Goal: Task Accomplishment & Management: Use online tool/utility

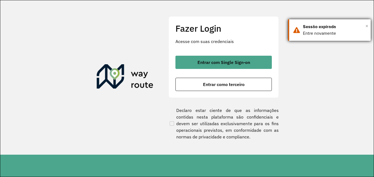
click at [367, 25] on span "×" at bounding box center [366, 26] width 3 height 8
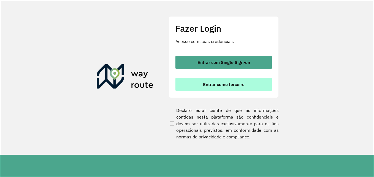
click at [205, 85] on span "Entrar como terceiro" at bounding box center [224, 84] width 42 height 4
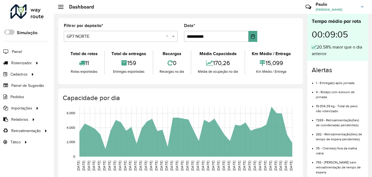
click at [85, 35] on input "text" at bounding box center [115, 36] width 97 height 7
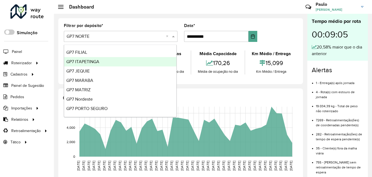
click at [86, 63] on span "GP7 ITAPETINGA" at bounding box center [82, 61] width 33 height 5
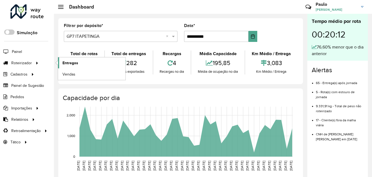
click at [71, 63] on span "Entregas" at bounding box center [71, 63] width 16 height 6
click at [74, 63] on span "Entregas" at bounding box center [71, 63] width 16 height 6
click at [69, 64] on span "Entregas" at bounding box center [71, 63] width 16 height 6
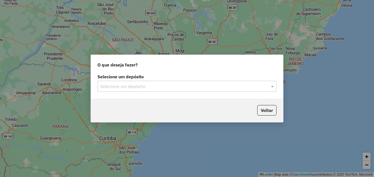
click at [140, 87] on input "text" at bounding box center [181, 86] width 162 height 7
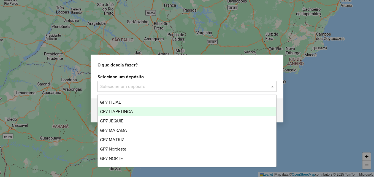
click at [119, 112] on span "GP7 ITAPETINGA" at bounding box center [116, 111] width 33 height 5
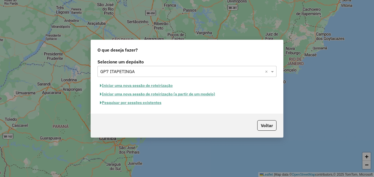
click at [135, 84] on button "Iniciar uma nova sessão de roteirização" at bounding box center [136, 85] width 78 height 9
select select "*"
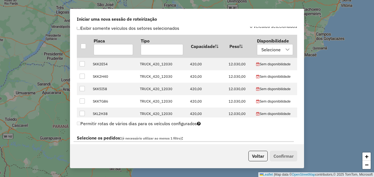
scroll to position [193, 0]
click at [81, 45] on div at bounding box center [83, 45] width 5 height 5
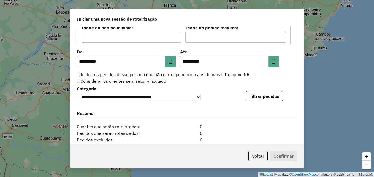
scroll to position [551, 0]
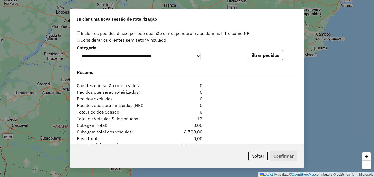
click at [261, 58] on button "Filtrar pedidos" at bounding box center [264, 55] width 37 height 10
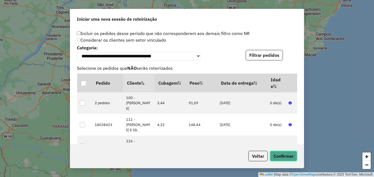
click at [282, 156] on button "Confirmar" at bounding box center [283, 156] width 27 height 10
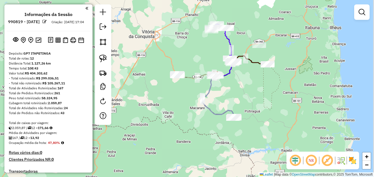
drag, startPoint x: 268, startPoint y: 85, endPoint x: 245, endPoint y: 90, distance: 24.1
click at [245, 90] on div "Janela de atendimento Grade de atendimento Capacidade Transportadoras Veículos …" at bounding box center [187, 88] width 374 height 177
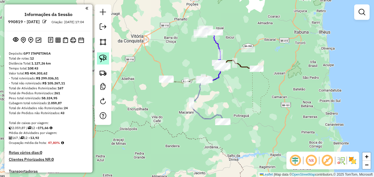
click at [103, 57] on img at bounding box center [103, 59] width 8 height 8
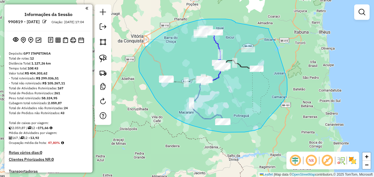
drag, startPoint x: 235, startPoint y: 23, endPoint x: 269, endPoint y: 28, distance: 33.4
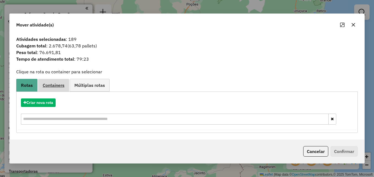
click at [53, 82] on link "Containers" at bounding box center [53, 85] width 31 height 12
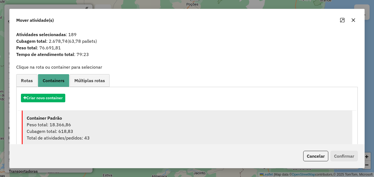
click at [69, 120] on div "Container Padrão" at bounding box center [187, 118] width 321 height 7
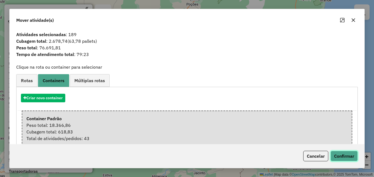
click at [344, 153] on button "Confirmar" at bounding box center [343, 156] width 27 height 10
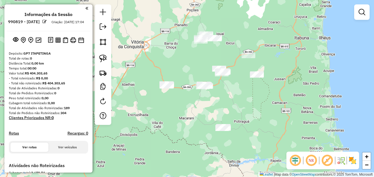
drag, startPoint x: 247, startPoint y: 117, endPoint x: 260, endPoint y: 78, distance: 41.1
click at [260, 79] on div "Janela de atendimento Grade de atendimento Capacidade Transportadoras Veículos …" at bounding box center [187, 88] width 374 height 177
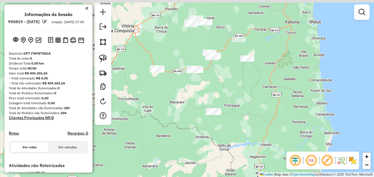
drag, startPoint x: 189, startPoint y: 80, endPoint x: 196, endPoint y: 96, distance: 16.9
click at [193, 94] on div "Janela de atendimento Grade de atendimento Capacidade Transportadoras Veículos …" at bounding box center [187, 88] width 374 height 177
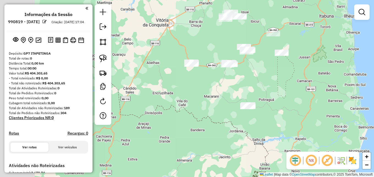
drag, startPoint x: 192, startPoint y: 94, endPoint x: 258, endPoint y: 87, distance: 66.8
click at [258, 87] on div "Janela de atendimento Grade de atendimento Capacidade Transportadoras Veículos …" at bounding box center [187, 88] width 374 height 177
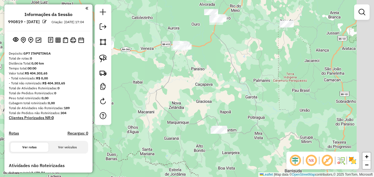
drag, startPoint x: 245, startPoint y: 84, endPoint x: 207, endPoint y: 82, distance: 37.8
click at [210, 85] on div "Janela de atendimento Grade de atendimento Capacidade Transportadoras Veículos …" at bounding box center [187, 88] width 374 height 177
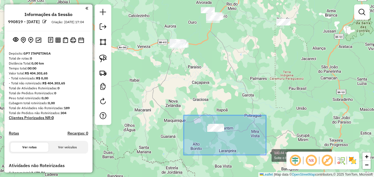
drag, startPoint x: 184, startPoint y: 115, endPoint x: 268, endPoint y: 155, distance: 93.0
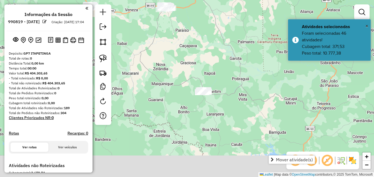
drag, startPoint x: 256, startPoint y: 109, endPoint x: 249, endPoint y: 80, distance: 29.7
click at [249, 80] on div "Janela de atendimento Grade de atendimento Capacidade Transportadoras Veículos …" at bounding box center [187, 88] width 374 height 177
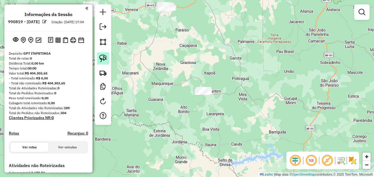
click at [104, 58] on img at bounding box center [103, 59] width 8 height 8
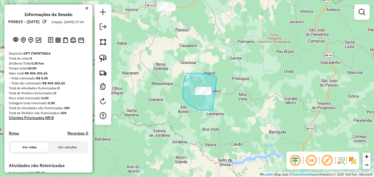
drag, startPoint x: 217, startPoint y: 78, endPoint x: 222, endPoint y: 79, distance: 5.0
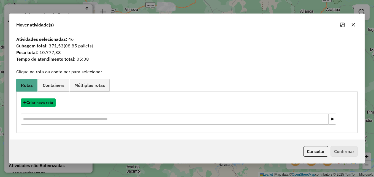
click at [41, 104] on button "Criar nova rota" at bounding box center [38, 102] width 35 height 9
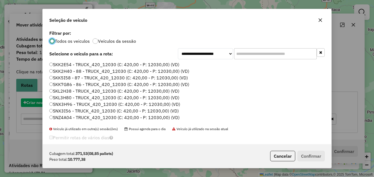
scroll to position [3, 2]
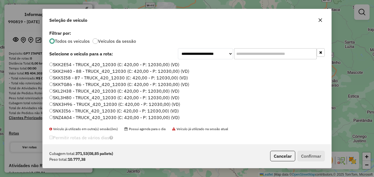
click at [248, 55] on input "text" at bounding box center [275, 53] width 83 height 11
paste input "*******"
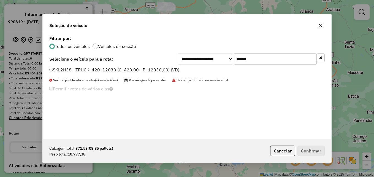
type input "*******"
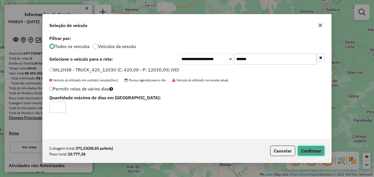
click at [306, 153] on button "Confirmar" at bounding box center [310, 150] width 27 height 10
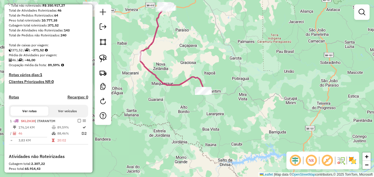
scroll to position [83, 0]
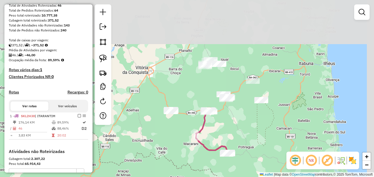
drag, startPoint x: 256, startPoint y: 52, endPoint x: 238, endPoint y: 148, distance: 97.5
click at [238, 148] on div "Janela de atendimento Grade de atendimento Capacidade Transportadoras Veículos …" at bounding box center [187, 88] width 374 height 177
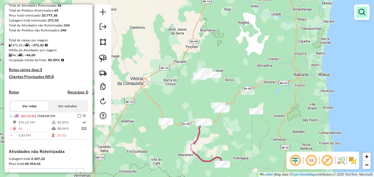
click at [359, 15] on em at bounding box center [362, 12] width 7 height 7
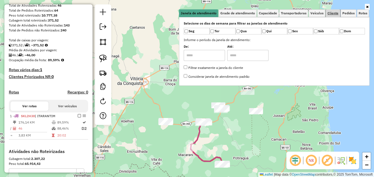
click at [333, 13] on span "Cliente" at bounding box center [332, 13] width 11 height 3
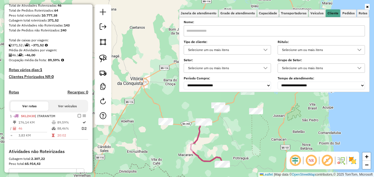
click at [199, 31] on input "text" at bounding box center [274, 30] width 181 height 11
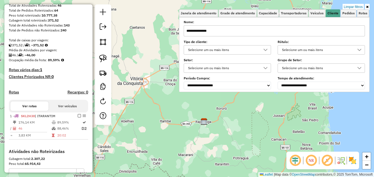
type input "**********"
click at [228, 110] on div "Limpar filtros Janela de atendimento Grade de atendimento Capacidade Transporta…" at bounding box center [187, 88] width 374 height 177
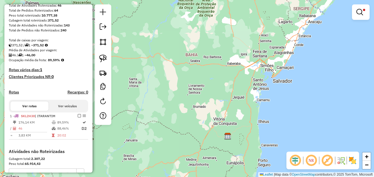
drag, startPoint x: 245, startPoint y: 84, endPoint x: 238, endPoint y: 67, distance: 18.8
click at [238, 67] on div "Limpar filtros Janela de atendimento Grade de atendimento Capacidade Transporta…" at bounding box center [187, 88] width 374 height 177
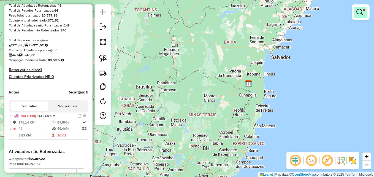
click at [363, 11] on link at bounding box center [360, 12] width 13 height 11
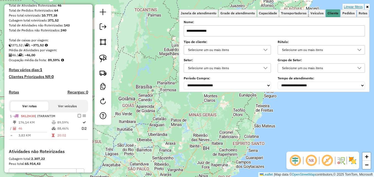
click at [354, 7] on link "Limpar filtros" at bounding box center [353, 7] width 21 height 6
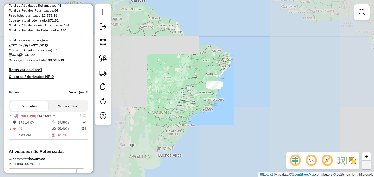
click at [168, 87] on div "Janela de atendimento Grade de atendimento Capacidade Transportadoras Veículos …" at bounding box center [187, 88] width 374 height 177
click at [182, 90] on div "Janela de atendimento Grade de atendimento Capacidade Transportadoras Veículos …" at bounding box center [187, 88] width 374 height 177
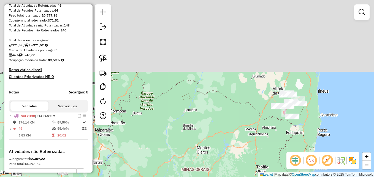
drag, startPoint x: 248, startPoint y: 42, endPoint x: 231, endPoint y: 136, distance: 96.0
click at [231, 136] on div "Janela de atendimento Grade de atendimento Capacidade Transportadoras Veículos …" at bounding box center [187, 88] width 374 height 177
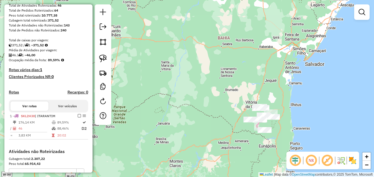
click at [365, 13] on link at bounding box center [361, 12] width 11 height 11
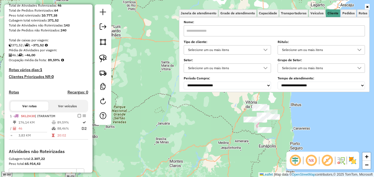
click at [126, 119] on div "Janela de atendimento Grade de atendimento Capacidade Transportadoras Veículos …" at bounding box center [187, 88] width 374 height 177
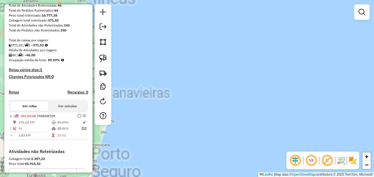
drag, startPoint x: 174, startPoint y: 128, endPoint x: 331, endPoint y: 114, distance: 157.9
click at [339, 119] on div "Janela de atendimento Grade de atendimento Capacidade Transportadoras Veículos …" at bounding box center [187, 88] width 374 height 177
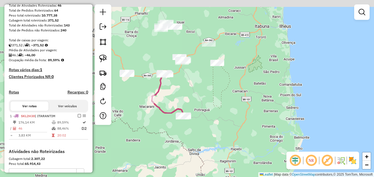
drag, startPoint x: 238, startPoint y: 102, endPoint x: 269, endPoint y: 126, distance: 38.6
click at [269, 126] on div "Janela de atendimento Grade de atendimento Capacidade Transportadoras Veículos …" at bounding box center [187, 88] width 374 height 177
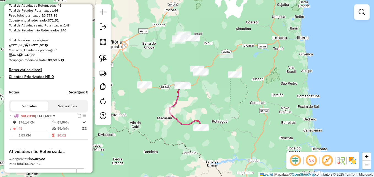
drag, startPoint x: 220, startPoint y: 107, endPoint x: 255, endPoint y: 120, distance: 37.8
click at [255, 120] on div "Janela de atendimento Grade de atendimento Capacidade Transportadoras Veículos …" at bounding box center [187, 88] width 374 height 177
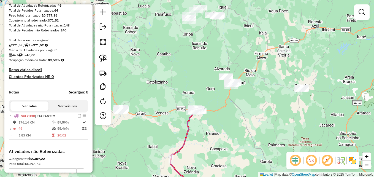
drag, startPoint x: 250, startPoint y: 91, endPoint x: 270, endPoint y: 119, distance: 34.8
click at [269, 123] on div "Janela de atendimento Grade de atendimento Capacidade Transportadoras Veículos …" at bounding box center [187, 88] width 374 height 177
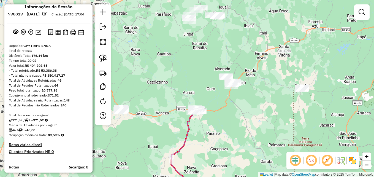
scroll to position [0, 0]
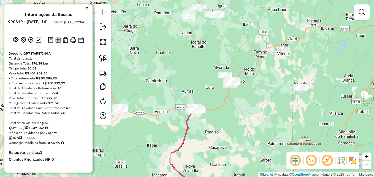
drag, startPoint x: 273, startPoint y: 111, endPoint x: 269, endPoint y: 67, distance: 44.0
click at [269, 68] on div "Janela de atendimento Grade de atendimento Capacidade Transportadoras Veículos …" at bounding box center [187, 88] width 374 height 177
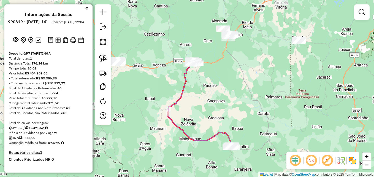
drag, startPoint x: 253, startPoint y: 123, endPoint x: 265, endPoint y: 104, distance: 22.1
click at [265, 105] on div "Janela de atendimento Grade de atendimento Capacidade Transportadoras Veículos …" at bounding box center [187, 88] width 374 height 177
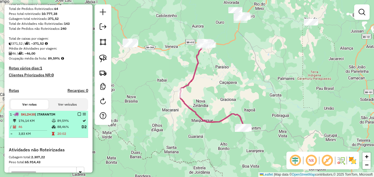
scroll to position [110, 0]
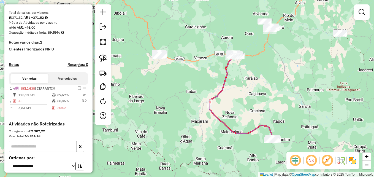
drag, startPoint x: 196, startPoint y: 93, endPoint x: 224, endPoint y: 99, distance: 28.4
click at [224, 99] on div "Janela de atendimento Grade de atendimento Capacidade Transportadoras Veículos …" at bounding box center [187, 88] width 374 height 177
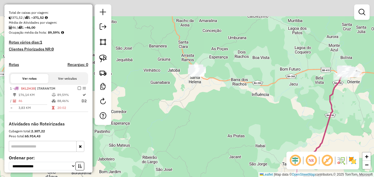
drag, startPoint x: 206, startPoint y: 69, endPoint x: 252, endPoint y: 110, distance: 62.2
click at [267, 119] on div "Janela de atendimento Grade de atendimento Capacidade Transportadoras Veículos …" at bounding box center [187, 88] width 374 height 177
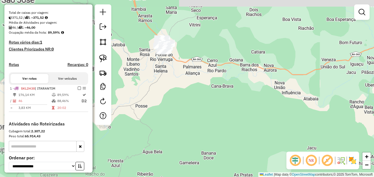
drag, startPoint x: 189, startPoint y: 77, endPoint x: 270, endPoint y: 131, distance: 97.1
click at [270, 131] on div "Janela de atendimento Grade de atendimento Capacidade Transportadoras Veículos …" at bounding box center [187, 88] width 374 height 177
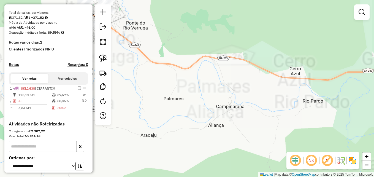
drag, startPoint x: 240, startPoint y: 91, endPoint x: 322, endPoint y: 127, distance: 89.8
click at [322, 127] on div "Janela de atendimento Grade de atendimento Capacidade Transportadoras Veículos …" at bounding box center [187, 88] width 374 height 177
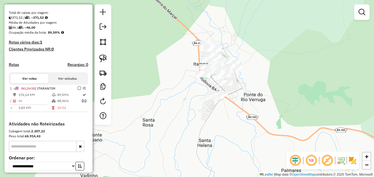
drag, startPoint x: 232, startPoint y: 81, endPoint x: 270, endPoint y: 118, distance: 53.2
click at [270, 118] on div "Janela de atendimento Grade de atendimento Capacidade Transportadoras Veículos …" at bounding box center [187, 88] width 374 height 177
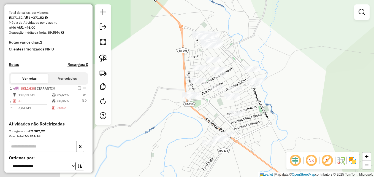
drag, startPoint x: 304, startPoint y: 116, endPoint x: 325, endPoint y: 131, distance: 25.5
click at [325, 131] on div "Janela de atendimento Grade de atendimento Capacidade Transportadoras Veículos …" at bounding box center [187, 88] width 374 height 177
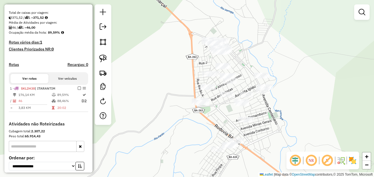
drag, startPoint x: 298, startPoint y: 127, endPoint x: 272, endPoint y: 113, distance: 29.3
click at [272, 113] on div "Janela de atendimento Grade de atendimento Capacidade Transportadoras Veículos …" at bounding box center [187, 88] width 374 height 177
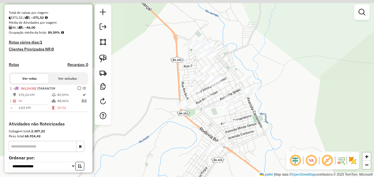
drag, startPoint x: 275, startPoint y: 103, endPoint x: 286, endPoint y: 120, distance: 19.9
click at [286, 120] on div "Janela de atendimento Grade de atendimento Capacidade Transportadoras Veículos …" at bounding box center [187, 88] width 374 height 177
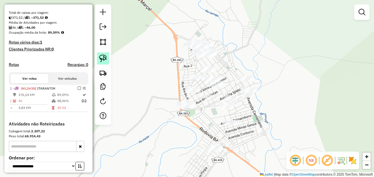
click at [103, 56] on img at bounding box center [103, 59] width 8 height 8
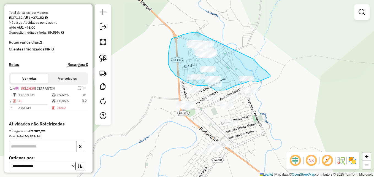
drag, startPoint x: 197, startPoint y: 32, endPoint x: 253, endPoint y: 58, distance: 61.4
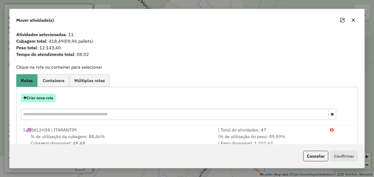
click at [35, 99] on button "Criar nova rota" at bounding box center [38, 98] width 35 height 9
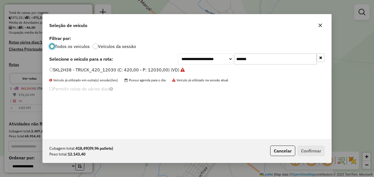
scroll to position [3, 2]
drag, startPoint x: 263, startPoint y: 61, endPoint x: 222, endPoint y: 61, distance: 41.6
click at [222, 61] on div "**********" at bounding box center [251, 58] width 147 height 11
paste input "text"
type input "*******"
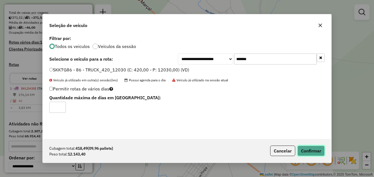
click at [312, 150] on button "Confirmar" at bounding box center [310, 150] width 27 height 10
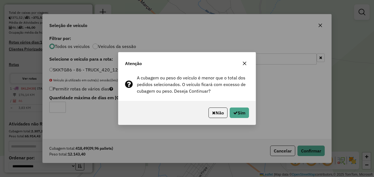
click at [245, 63] on icon "button" at bounding box center [245, 64] width 4 height 4
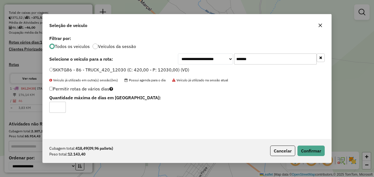
click at [323, 28] on button "button" at bounding box center [320, 25] width 9 height 9
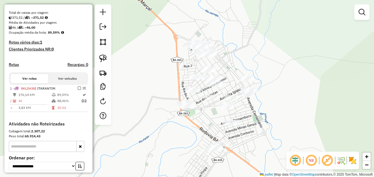
click at [289, 71] on div "Janela de atendimento Grade de atendimento Capacidade Transportadoras Veículos …" at bounding box center [187, 88] width 374 height 177
click at [310, 161] on em at bounding box center [311, 160] width 13 height 13
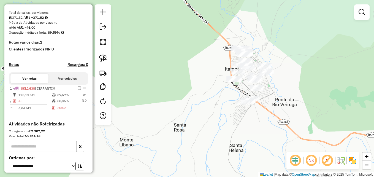
drag, startPoint x: 265, startPoint y: 116, endPoint x: 221, endPoint y: 103, distance: 46.3
click at [222, 105] on div "Janela de atendimento Grade de atendimento Capacidade Transportadoras Veículos …" at bounding box center [187, 88] width 374 height 177
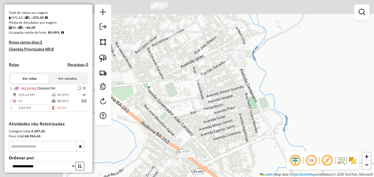
drag, startPoint x: 253, startPoint y: 45, endPoint x: 330, endPoint y: 107, distance: 99.1
click at [335, 107] on div "Janela de atendimento Grade de atendimento Capacidade Transportadoras Veículos …" at bounding box center [187, 88] width 374 height 177
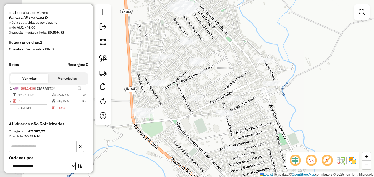
drag, startPoint x: 290, startPoint y: 86, endPoint x: 320, endPoint y: 129, distance: 52.0
click at [320, 129] on div "Janela de atendimento Grade de atendimento Capacidade Transportadoras Veículos …" at bounding box center [187, 88] width 374 height 177
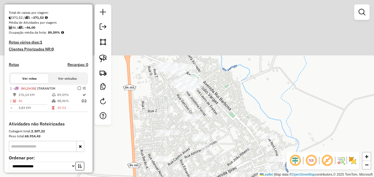
drag, startPoint x: 330, startPoint y: 79, endPoint x: 330, endPoint y: 119, distance: 39.9
click at [330, 119] on div "Janela de atendimento Grade de atendimento Capacidade Transportadoras Veículos …" at bounding box center [187, 88] width 374 height 177
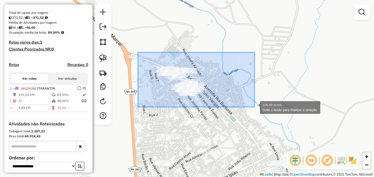
drag, startPoint x: 138, startPoint y: 52, endPoint x: 254, endPoint y: 107, distance: 128.6
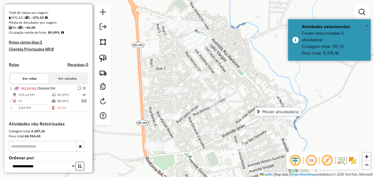
drag, startPoint x: 215, startPoint y: 111, endPoint x: 224, endPoint y: 54, distance: 57.4
click at [224, 56] on div "Janela de atendimento Grade de atendimento Capacidade Transportadoras Veículos …" at bounding box center [187, 88] width 374 height 177
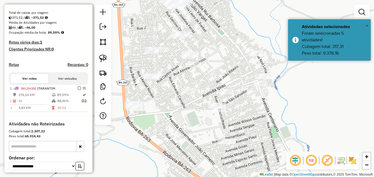
drag, startPoint x: 241, startPoint y: 64, endPoint x: 223, endPoint y: 35, distance: 34.9
click at [223, 35] on div "Janela de atendimento Grade de atendimento Capacidade Transportadoras Veículos …" at bounding box center [187, 88] width 374 height 177
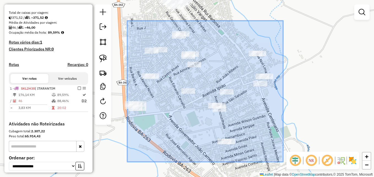
drag, startPoint x: 127, startPoint y: 21, endPoint x: 303, endPoint y: 159, distance: 223.8
click at [303, 159] on hb-router-mapa "**********" at bounding box center [187, 88] width 374 height 177
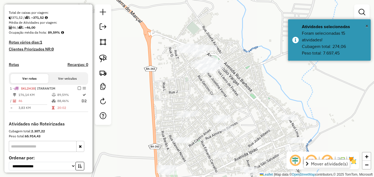
drag, startPoint x: 249, startPoint y: 20, endPoint x: 278, endPoint y: 83, distance: 68.9
click at [281, 84] on div "Janela de atendimento Grade de atendimento Capacidade Transportadoras Veículos …" at bounding box center [187, 88] width 374 height 177
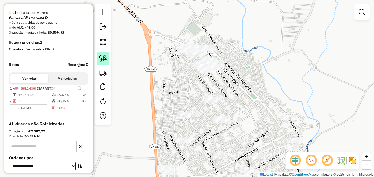
click at [104, 59] on img at bounding box center [103, 59] width 8 height 8
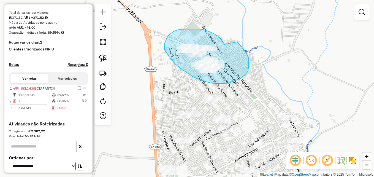
drag, startPoint x: 224, startPoint y: 44, endPoint x: 236, endPoint y: 42, distance: 11.9
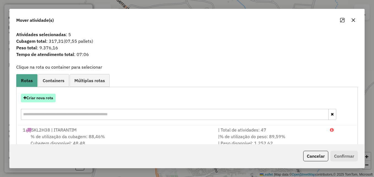
click at [35, 98] on button "Criar nova rota" at bounding box center [38, 98] width 35 height 9
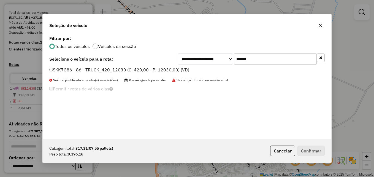
drag, startPoint x: 267, startPoint y: 58, endPoint x: 231, endPoint y: 58, distance: 36.6
click at [231, 58] on div "**********" at bounding box center [251, 58] width 147 height 11
paste input "text"
type input "*******"
click at [49, 70] on div "SKK5I58 - 87 - TRUCK_420_12030 (C: 420,00 - P: 12030,00) (VD)" at bounding box center [187, 72] width 282 height 11
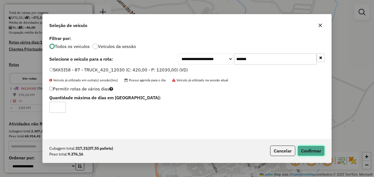
click at [309, 152] on button "Confirmar" at bounding box center [310, 150] width 27 height 10
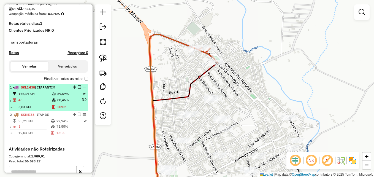
scroll to position [138, 0]
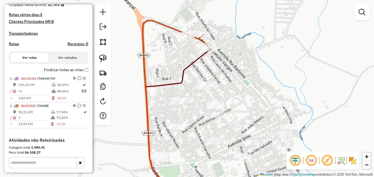
drag, startPoint x: 255, startPoint y: 85, endPoint x: 238, endPoint y: 37, distance: 50.7
click at [238, 37] on div "Janela de atendimento Grade de atendimento Capacidade Transportadoras Veículos …" at bounding box center [187, 88] width 374 height 177
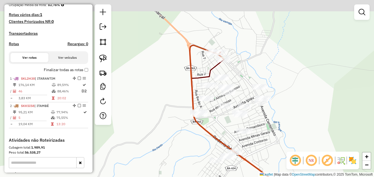
drag, startPoint x: 262, startPoint y: 42, endPoint x: 253, endPoint y: 58, distance: 18.0
click at [253, 58] on div "Janela de atendimento Grade de atendimento Capacidade Transportadoras Veículos …" at bounding box center [187, 88] width 374 height 177
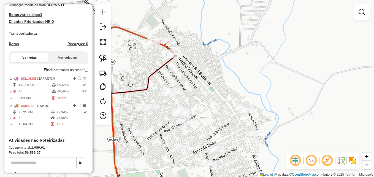
drag, startPoint x: 196, startPoint y: 90, endPoint x: 242, endPoint y: 39, distance: 69.0
click at [242, 39] on div "Janela de atendimento Grade de atendimento Capacidade Transportadoras Veículos …" at bounding box center [187, 88] width 374 height 177
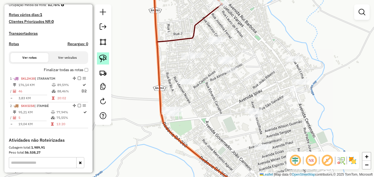
click at [102, 59] on img at bounding box center [103, 59] width 8 height 8
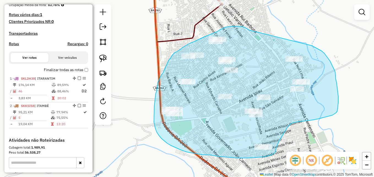
drag, startPoint x: 247, startPoint y: 29, endPoint x: 297, endPoint y: 42, distance: 52.0
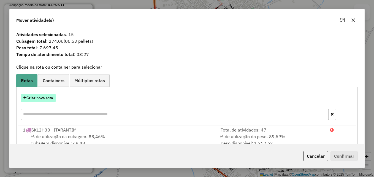
click at [39, 94] on button "Criar nova rota" at bounding box center [38, 98] width 35 height 9
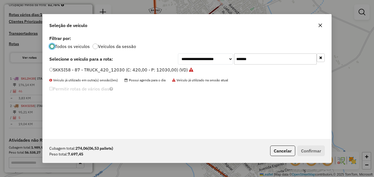
scroll to position [3, 2]
drag, startPoint x: 274, startPoint y: 59, endPoint x: 229, endPoint y: 60, distance: 45.2
click at [229, 60] on div "**********" at bounding box center [251, 58] width 147 height 11
paste input "text"
type input "*******"
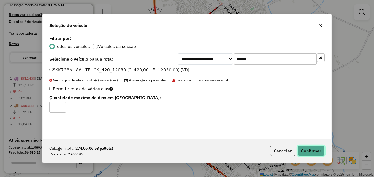
click at [312, 150] on button "Confirmar" at bounding box center [310, 150] width 27 height 10
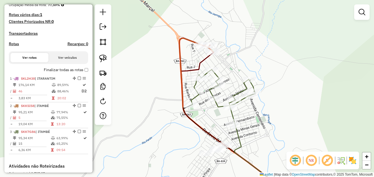
drag, startPoint x: 275, startPoint y: 125, endPoint x: 273, endPoint y: 115, distance: 10.0
click at [273, 115] on div "Janela de atendimento Grade de atendimento Capacidade Transportadoras Veículos …" at bounding box center [187, 88] width 374 height 177
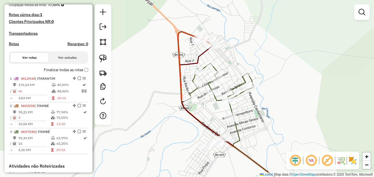
drag, startPoint x: 270, startPoint y: 101, endPoint x: 275, endPoint y: 110, distance: 10.1
click at [276, 112] on div "Janela de atendimento Grade de atendimento Capacidade Transportadoras Veículos …" at bounding box center [187, 88] width 374 height 177
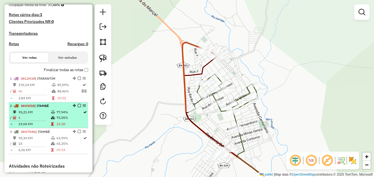
scroll to position [165, 0]
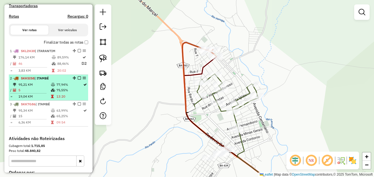
click at [83, 80] on em at bounding box center [84, 77] width 3 height 3
select select "**********"
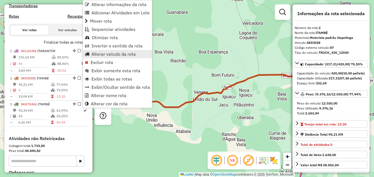
click at [109, 55] on span "Alterar veículo da rota" at bounding box center [113, 54] width 44 height 4
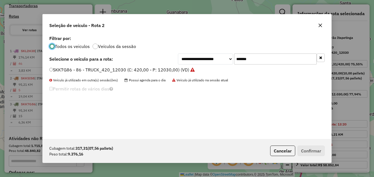
scroll to position [3, 2]
drag, startPoint x: 262, startPoint y: 60, endPoint x: 222, endPoint y: 58, distance: 39.4
click at [222, 58] on div "**********" at bounding box center [251, 58] width 147 height 11
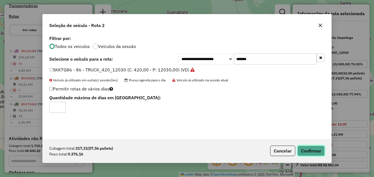
drag, startPoint x: 311, startPoint y: 151, endPoint x: 309, endPoint y: 148, distance: 3.3
click at [311, 151] on button "Confirmar" at bounding box center [310, 150] width 27 height 10
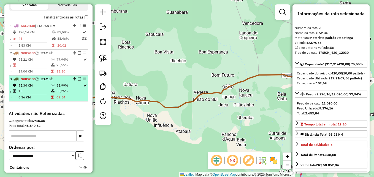
scroll to position [178, 0]
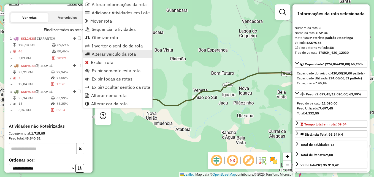
click at [107, 56] on span "Alterar veículo da rota" at bounding box center [114, 54] width 44 height 4
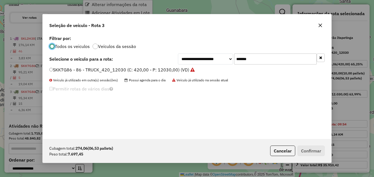
scroll to position [3, 2]
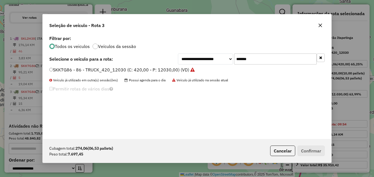
drag, startPoint x: 262, startPoint y: 57, endPoint x: 227, endPoint y: 58, distance: 35.0
click at [227, 58] on div "**********" at bounding box center [251, 58] width 147 height 11
paste input "text"
type input "*******"
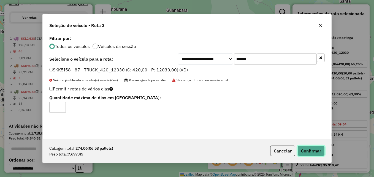
click at [304, 150] on button "Confirmar" at bounding box center [310, 150] width 27 height 10
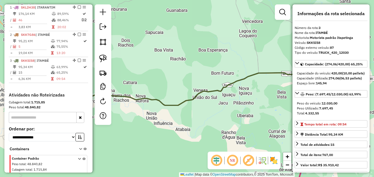
scroll to position [178, 0]
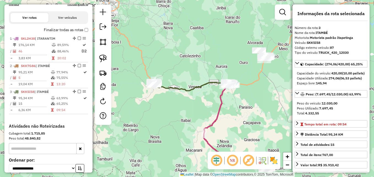
drag, startPoint x: 168, startPoint y: 73, endPoint x: 193, endPoint y: 80, distance: 25.7
click at [193, 80] on div "Janela de atendimento Grade de atendimento Capacidade Transportadoras Veículos …" at bounding box center [187, 88] width 374 height 177
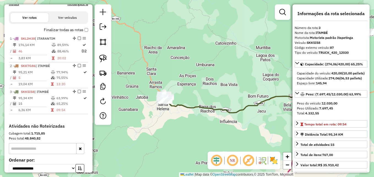
drag, startPoint x: 164, startPoint y: 72, endPoint x: 203, endPoint y: 84, distance: 41.0
click at [203, 84] on div "Janela de atendimento Grade de atendimento Capacidade Transportadoras Veículos …" at bounding box center [187, 88] width 374 height 177
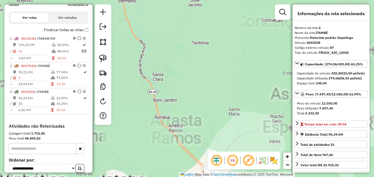
drag, startPoint x: 184, startPoint y: 124, endPoint x: 176, endPoint y: 47, distance: 77.2
click at [176, 47] on div "Janela de atendimento Grade de atendimento Capacidade Transportadoras Veículos …" at bounding box center [187, 88] width 374 height 177
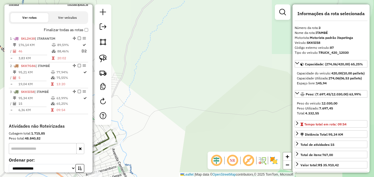
drag, startPoint x: 171, startPoint y: 109, endPoint x: 247, endPoint y: 32, distance: 108.1
click at [246, 32] on div "Janela de atendimento Grade de atendimento Capacidade Transportadoras Veículos …" at bounding box center [187, 88] width 374 height 177
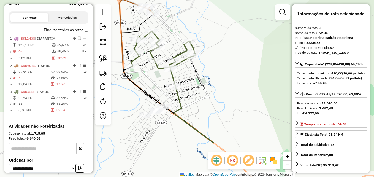
drag, startPoint x: 210, startPoint y: 97, endPoint x: 239, endPoint y: 66, distance: 43.5
click at [238, 67] on div "Janela de atendimento Grade de atendimento Capacidade Transportadoras Veículos …" at bounding box center [187, 88] width 374 height 177
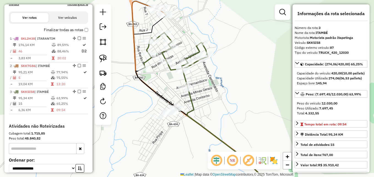
drag, startPoint x: 238, startPoint y: 72, endPoint x: 250, endPoint y: 94, distance: 24.9
click at [250, 94] on div "Janela de atendimento Grade de atendimento Capacidade Transportadoras Veículos …" at bounding box center [187, 88] width 374 height 177
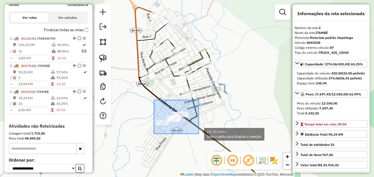
drag, startPoint x: 154, startPoint y: 100, endPoint x: 199, endPoint y: 134, distance: 55.9
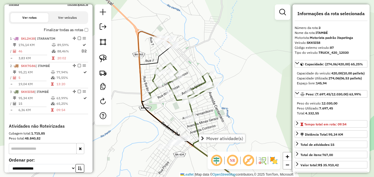
drag, startPoint x: 216, startPoint y: 78, endPoint x: 218, endPoint y: 102, distance: 24.1
click at [218, 102] on div "Janela de atendimento Grade de atendimento Capacidade Transportadoras Veículos …" at bounding box center [187, 88] width 374 height 177
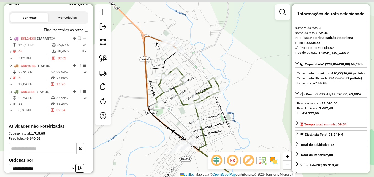
drag, startPoint x: 202, startPoint y: 53, endPoint x: 213, endPoint y: 58, distance: 11.9
click at [209, 58] on div "Janela de atendimento Grade de atendimento Capacidade Transportadoras Veículos …" at bounding box center [187, 88] width 374 height 177
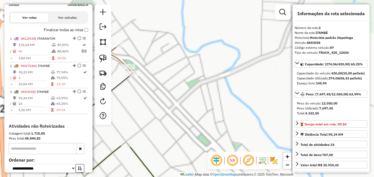
drag, startPoint x: 225, startPoint y: 76, endPoint x: 237, endPoint y: 81, distance: 13.1
click at [241, 82] on div "Janela de atendimento Grade de atendimento Capacidade Transportadoras Veículos …" at bounding box center [187, 88] width 374 height 177
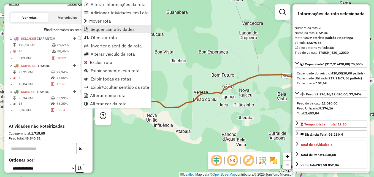
click at [110, 28] on span "Sequenciar atividades" at bounding box center [113, 29] width 44 height 4
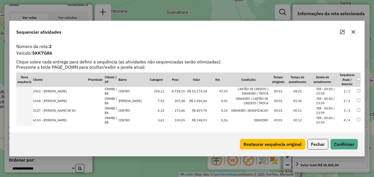
scroll to position [0, 0]
click at [352, 33] on icon "button" at bounding box center [353, 32] width 4 height 4
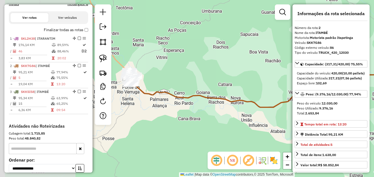
drag, startPoint x: 159, startPoint y: 84, endPoint x: 254, endPoint y: 84, distance: 94.7
click at [254, 84] on div "Janela de atendimento Grade de atendimento Capacidade Transportadoras Veículos …" at bounding box center [187, 88] width 374 height 177
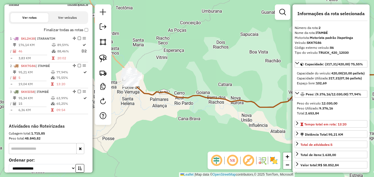
drag, startPoint x: 185, startPoint y: 74, endPoint x: 238, endPoint y: 88, distance: 54.4
click at [237, 88] on div "Janela de atendimento Grade de atendimento Capacidade Transportadoras Veículos …" at bounding box center [187, 88] width 374 height 177
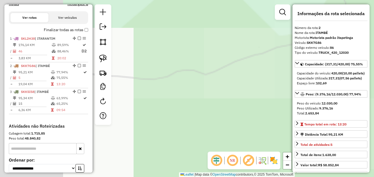
drag, startPoint x: 155, startPoint y: 76, endPoint x: 305, endPoint y: 101, distance: 152.0
click at [317, 101] on hb-router-mapa "Informações da Sessão 990819 - 19/08/2025 Criação: 18/08/2025 17:04 Depósito: G…" at bounding box center [187, 88] width 374 height 177
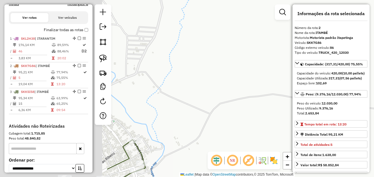
drag, startPoint x: 161, startPoint y: 86, endPoint x: 249, endPoint y: 97, distance: 88.5
click at [305, 101] on hb-router-mapa "Informações da Sessão 990819 - 19/08/2025 Criação: 18/08/2025 17:04 Depósito: G…" at bounding box center [187, 88] width 374 height 177
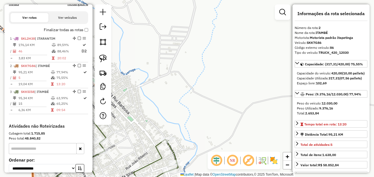
drag, startPoint x: 248, startPoint y: 91, endPoint x: 263, endPoint y: 82, distance: 17.4
click at [262, 83] on div "Janela de atendimento Grade de atendimento Capacidade Transportadoras Veículos …" at bounding box center [187, 88] width 374 height 177
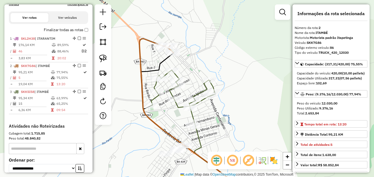
drag, startPoint x: 191, startPoint y: 72, endPoint x: 206, endPoint y: 53, distance: 24.7
click at [207, 53] on div "Janela de atendimento Grade de atendimento Capacidade Transportadoras Veículos …" at bounding box center [187, 88] width 374 height 177
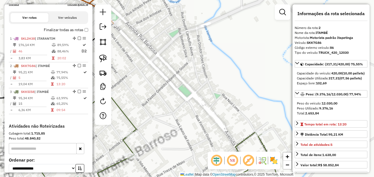
drag, startPoint x: 180, startPoint y: 54, endPoint x: 235, endPoint y: 78, distance: 59.8
click at [235, 78] on div "Janela de atendimento Grade de atendimento Capacidade Transportadoras Veículos …" at bounding box center [187, 88] width 374 height 177
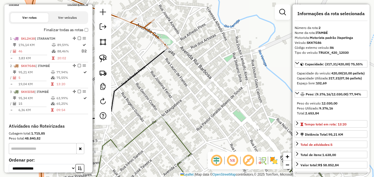
drag, startPoint x: 205, startPoint y: 74, endPoint x: 211, endPoint y: 73, distance: 5.8
click at [208, 75] on div "Janela de atendimento Grade de atendimento Capacidade Transportadoras Veículos …" at bounding box center [187, 88] width 374 height 177
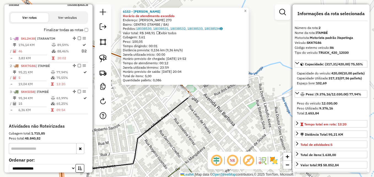
scroll to position [233, 0]
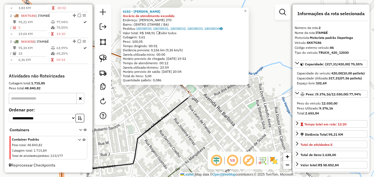
click at [158, 96] on div "6153 - TAYNARA ALVES SILVA Horário de atendimento excedido Endereço: Alfredo Pi…" at bounding box center [187, 88] width 374 height 177
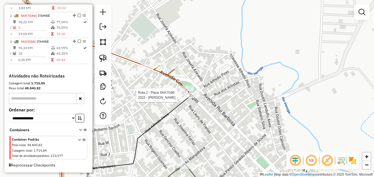
select select "**********"
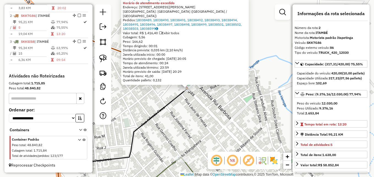
click at [154, 99] on div "2022 - SEBASTIAO SANTOS SIL Horário de atendimento excedido Endereço: AV PRESID…" at bounding box center [187, 88] width 374 height 177
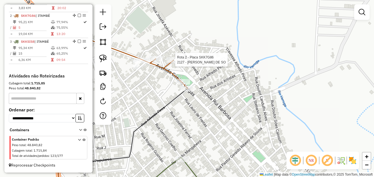
select select "**********"
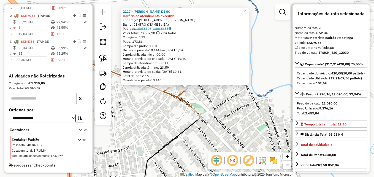
click at [156, 112] on div "2127 - MAURICIO ALVES DE SO Horário de atendimento excedido Endereço: R Alfredo…" at bounding box center [187, 88] width 374 height 177
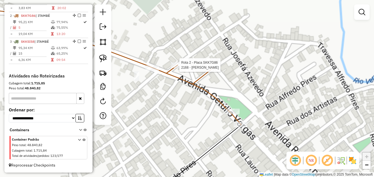
select select "**********"
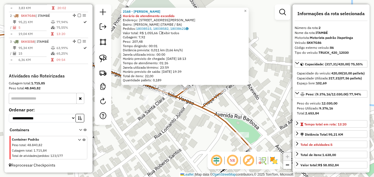
click at [170, 116] on div "2168 - GESIVALDO DOS SANTOS Horário de atendimento excedido Endereço: 081 RUA C…" at bounding box center [187, 88] width 374 height 177
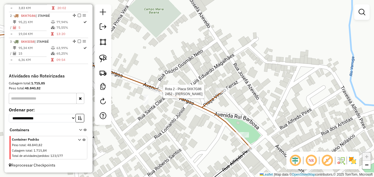
select select "**********"
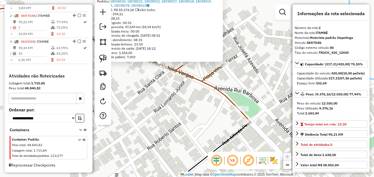
drag, startPoint x: 166, startPoint y: 114, endPoint x: 140, endPoint y: 91, distance: 34.7
click at [140, 91] on div "2452 - ALMIR VIEIRA MELO Horário de atendimento excedido Endereço: TV Travessa …" at bounding box center [187, 88] width 374 height 177
click at [180, 96] on div "2452 - ALMIR VIEIRA MELO Horário de atendimento excedido Endereço: TV Travessa …" at bounding box center [187, 88] width 374 height 177
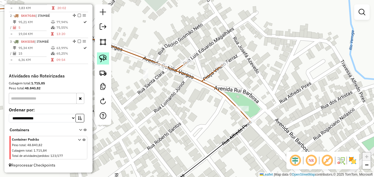
click at [102, 55] on img at bounding box center [103, 59] width 8 height 8
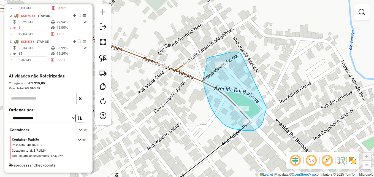
drag, startPoint x: 237, startPoint y: 52, endPoint x: 264, endPoint y: 73, distance: 34.4
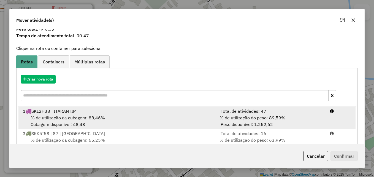
scroll to position [35, 0]
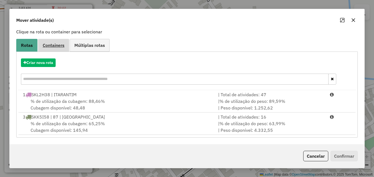
click at [56, 45] on span "Containers" at bounding box center [54, 45] width 22 height 4
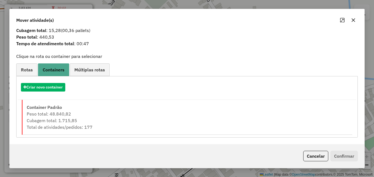
scroll to position [11, 0]
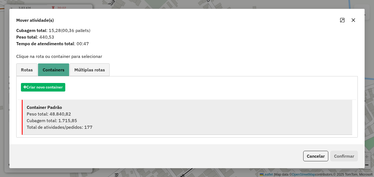
click at [113, 113] on div "Peso total: 48.840,82" at bounding box center [187, 113] width 321 height 7
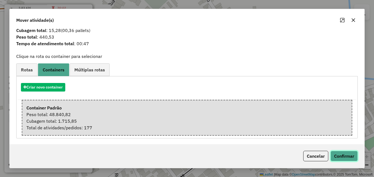
click at [347, 157] on button "Confirmar" at bounding box center [343, 156] width 27 height 10
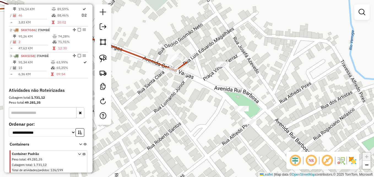
scroll to position [205, 0]
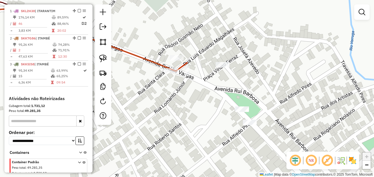
drag, startPoint x: 190, startPoint y: 100, endPoint x: 192, endPoint y: 104, distance: 4.9
click at [192, 104] on div "Janela de atendimento Grade de atendimento Capacidade Transportadoras Veículos …" at bounding box center [187, 88] width 374 height 177
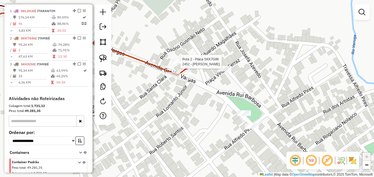
select select "**********"
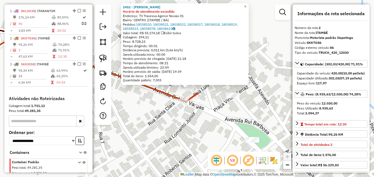
scroll to position [233, 0]
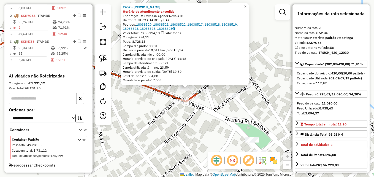
click at [153, 110] on div "2452 - ALMIR VIEIRA MELO Horário de atendimento excedido Endereço: TV Travessa …" at bounding box center [187, 88] width 374 height 177
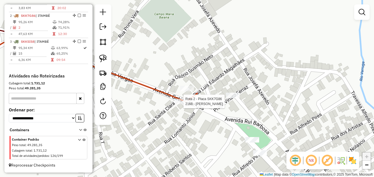
select select "**********"
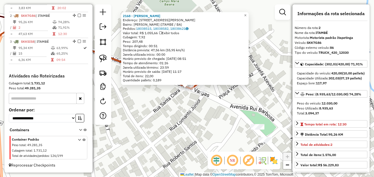
click at [178, 115] on div "2168 - GESIVALDO DOS SANTOS Endereço: 081 RUA CAPITaO VELOSO 274 Bairro: FELIPE…" at bounding box center [187, 88] width 374 height 177
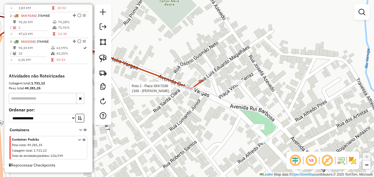
select select "**********"
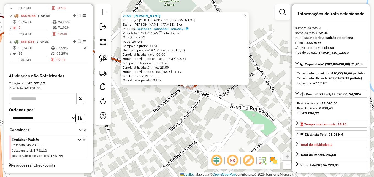
click at [169, 113] on div "2168 - GESIVALDO DOS SANTOS Endereço: 081 RUA CAPITaO VELOSO 274 Bairro: FELIPE…" at bounding box center [187, 88] width 374 height 177
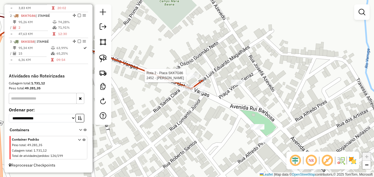
select select "**********"
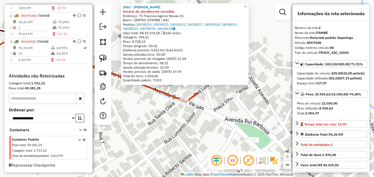
click at [166, 136] on div "2452 - ALMIR VIEIRA MELO Horário de atendimento excedido Endereço: TV Travessa …" at bounding box center [187, 88] width 374 height 177
click at [172, 122] on div "2452 - ALMIR VIEIRA MELO Horário de atendimento excedido Endereço: TV Travessa …" at bounding box center [187, 88] width 374 height 177
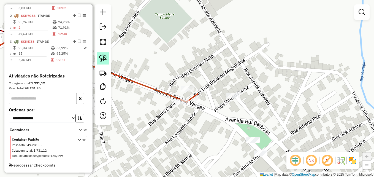
click at [104, 58] on img at bounding box center [103, 59] width 8 height 8
select select "**********"
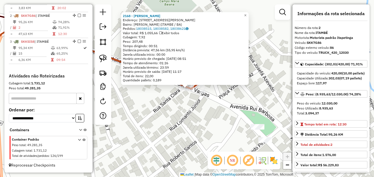
click at [152, 125] on div "2168 - GESIVALDO DOS SANTOS Endereço: 081 RUA CAPITaO VELOSO 274 Bairro: FELIPE…" at bounding box center [187, 88] width 374 height 177
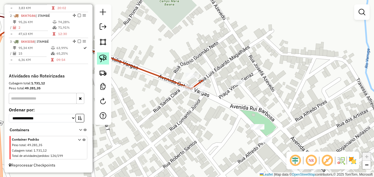
click at [106, 58] on img at bounding box center [103, 59] width 8 height 8
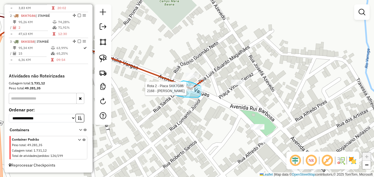
select select "**********"
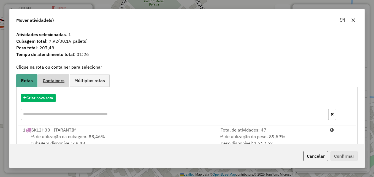
click at [61, 76] on link "Containers" at bounding box center [53, 80] width 31 height 12
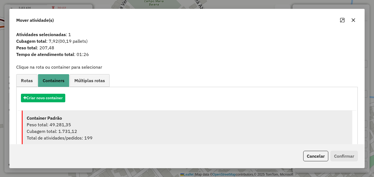
click at [106, 128] on div "Cubagem total: 1.731,12" at bounding box center [187, 131] width 321 height 7
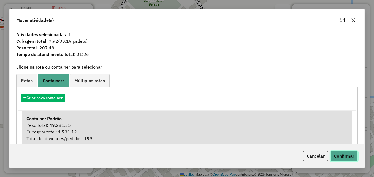
drag, startPoint x: 344, startPoint y: 157, endPoint x: 338, endPoint y: 156, distance: 5.6
click at [343, 157] on button "Confirmar" at bounding box center [343, 156] width 27 height 10
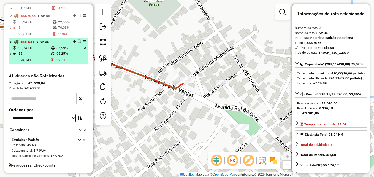
scroll to position [205, 0]
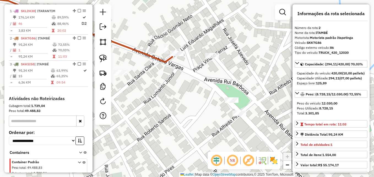
drag, startPoint x: 177, startPoint y: 106, endPoint x: 166, endPoint y: 78, distance: 29.5
click at [166, 78] on div "Janela de atendimento Grade de atendimento Capacidade Transportadoras Veículos …" at bounding box center [187, 88] width 374 height 177
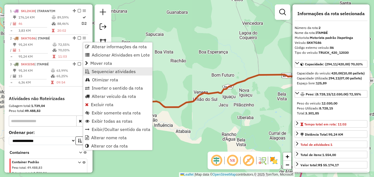
click at [112, 71] on span "Sequenciar atividades" at bounding box center [114, 71] width 44 height 4
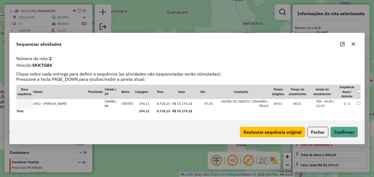
click at [354, 43] on icon "button" at bounding box center [354, 44] width 4 height 4
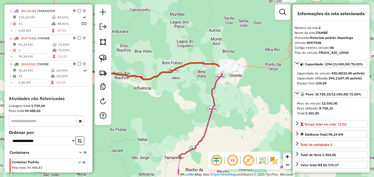
drag, startPoint x: 191, startPoint y: 99, endPoint x: 178, endPoint y: 79, distance: 23.9
click at [178, 79] on div "Janela de atendimento Grade de atendimento Capacidade Transportadoras Veículos …" at bounding box center [187, 88] width 374 height 177
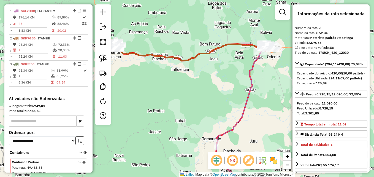
drag, startPoint x: 164, startPoint y: 78, endPoint x: 218, endPoint y: 82, distance: 53.2
click at [242, 78] on div "Janela de atendimento Grade de atendimento Capacidade Transportadoras Veículos …" at bounding box center [187, 88] width 374 height 177
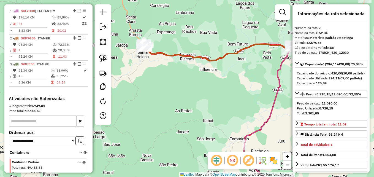
drag, startPoint x: 178, startPoint y: 64, endPoint x: 213, endPoint y: 86, distance: 41.0
click at [213, 86] on div "Janela de atendimento Grade de atendimento Capacidade Transportadoras Veículos …" at bounding box center [187, 88] width 374 height 177
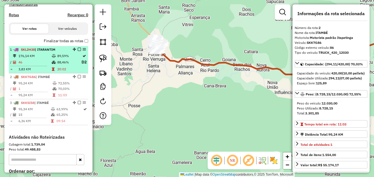
scroll to position [178, 0]
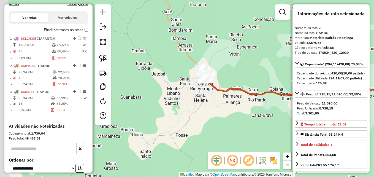
drag, startPoint x: 191, startPoint y: 90, endPoint x: 206, endPoint y: 98, distance: 16.9
click at [206, 98] on div "Janela de atendimento Grade de atendimento Capacidade Transportadoras Veículos …" at bounding box center [187, 88] width 374 height 177
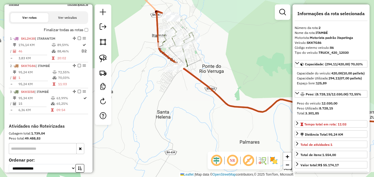
drag, startPoint x: 190, startPoint y: 77, endPoint x: 186, endPoint y: 130, distance: 53.1
click at [186, 129] on div "Janela de atendimento Grade de atendimento Capacidade Transportadoras Veículos …" at bounding box center [187, 88] width 374 height 177
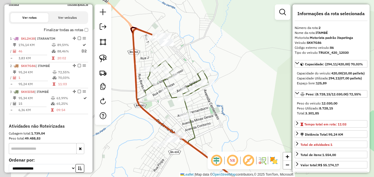
drag, startPoint x: 191, startPoint y: 66, endPoint x: 250, endPoint y: 80, distance: 60.5
click at [250, 80] on div "Janela de atendimento Grade de atendimento Capacidade Transportadoras Veículos …" at bounding box center [187, 88] width 374 height 177
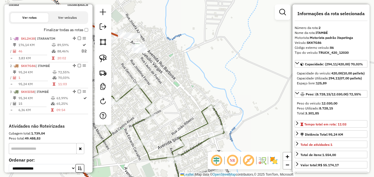
drag, startPoint x: 197, startPoint y: 44, endPoint x: 258, endPoint y: 71, distance: 67.1
click at [277, 72] on div "Janela de atendimento Grade de atendimento Capacidade Transportadoras Veículos …" at bounding box center [187, 88] width 374 height 177
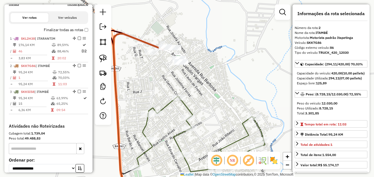
click at [208, 48] on div "Janela de atendimento Grade de atendimento Capacidade Transportadoras Veículos …" at bounding box center [187, 88] width 374 height 177
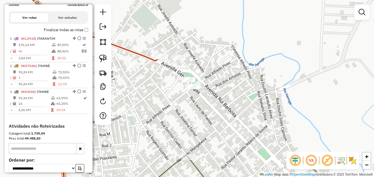
drag, startPoint x: 196, startPoint y: 61, endPoint x: 256, endPoint y: 100, distance: 71.4
click at [253, 96] on div "Janela de atendimento Grade de atendimento Capacidade Transportadoras Veículos …" at bounding box center [187, 88] width 374 height 177
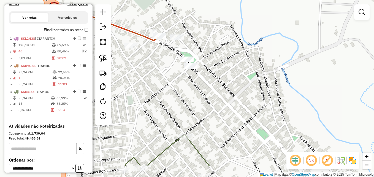
drag, startPoint x: 256, startPoint y: 72, endPoint x: 236, endPoint y: 23, distance: 52.7
click at [237, 24] on div "Janela de atendimento Grade de atendimento Capacidade Transportadoras Veículos …" at bounding box center [187, 88] width 374 height 177
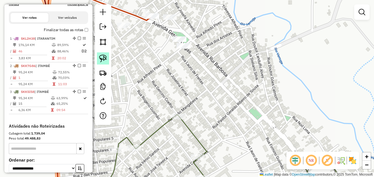
click at [103, 59] on img at bounding box center [103, 59] width 8 height 8
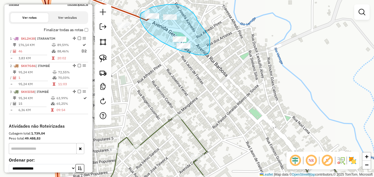
drag, startPoint x: 197, startPoint y: 20, endPoint x: 210, endPoint y: 37, distance: 21.2
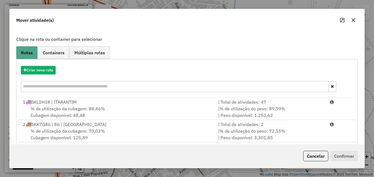
scroll to position [58, 0]
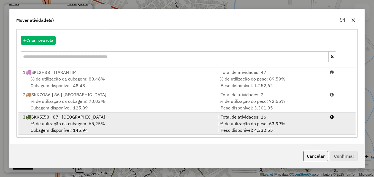
click at [182, 122] on div "% de utilização da cubagem: 65,25% Cubagem disponível: 145,94" at bounding box center [117, 126] width 195 height 13
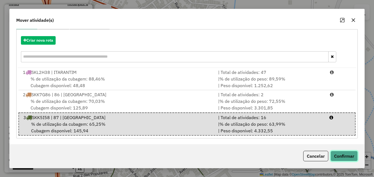
click at [344, 158] on button "Confirmar" at bounding box center [343, 156] width 27 height 10
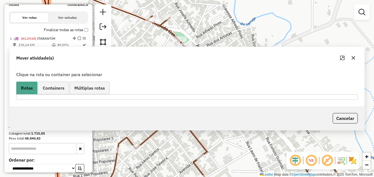
scroll to position [0, 0]
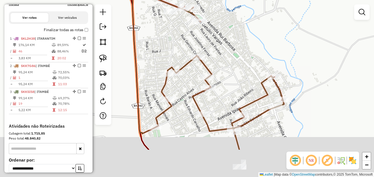
drag, startPoint x: 226, startPoint y: 98, endPoint x: 227, endPoint y: 47, distance: 50.7
click at [227, 52] on div "Janela de atendimento Grade de atendimento Capacidade Transportadoras Veículos …" at bounding box center [187, 88] width 374 height 177
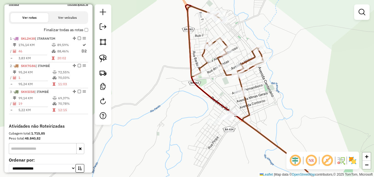
drag, startPoint x: 269, startPoint y: 109, endPoint x: 246, endPoint y: 93, distance: 27.6
click at [246, 93] on div "Janela de atendimento Grade de atendimento Capacidade Transportadoras Veículos …" at bounding box center [187, 88] width 374 height 177
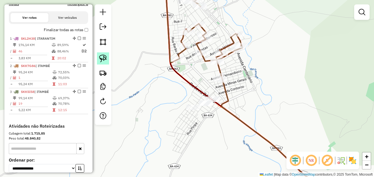
click at [103, 57] on img at bounding box center [103, 59] width 8 height 8
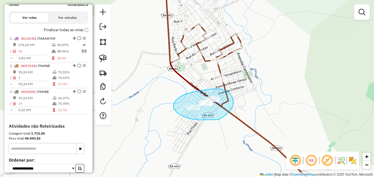
drag, startPoint x: 220, startPoint y: 89, endPoint x: 228, endPoint y: 91, distance: 8.3
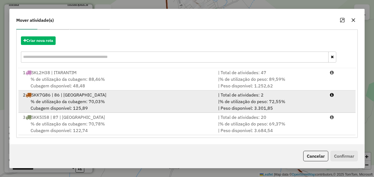
scroll to position [58, 0]
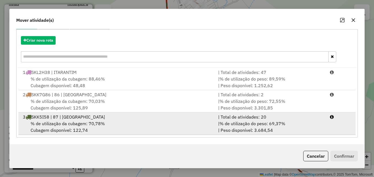
click at [189, 120] on div "% de utilização da cubagem: 70,78% Cubagem disponível: 122,74" at bounding box center [117, 126] width 195 height 13
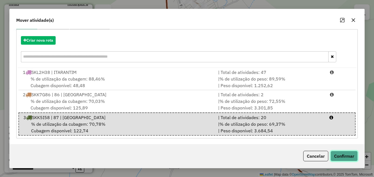
click at [344, 158] on button "Confirmar" at bounding box center [343, 156] width 27 height 10
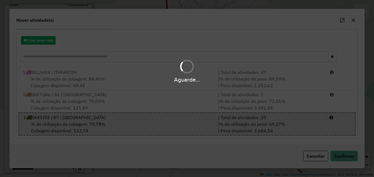
scroll to position [0, 0]
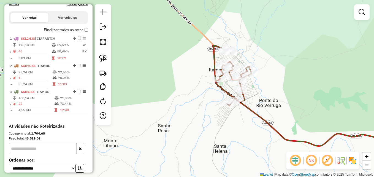
drag, startPoint x: 270, startPoint y: 58, endPoint x: 288, endPoint y: 73, distance: 22.3
click at [253, 94] on div "Janela de atendimento Grade de atendimento Capacidade Transportadoras Veículos …" at bounding box center [187, 88] width 374 height 177
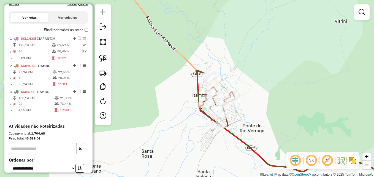
drag, startPoint x: 364, startPoint y: 12, endPoint x: 359, endPoint y: 13, distance: 4.7
click at [364, 12] on em at bounding box center [362, 12] width 7 height 7
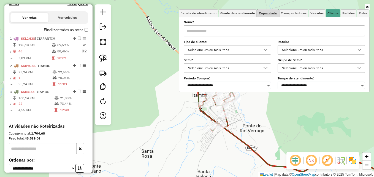
click at [271, 14] on span "Capacidade" at bounding box center [268, 13] width 18 height 3
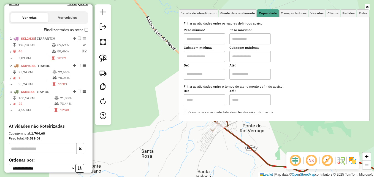
click at [214, 57] on input "text" at bounding box center [204, 56] width 41 height 11
type input "****"
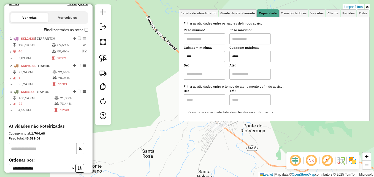
click at [158, 82] on div "Limpar filtros Janela de atendimento Grade de atendimento Capacidade Transporta…" at bounding box center [187, 88] width 374 height 177
click at [257, 148] on div "Limpar filtros Janela de atendimento Grade de atendimento Capacidade Transporta…" at bounding box center [187, 88] width 374 height 177
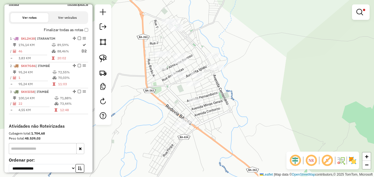
drag, startPoint x: 234, startPoint y: 88, endPoint x: 252, endPoint y: 88, distance: 18.2
click at [252, 88] on div "Limpar filtros Janela de atendimento Grade de atendimento Capacidade Transporta…" at bounding box center [187, 88] width 374 height 177
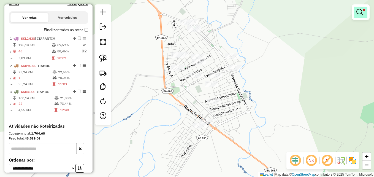
click at [359, 14] on em at bounding box center [359, 12] width 7 height 7
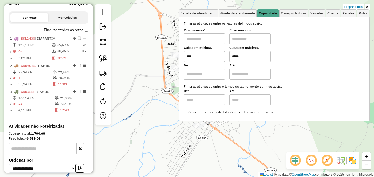
click at [245, 59] on input "*****" at bounding box center [249, 56] width 41 height 11
type input "****"
click at [154, 104] on div "Limpar filtros Janela de atendimento Grade de atendimento Capacidade Transporta…" at bounding box center [187, 88] width 374 height 177
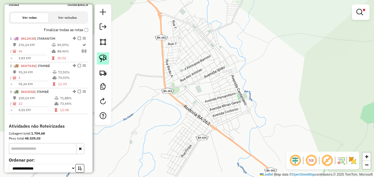
click at [104, 58] on img at bounding box center [103, 59] width 8 height 8
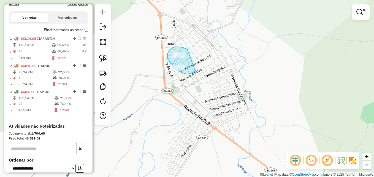
drag, startPoint x: 187, startPoint y: 49, endPoint x: 195, endPoint y: 70, distance: 22.6
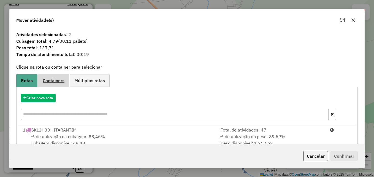
click at [55, 79] on span "Containers" at bounding box center [54, 80] width 22 height 4
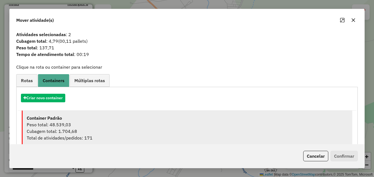
click at [89, 124] on div "Peso total: 48.539,03" at bounding box center [187, 124] width 321 height 7
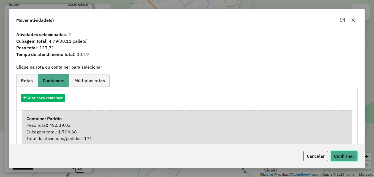
click at [343, 158] on button "Confirmar" at bounding box center [343, 156] width 27 height 10
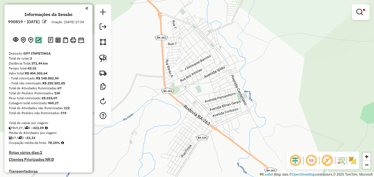
click at [39, 43] on img at bounding box center [39, 39] width 6 height 5
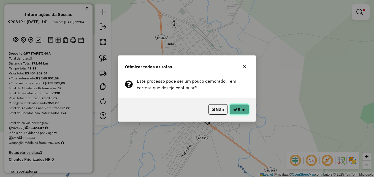
click at [246, 107] on button "Sim" at bounding box center [239, 109] width 19 height 10
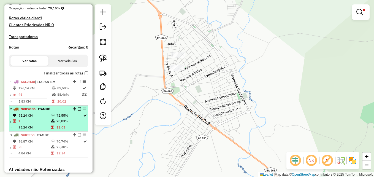
scroll to position [193, 0]
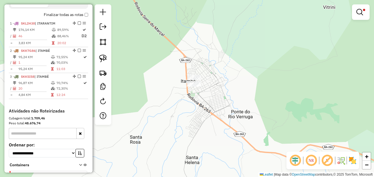
click at [362, 12] on em at bounding box center [359, 12] width 7 height 7
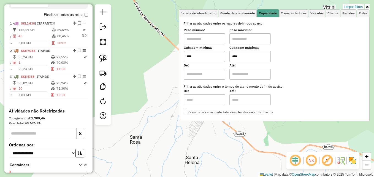
click at [243, 55] on input "****" at bounding box center [249, 56] width 41 height 11
type input "****"
click at [152, 100] on div "Limpar filtros Janela de atendimento Grade de atendimento Capacidade Transporta…" at bounding box center [187, 88] width 374 height 177
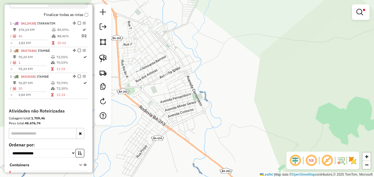
drag, startPoint x: 209, startPoint y: 75, endPoint x: 296, endPoint y: 76, distance: 86.8
click at [296, 76] on div "Limpar filtros Janela de atendimento Grade de atendimento Capacidade Transporta…" at bounding box center [187, 88] width 374 height 177
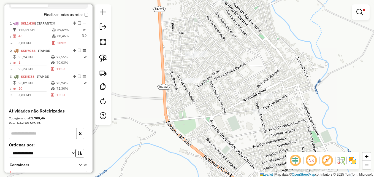
drag, startPoint x: 244, startPoint y: 57, endPoint x: 282, endPoint y: 62, distance: 38.3
click at [282, 62] on div "Limpar filtros Janela de atendimento Grade de atendimento Capacidade Transporta…" at bounding box center [187, 88] width 374 height 177
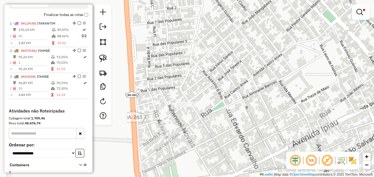
drag, startPoint x: 277, startPoint y: 68, endPoint x: 301, endPoint y: 63, distance: 24.5
click at [301, 63] on div "Limpar filtros Janela de atendimento Grade de atendimento Capacidade Transporta…" at bounding box center [187, 88] width 374 height 177
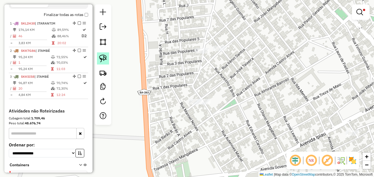
click at [104, 59] on img at bounding box center [103, 59] width 8 height 8
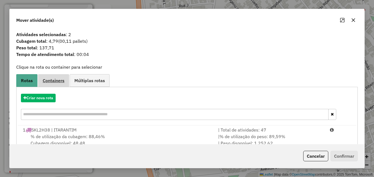
click at [53, 80] on span "Containers" at bounding box center [54, 80] width 22 height 4
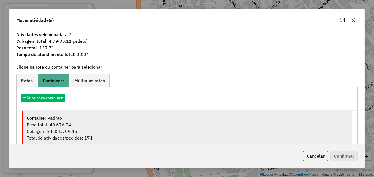
click at [86, 121] on div "Peso total: 48.676,74" at bounding box center [187, 124] width 321 height 7
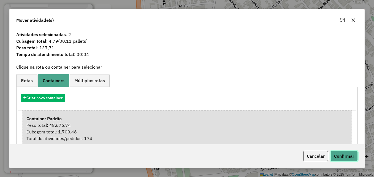
click at [343, 158] on button "Confirmar" at bounding box center [343, 156] width 27 height 10
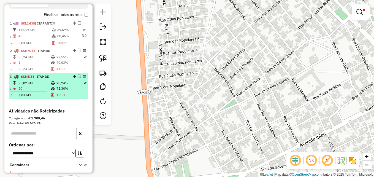
select select "**********"
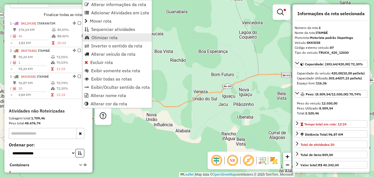
click at [105, 39] on span "Otimizar rota" at bounding box center [104, 37] width 26 height 4
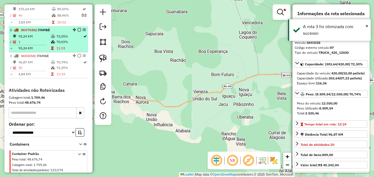
scroll to position [178, 0]
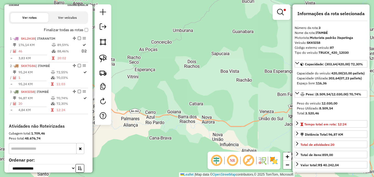
drag, startPoint x: 158, startPoint y: 63, endPoint x: 227, endPoint y: 67, distance: 69.5
click at [226, 67] on div "Limpar filtros Janela de atendimento Grade de atendimento Capacidade Transporta…" at bounding box center [187, 88] width 374 height 177
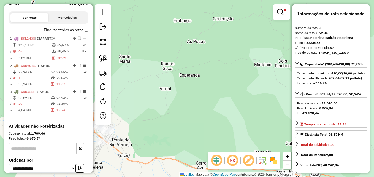
drag, startPoint x: 162, startPoint y: 76, endPoint x: 230, endPoint y: 50, distance: 72.5
click at [230, 51] on div "Limpar filtros Janela de atendimento Grade de atendimento Capacidade Transporta…" at bounding box center [187, 88] width 374 height 177
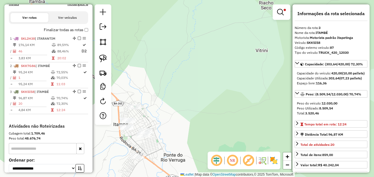
drag, startPoint x: 163, startPoint y: 83, endPoint x: 250, endPoint y: 51, distance: 92.4
click at [249, 51] on div "Limpar filtros Janela de atendimento Grade de atendimento Capacidade Transporta…" at bounding box center [187, 88] width 374 height 177
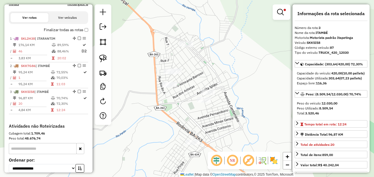
drag, startPoint x: 219, startPoint y: 89, endPoint x: 222, endPoint y: 35, distance: 54.1
click at [222, 36] on div "Limpar filtros Janela de atendimento Grade de atendimento Capacidade Transporta…" at bounding box center [187, 88] width 374 height 177
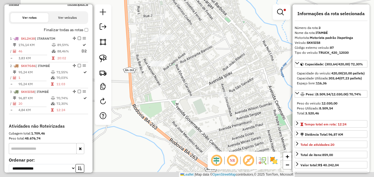
drag, startPoint x: 190, startPoint y: 65, endPoint x: 239, endPoint y: 55, distance: 50.2
click at [239, 56] on div "Limpar filtros Janela de atendimento Grade de atendimento Capacidade Transporta…" at bounding box center [187, 88] width 374 height 177
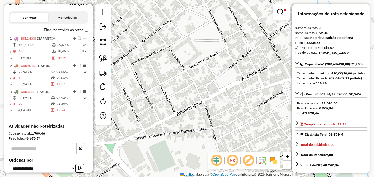
drag, startPoint x: 187, startPoint y: 60, endPoint x: 221, endPoint y: 56, distance: 34.3
click at [221, 56] on div "Limpar filtros Janela de atendimento Grade de atendimento Capacidade Transporta…" at bounding box center [187, 88] width 374 height 177
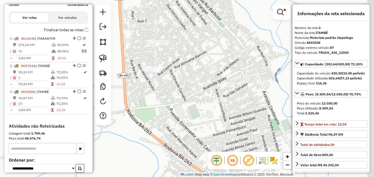
drag, startPoint x: 218, startPoint y: 54, endPoint x: 202, endPoint y: 66, distance: 19.7
click at [201, 66] on div "Limpar filtros Janela de atendimento Grade de atendimento Capacidade Transporta…" at bounding box center [187, 88] width 374 height 177
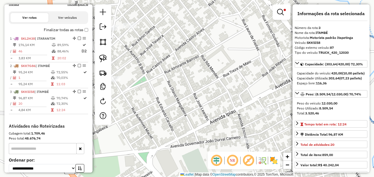
drag, startPoint x: 204, startPoint y: 53, endPoint x: 234, endPoint y: 53, distance: 30.6
click at [234, 53] on div "Limpar filtros Janela de atendimento Grade de atendimento Capacidade Transporta…" at bounding box center [187, 88] width 374 height 177
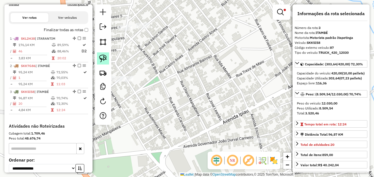
click at [102, 57] on img at bounding box center [103, 59] width 8 height 8
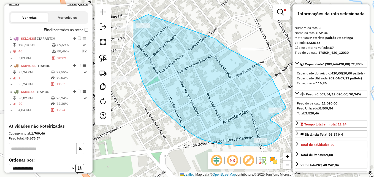
drag, startPoint x: 148, startPoint y: 15, endPoint x: 213, endPoint y: 38, distance: 69.1
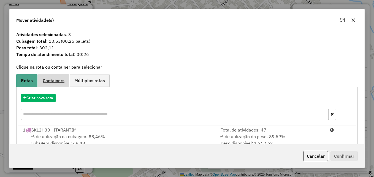
click at [56, 83] on link "Containers" at bounding box center [53, 80] width 31 height 12
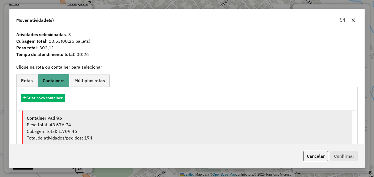
click at [93, 130] on div "Cubagem total: 1.709,46" at bounding box center [187, 131] width 321 height 7
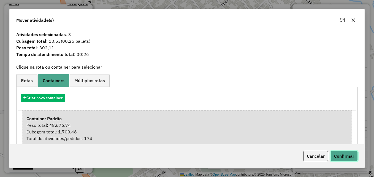
click at [337, 153] on button "Confirmar" at bounding box center [343, 156] width 27 height 10
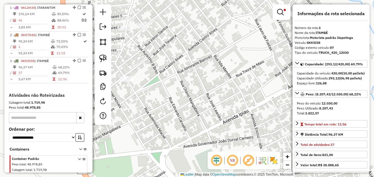
scroll to position [233, 0]
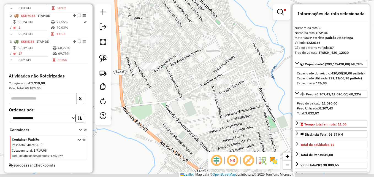
drag, startPoint x: 183, startPoint y: 85, endPoint x: 181, endPoint y: 75, distance: 9.6
click at [181, 75] on div "Limpar filtros Janela de atendimento Grade de atendimento Capacidade Transporta…" at bounding box center [187, 88] width 374 height 177
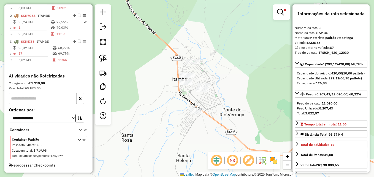
drag, startPoint x: 222, startPoint y: 97, endPoint x: 232, endPoint y: 75, distance: 24.0
click at [233, 77] on div "Limpar filtros Janela de atendimento Grade de atendimento Capacidade Transporta…" at bounding box center [187, 88] width 374 height 177
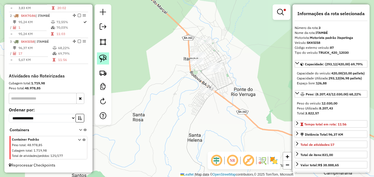
click at [105, 60] on img at bounding box center [103, 59] width 8 height 8
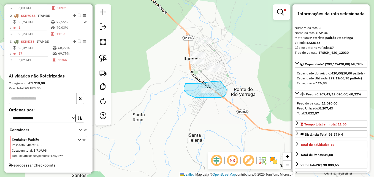
drag, startPoint x: 220, startPoint y: 81, endPoint x: 226, endPoint y: 89, distance: 9.6
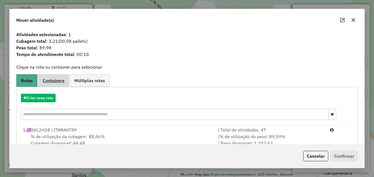
click at [51, 75] on link "Containers" at bounding box center [53, 80] width 31 height 12
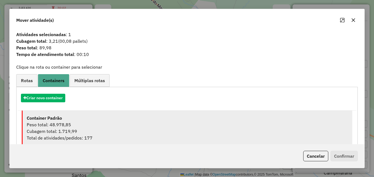
click at [112, 125] on div "Peso total: 48.978,85" at bounding box center [187, 124] width 321 height 7
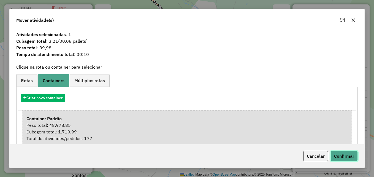
click at [341, 151] on button "Confirmar" at bounding box center [343, 156] width 27 height 10
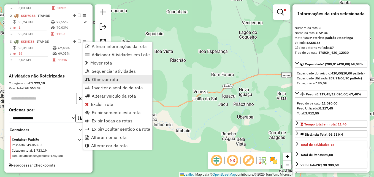
click at [103, 79] on span "Otimizar rota" at bounding box center [105, 79] width 26 height 4
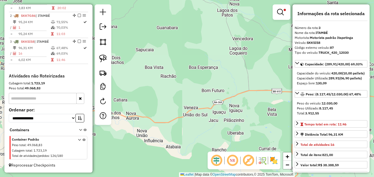
drag, startPoint x: 154, startPoint y: 63, endPoint x: 222, endPoint y: 68, distance: 68.2
click at [222, 68] on div "Limpar filtros Janela de atendimento Grade de atendimento Capacidade Transporta…" at bounding box center [187, 88] width 374 height 177
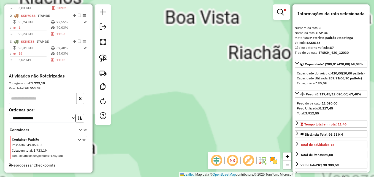
drag, startPoint x: 169, startPoint y: 77, endPoint x: 245, endPoint y: 64, distance: 76.3
click at [245, 64] on div "Limpar filtros Janela de atendimento Grade de atendimento Capacidade Transporta…" at bounding box center [187, 88] width 374 height 177
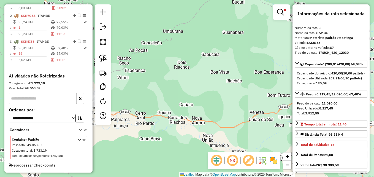
drag, startPoint x: 155, startPoint y: 70, endPoint x: 214, endPoint y: 83, distance: 60.9
click at [214, 83] on div "Limpar filtros Janela de atendimento Grade de atendimento Capacidade Transporta…" at bounding box center [187, 88] width 374 height 177
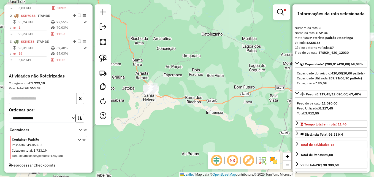
click at [183, 81] on div "Limpar filtros Janela de atendimento Grade de atendimento Capacidade Transporta…" at bounding box center [187, 88] width 374 height 177
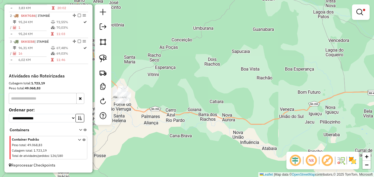
drag, startPoint x: 177, startPoint y: 82, endPoint x: 240, endPoint y: 82, distance: 63.1
click at [240, 82] on div "Limpar filtros Janela de atendimento Grade de atendimento Capacidade Transporta…" at bounding box center [187, 88] width 374 height 177
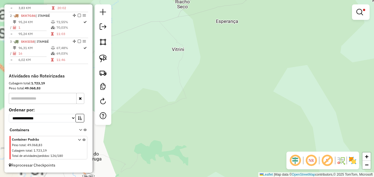
drag, startPoint x: 194, startPoint y: 76, endPoint x: 272, endPoint y: 70, distance: 78.2
click at [291, 71] on div "Limpar filtros Janela de atendimento Grade de atendimento Capacidade Transporta…" at bounding box center [187, 88] width 374 height 177
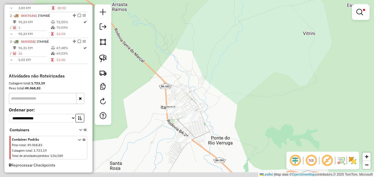
drag, startPoint x: 187, startPoint y: 89, endPoint x: 245, endPoint y: 79, distance: 59.0
click at [245, 79] on div "Limpar filtros Janela de atendimento Grade de atendimento Capacidade Transporta…" at bounding box center [187, 88] width 374 height 177
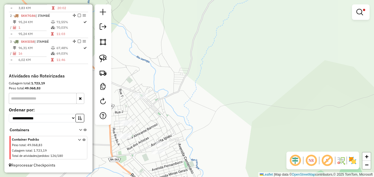
drag, startPoint x: 212, startPoint y: 85, endPoint x: 252, endPoint y: 72, distance: 42.0
click at [252, 72] on div "Limpar filtros Janela de atendimento Grade de atendimento Capacidade Transporta…" at bounding box center [187, 88] width 374 height 177
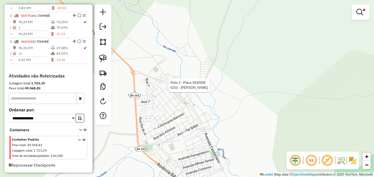
select select "**********"
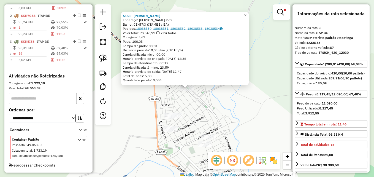
click at [212, 101] on div "6153 - TAYNARA ALVES SILVA Endereço: Alfredo Pires 270 Bairro: CENTRO (ITAMBE /…" at bounding box center [187, 88] width 374 height 177
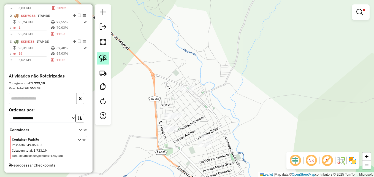
click at [103, 57] on img at bounding box center [103, 59] width 8 height 8
drag, startPoint x: 201, startPoint y: 83, endPoint x: 200, endPoint y: 86, distance: 3.6
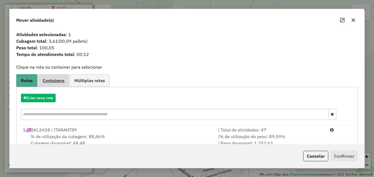
click at [53, 80] on span "Containers" at bounding box center [54, 80] width 22 height 4
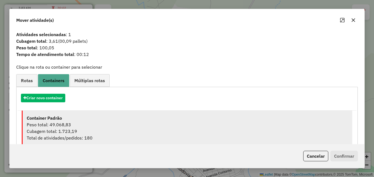
click at [71, 123] on div "Peso total: 49.068,83" at bounding box center [187, 124] width 321 height 7
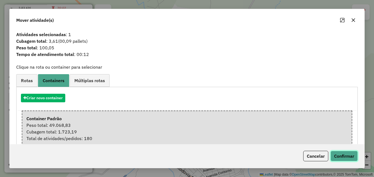
click at [349, 152] on button "Confirmar" at bounding box center [343, 156] width 27 height 10
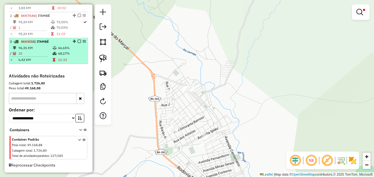
select select "**********"
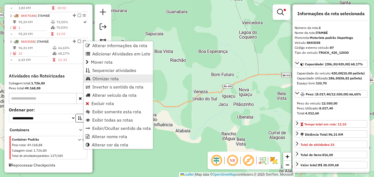
click at [102, 80] on span "Otimizar rota" at bounding box center [106, 78] width 26 height 4
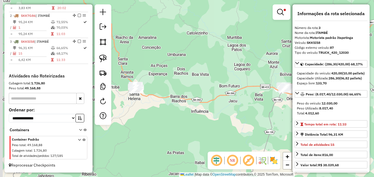
drag, startPoint x: 165, startPoint y: 65, endPoint x: 205, endPoint y: 80, distance: 42.2
click at [204, 80] on div "Limpar filtros Janela de atendimento Grade de atendimento Capacidade Transporta…" at bounding box center [187, 88] width 374 height 177
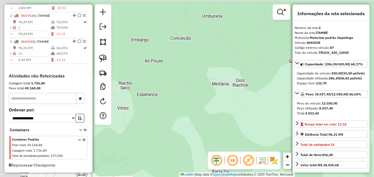
drag, startPoint x: 203, startPoint y: 82, endPoint x: 251, endPoint y: 82, distance: 47.9
click at [251, 82] on div "Limpar filtros Janela de atendimento Grade de atendimento Capacidade Transporta…" at bounding box center [187, 88] width 374 height 177
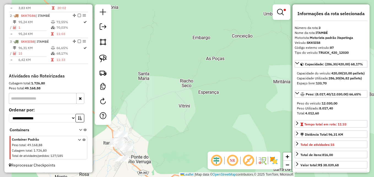
drag, startPoint x: 164, startPoint y: 89, endPoint x: 246, endPoint y: 76, distance: 83.6
click at [246, 76] on div "Limpar filtros Janela de atendimento Grade de atendimento Capacidade Transporta…" at bounding box center [187, 88] width 374 height 177
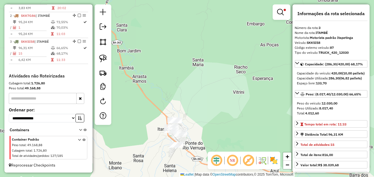
drag, startPoint x: 203, startPoint y: 89, endPoint x: 233, endPoint y: 83, distance: 30.2
click at [233, 83] on div "Limpar filtros Janela de atendimento Grade de atendimento Capacidade Transporta…" at bounding box center [187, 88] width 374 height 177
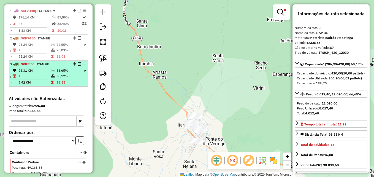
scroll to position [178, 0]
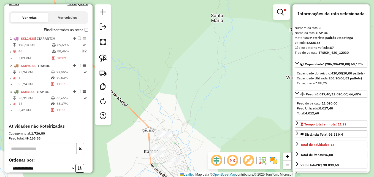
drag, startPoint x: 218, startPoint y: 107, endPoint x: 233, endPoint y: 63, distance: 46.0
click at [229, 70] on div "Limpar filtros Janela de atendimento Grade de atendimento Capacidade Transporta…" at bounding box center [187, 88] width 374 height 177
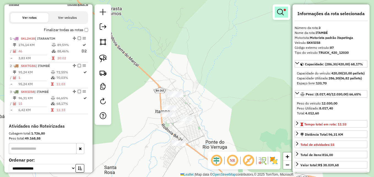
click at [281, 13] on em at bounding box center [280, 12] width 7 height 7
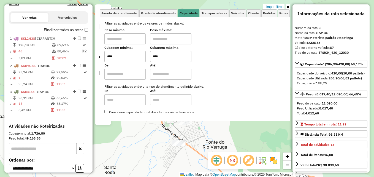
click at [167, 58] on input "****" at bounding box center [170, 56] width 41 height 11
type input "****"
click at [230, 134] on div "Limpar filtros Janela de atendimento Grade de atendimento Capacidade Transporta…" at bounding box center [187, 88] width 374 height 177
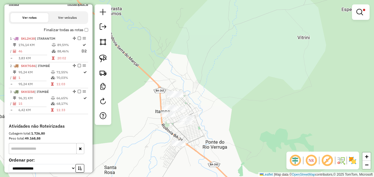
drag, startPoint x: 220, startPoint y: 102, endPoint x: 253, endPoint y: 96, distance: 33.3
click at [253, 96] on div "Limpar filtros Janela de atendimento Grade de atendimento Capacidade Transporta…" at bounding box center [187, 88] width 374 height 177
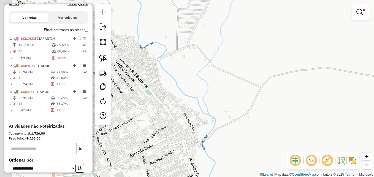
drag, startPoint x: 199, startPoint y: 105, endPoint x: 291, endPoint y: 82, distance: 94.2
click at [321, 77] on div "Limpar filtros Janela de atendimento Grade de atendimento Capacidade Transporta…" at bounding box center [187, 88] width 374 height 177
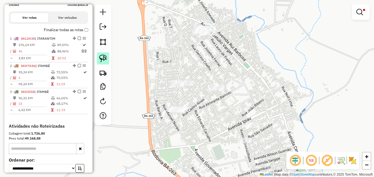
click at [104, 55] on img at bounding box center [103, 59] width 8 height 8
drag, startPoint x: 222, startPoint y: 77, endPoint x: 233, endPoint y: 83, distance: 12.8
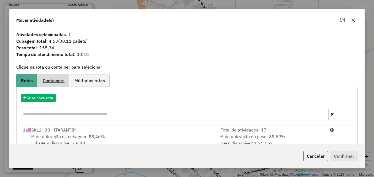
click at [53, 82] on span "Containers" at bounding box center [54, 80] width 22 height 4
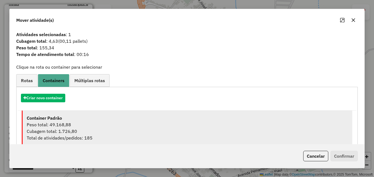
click at [101, 121] on div "Peso total: 49.168,88" at bounding box center [187, 124] width 321 height 7
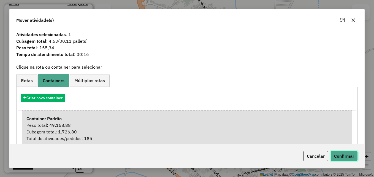
click at [345, 156] on button "Confirmar" at bounding box center [343, 156] width 27 height 10
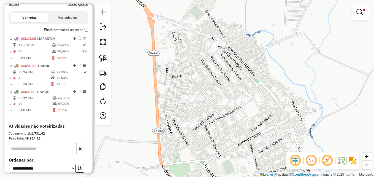
drag, startPoint x: 242, startPoint y: 68, endPoint x: 265, endPoint y: 89, distance: 30.6
click at [261, 92] on div "Limpar filtros Janela de atendimento Grade de atendimento Capacidade Transporta…" at bounding box center [187, 88] width 374 height 177
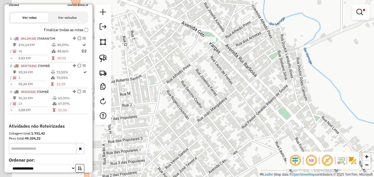
drag, startPoint x: 247, startPoint y: 75, endPoint x: 271, endPoint y: 100, distance: 34.9
click at [271, 100] on div "Limpar filtros Janela de atendimento Grade de atendimento Capacidade Transporta…" at bounding box center [187, 88] width 374 height 177
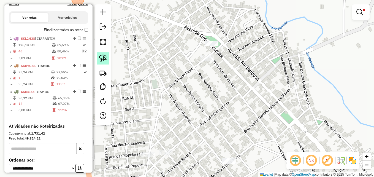
click at [104, 62] on img at bounding box center [103, 59] width 8 height 8
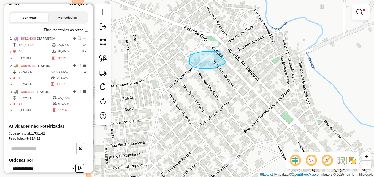
drag, startPoint x: 219, startPoint y: 51, endPoint x: 224, endPoint y: 56, distance: 6.2
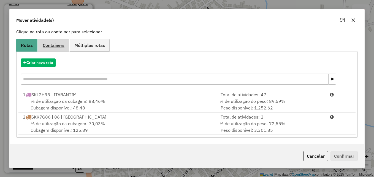
click at [54, 42] on link "Containers" at bounding box center [53, 45] width 31 height 12
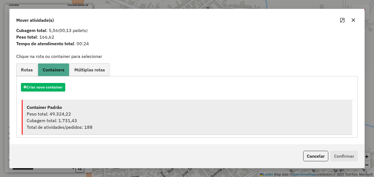
click at [106, 108] on div "Container Padrão" at bounding box center [187, 107] width 321 height 7
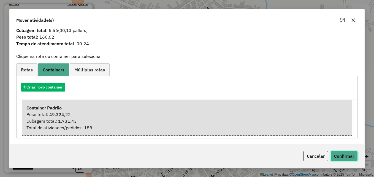
click at [345, 158] on button "Confirmar" at bounding box center [343, 156] width 27 height 10
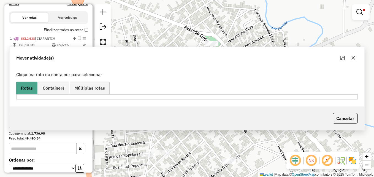
scroll to position [0, 0]
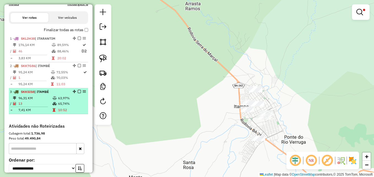
select select "**********"
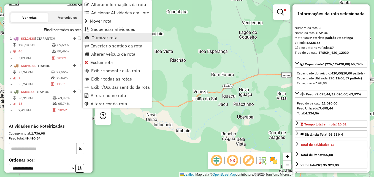
click at [108, 39] on span "Otimizar rota" at bounding box center [104, 37] width 26 height 4
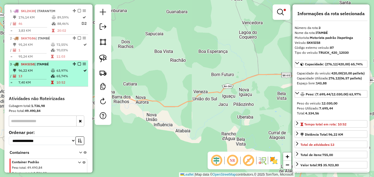
scroll to position [233, 0]
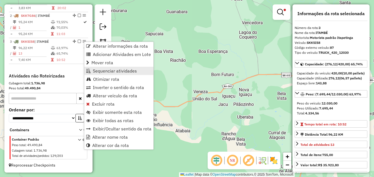
click at [114, 72] on span "Sequenciar atividades" at bounding box center [115, 71] width 44 height 4
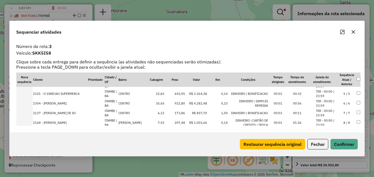
scroll to position [64, 0]
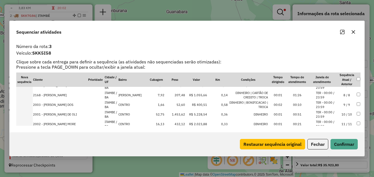
click at [354, 29] on button "button" at bounding box center [353, 32] width 9 height 9
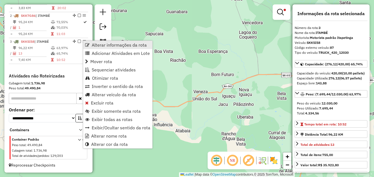
click at [123, 46] on span "Alterar informações da rota" at bounding box center [119, 45] width 55 height 4
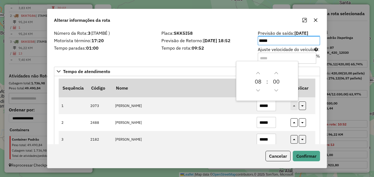
click at [207, 56] on div "Placa: SKK5I58 Previsão de Retorno: 19/08/2025 18:52 Tempo de rota: 09:52" at bounding box center [206, 46] width 96 height 31
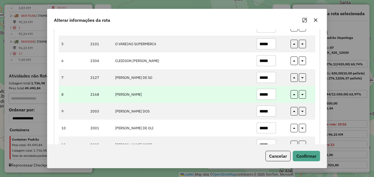
scroll to position [138, 0]
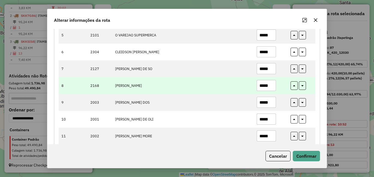
click at [271, 85] on input "*****" at bounding box center [266, 85] width 19 height 11
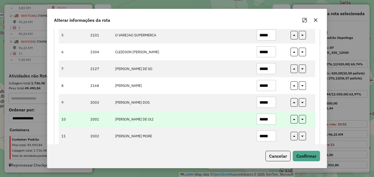
type input "*****"
click at [270, 117] on input "*****" at bounding box center [266, 118] width 19 height 11
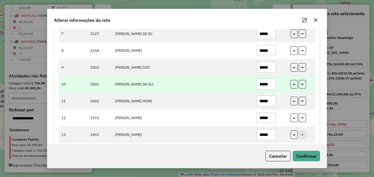
scroll to position [182, 0]
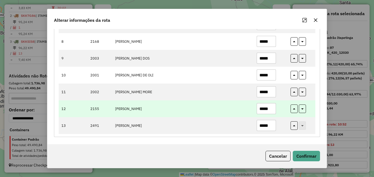
type input "*****"
click at [272, 108] on input "*****" at bounding box center [266, 108] width 19 height 11
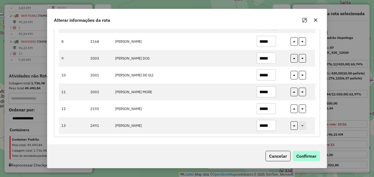
type input "*****"
click at [305, 154] on button "Confirmar" at bounding box center [306, 156] width 27 height 10
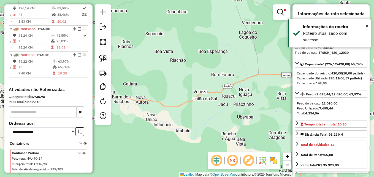
scroll to position [205, 0]
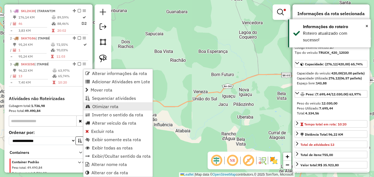
click at [101, 107] on span "Otimizar rota" at bounding box center [105, 106] width 26 height 4
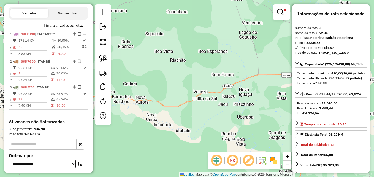
scroll to position [150, 0]
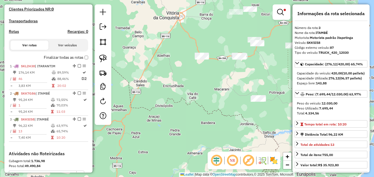
drag, startPoint x: 237, startPoint y: 83, endPoint x: 189, endPoint y: 121, distance: 60.4
click at [189, 121] on div "Limpar filtros Janela de atendimento Grade de atendimento Capacidade Transporta…" at bounding box center [187, 88] width 374 height 177
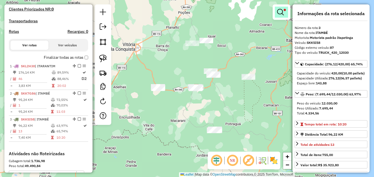
click at [281, 12] on em at bounding box center [280, 12] width 7 height 7
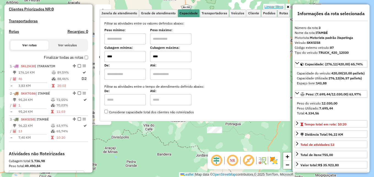
click at [276, 6] on link "Limpar filtros" at bounding box center [273, 7] width 21 height 6
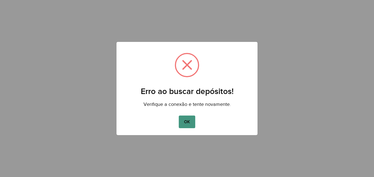
click at [186, 124] on button "OK" at bounding box center [187, 121] width 16 height 13
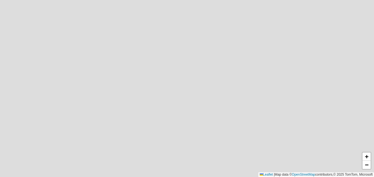
click at [232, 45] on div "+ − Leaflet | Map data © OpenStreetMap contributors,© 2025 TomTom, Microsoft" at bounding box center [187, 88] width 374 height 177
click at [213, 0] on div "+ − Leaflet | Map data © OpenStreetMap contributors,© 2025 TomTom, Microsoft" at bounding box center [187, 88] width 374 height 177
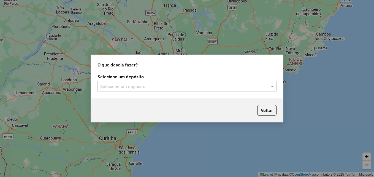
click at [121, 85] on input "text" at bounding box center [181, 86] width 162 height 7
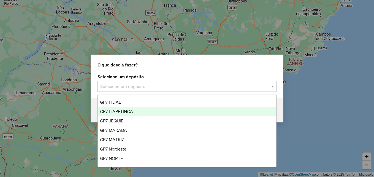
click at [119, 111] on span "GP7 ITAPETINGA" at bounding box center [116, 111] width 33 height 5
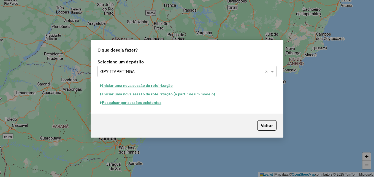
click at [126, 102] on button "Pesquisar por sessões existentes" at bounding box center [130, 102] width 66 height 9
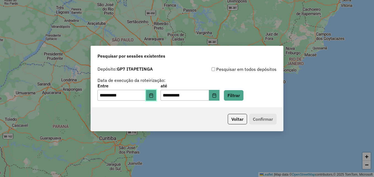
click at [153, 95] on icon "Choose Date" at bounding box center [151, 95] width 4 height 4
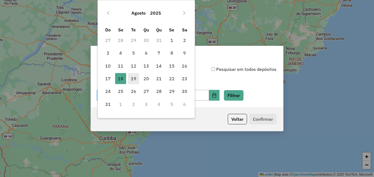
click at [134, 78] on span "19" at bounding box center [133, 78] width 11 height 11
type input "**********"
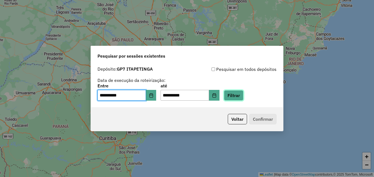
click at [243, 96] on button "Filtrar" at bounding box center [234, 95] width 20 height 10
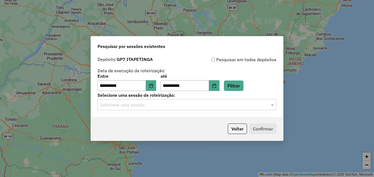
click at [191, 109] on div "Selecione uma sessão" at bounding box center [186, 104] width 179 height 11
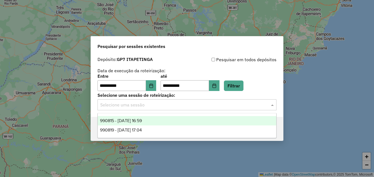
click at [135, 122] on span "990815 - 19/08/2025 16:59" at bounding box center [121, 120] width 42 height 5
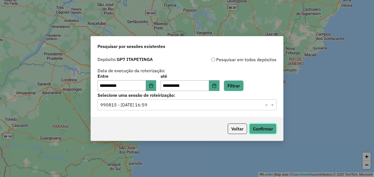
click at [262, 127] on button "Confirmar" at bounding box center [262, 128] width 27 height 10
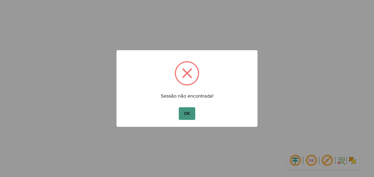
click at [186, 115] on button "OK" at bounding box center [187, 113] width 16 height 13
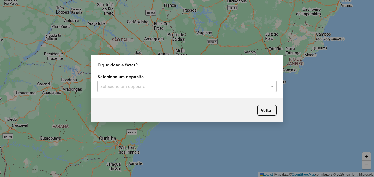
click at [162, 85] on input "text" at bounding box center [181, 86] width 162 height 7
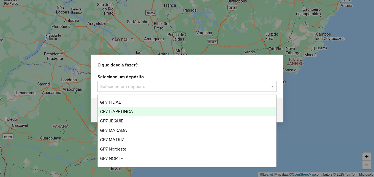
click at [126, 112] on span "GP7 ITAPETINGA" at bounding box center [116, 111] width 33 height 5
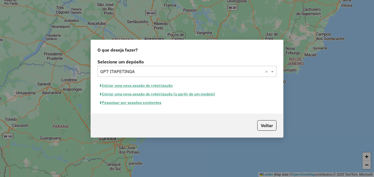
click at [132, 104] on button "Pesquisar por sessões existentes" at bounding box center [130, 102] width 66 height 9
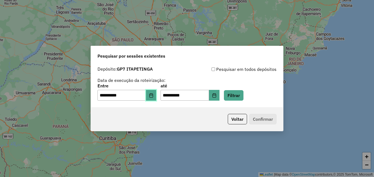
click at [156, 94] on button "Choose Date" at bounding box center [151, 95] width 10 height 11
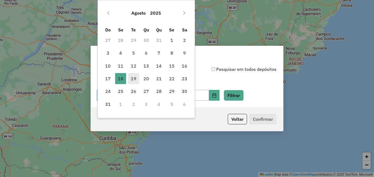
click at [133, 78] on span "19" at bounding box center [133, 78] width 11 height 11
type input "**********"
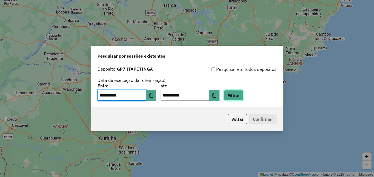
click at [238, 97] on button "Filtrar" at bounding box center [234, 95] width 20 height 10
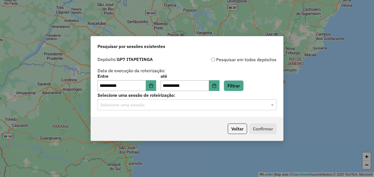
click at [145, 105] on input "text" at bounding box center [181, 105] width 162 height 7
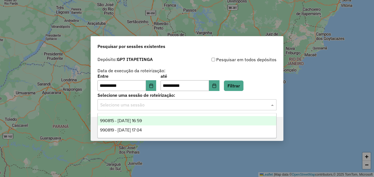
click at [132, 121] on span "990815 - 19/08/2025 16:59" at bounding box center [121, 120] width 42 height 5
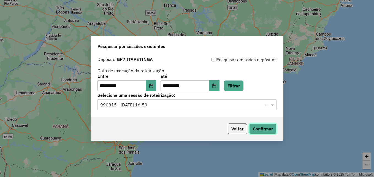
click at [261, 126] on button "Confirmar" at bounding box center [262, 128] width 27 height 10
click at [237, 129] on button "Voltar" at bounding box center [237, 128] width 19 height 10
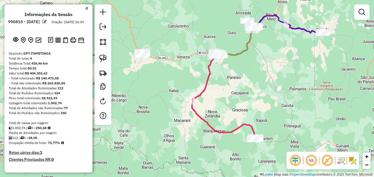
drag, startPoint x: 224, startPoint y: 110, endPoint x: 256, endPoint y: 75, distance: 47.6
click at [256, 75] on div "Janela de atendimento Grade de atendimento Capacidade Transportadoras Veículos …" at bounding box center [187, 88] width 374 height 177
drag, startPoint x: 258, startPoint y: 91, endPoint x: 256, endPoint y: 104, distance: 12.9
click at [256, 104] on div "Janela de atendimento Grade de atendimento Capacidade Transportadoras Veículos …" at bounding box center [187, 88] width 374 height 177
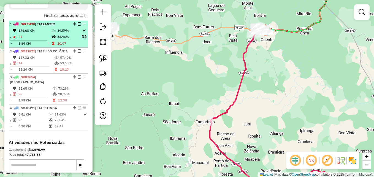
scroll to position [193, 0]
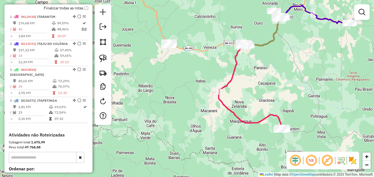
drag, startPoint x: 322, startPoint y: 80, endPoint x: 208, endPoint y: 110, distance: 118.3
click at [208, 110] on div "Janela de atendimento Grade de atendimento Capacidade Transportadoras Veículos …" at bounding box center [187, 88] width 374 height 177
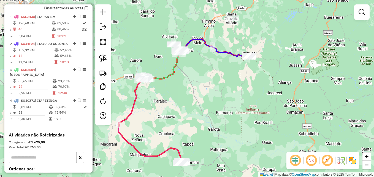
drag, startPoint x: 187, startPoint y: 79, endPoint x: 198, endPoint y: 90, distance: 15.4
click at [198, 90] on div "Janela de atendimento Grade de atendimento Capacidade Transportadoras Veículos …" at bounding box center [187, 88] width 374 height 177
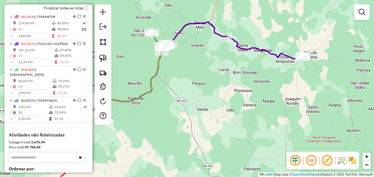
drag, startPoint x: 218, startPoint y: 71, endPoint x: 242, endPoint y: 97, distance: 34.9
click at [242, 97] on div "Janela de atendimento Grade de atendimento Capacidade Transportadoras Veículos …" at bounding box center [187, 88] width 374 height 177
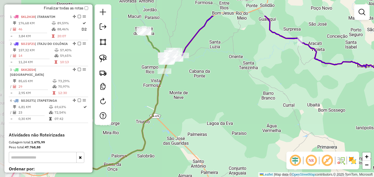
drag, startPoint x: 184, startPoint y: 69, endPoint x: 210, endPoint y: 100, distance: 40.7
click at [214, 102] on div "Janela de atendimento Grade de atendimento Capacidade Transportadoras Veículos …" at bounding box center [187, 88] width 374 height 177
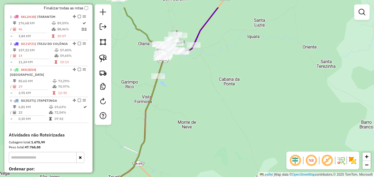
drag, startPoint x: 192, startPoint y: 74, endPoint x: 228, endPoint y: 99, distance: 44.5
click at [228, 99] on div "Janela de atendimento Grade de atendimento Capacidade Transportadoras Veículos …" at bounding box center [187, 88] width 374 height 177
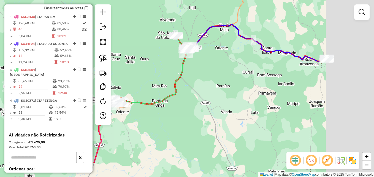
drag, startPoint x: 304, startPoint y: 111, endPoint x: 225, endPoint y: 62, distance: 92.5
click at [225, 63] on div "Janela de atendimento Grade de atendimento Capacidade Transportadoras Veículos …" at bounding box center [187, 88] width 374 height 177
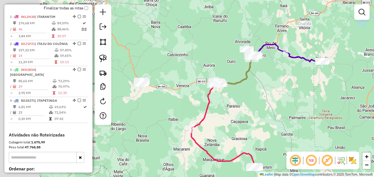
drag, startPoint x: 226, startPoint y: 110, endPoint x: 239, endPoint y: 109, distance: 12.7
click at [239, 109] on div "Janela de atendimento Grade de atendimento Capacidade Transportadoras Veículos …" at bounding box center [187, 88] width 374 height 177
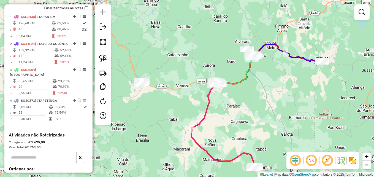
click at [313, 160] on em at bounding box center [311, 160] width 13 height 13
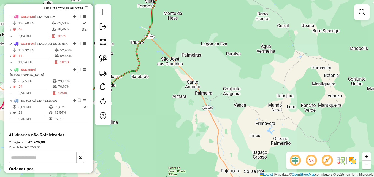
drag, startPoint x: 264, startPoint y: 69, endPoint x: 306, endPoint y: 119, distance: 65.2
click at [306, 119] on div "Janela de atendimento Grade de atendimento Capacidade Transportadoras Veículos …" at bounding box center [187, 88] width 374 height 177
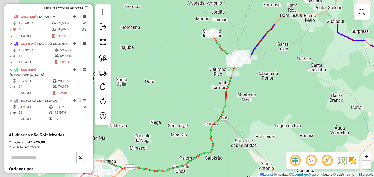
drag, startPoint x: 240, startPoint y: 60, endPoint x: 289, endPoint y: 108, distance: 68.5
click at [289, 108] on div "Janela de atendimento Grade de atendimento Capacidade Transportadoras Veículos …" at bounding box center [187, 88] width 374 height 177
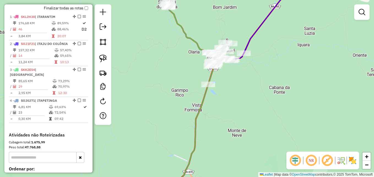
drag, startPoint x: 238, startPoint y: 84, endPoint x: 268, endPoint y: 101, distance: 34.4
click at [268, 101] on div "Janela de atendimento Grade de atendimento Capacidade Transportadoras Veículos …" at bounding box center [187, 88] width 374 height 177
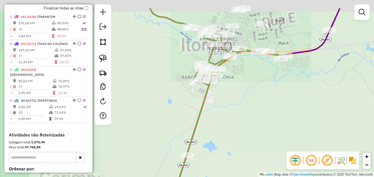
drag, startPoint x: 246, startPoint y: 95, endPoint x: 288, endPoint y: 117, distance: 47.4
click at [288, 117] on div "Janela de atendimento Grade de atendimento Capacidade Transportadoras Veículos …" at bounding box center [187, 88] width 374 height 177
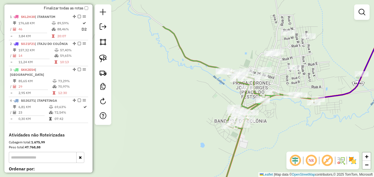
drag, startPoint x: 271, startPoint y: 92, endPoint x: 303, endPoint y: 135, distance: 53.9
click at [303, 135] on div "Janela de atendimento Grade de atendimento Capacidade Transportadoras Veículos …" at bounding box center [187, 88] width 374 height 177
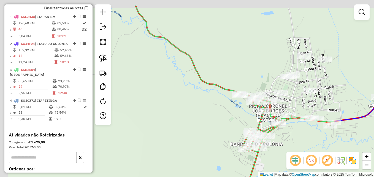
drag, startPoint x: 159, startPoint y: 99, endPoint x: 177, endPoint y: 124, distance: 31.2
click at [177, 124] on div "Janela de atendimento Grade de atendimento Capacidade Transportadoras Veículos …" at bounding box center [187, 88] width 374 height 177
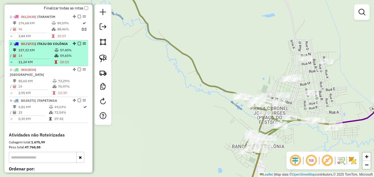
click at [62, 53] on td "57,40%" at bounding box center [73, 50] width 26 height 6
select select "**********"
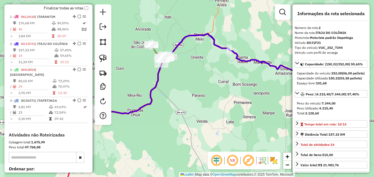
drag, startPoint x: 180, startPoint y: 71, endPoint x: 208, endPoint y: 46, distance: 38.3
click at [180, 71] on div "Janela de atendimento Grade de atendimento Capacidade Transportadoras Veículos …" at bounding box center [187, 88] width 374 height 177
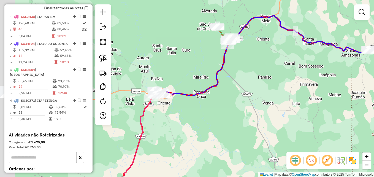
drag, startPoint x: 187, startPoint y: 116, endPoint x: 253, endPoint y: 98, distance: 68.5
click at [253, 98] on div "Janela de atendimento Grade de atendimento Capacidade Transportadoras Veículos …" at bounding box center [187, 88] width 374 height 177
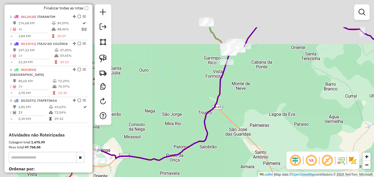
drag, startPoint x: 250, startPoint y: 77, endPoint x: 254, endPoint y: 89, distance: 12.7
click at [254, 89] on div "Janela de atendimento Grade de atendimento Capacidade Transportadoras Veículos …" at bounding box center [187, 88] width 374 height 177
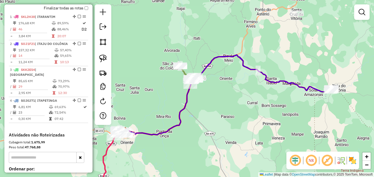
drag, startPoint x: 273, startPoint y: 109, endPoint x: 219, endPoint y: 130, distance: 58.2
click at [219, 130] on div "Janela de atendimento Grade de atendimento Capacidade Transportadoras Veículos …" at bounding box center [187, 88] width 374 height 177
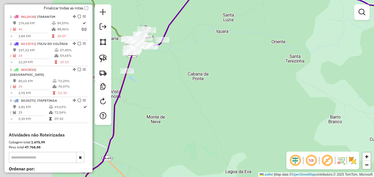
drag, startPoint x: 173, startPoint y: 75, endPoint x: 255, endPoint y: 85, distance: 82.4
click at [255, 85] on div "Janela de atendimento Grade de atendimento Capacidade Transportadoras Veículos …" at bounding box center [187, 88] width 374 height 177
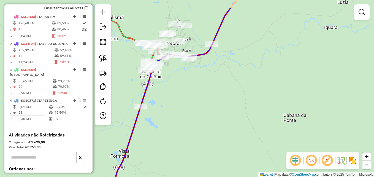
drag, startPoint x: 172, startPoint y: 53, endPoint x: 243, endPoint y: 84, distance: 77.6
click at [243, 84] on div "Janela de atendimento Grade de atendimento Capacidade Transportadoras Veículos …" at bounding box center [187, 88] width 374 height 177
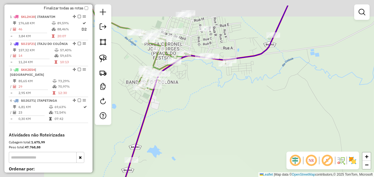
drag, startPoint x: 190, startPoint y: 82, endPoint x: 284, endPoint y: 106, distance: 97.8
click at [284, 106] on div "Janela de atendimento Grade de atendimento Capacidade Transportadoras Veículos …" at bounding box center [187, 88] width 374 height 177
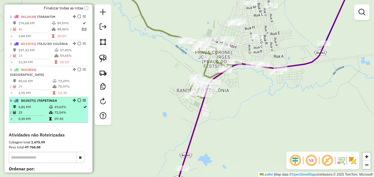
select select "**********"
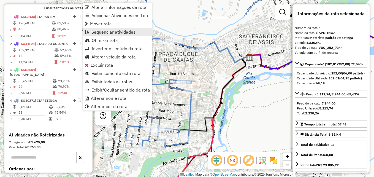
click at [110, 32] on span "Sequenciar atividades" at bounding box center [113, 32] width 44 height 4
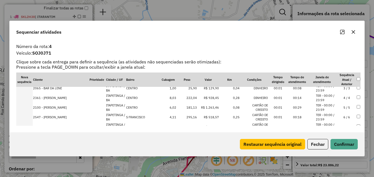
scroll to position [0, 0]
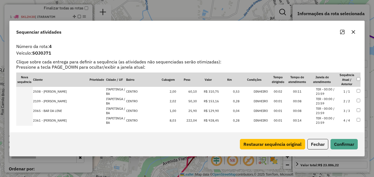
click at [356, 31] on button "button" at bounding box center [353, 32] width 9 height 9
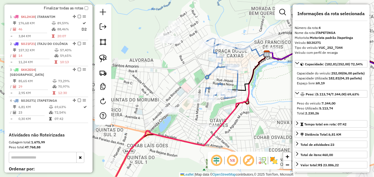
drag, startPoint x: 154, startPoint y: 129, endPoint x: 192, endPoint y: 109, distance: 43.5
click at [193, 109] on div "Janela de atendimento Grade de atendimento Capacidade Transportadoras Veículos …" at bounding box center [187, 88] width 374 height 177
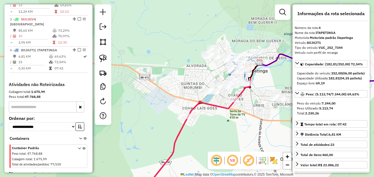
scroll to position [248, 0]
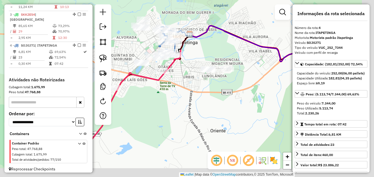
drag, startPoint x: 223, startPoint y: 128, endPoint x: 196, endPoint y: 104, distance: 36.5
click at [153, 100] on div "Janela de atendimento Grade de atendimento Capacidade Transportadoras Veículos …" at bounding box center [187, 88] width 374 height 177
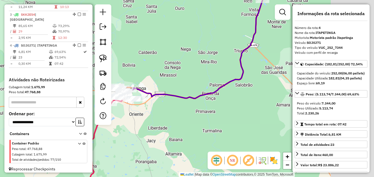
drag, startPoint x: 214, startPoint y: 113, endPoint x: 164, endPoint y: 121, distance: 50.6
click at [164, 121] on div "Janela de atendimento Grade de atendimento Capacidade Transportadoras Veículos …" at bounding box center [187, 88] width 374 height 177
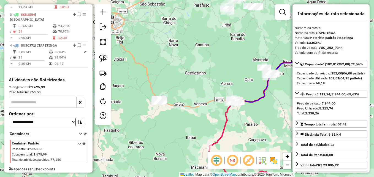
drag, startPoint x: 254, startPoint y: 86, endPoint x: 158, endPoint y: 67, distance: 98.1
click at [158, 67] on div "Janela de atendimento Grade de atendimento Capacidade Transportadoras Veículos …" at bounding box center [187, 88] width 374 height 177
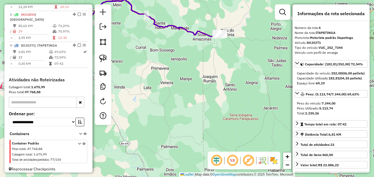
drag, startPoint x: 224, startPoint y: 49, endPoint x: 281, endPoint y: 71, distance: 61.6
click at [283, 73] on div "Janela de atendimento Grade de atendimento Capacidade Transportadoras Veículos …" at bounding box center [187, 88] width 374 height 177
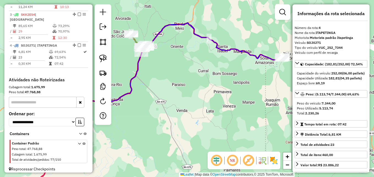
drag, startPoint x: 194, startPoint y: 69, endPoint x: 242, endPoint y: 73, distance: 48.1
click at [242, 75] on div "Janela de atendimento Grade de atendimento Capacidade Transportadoras Veículos …" at bounding box center [187, 88] width 374 height 177
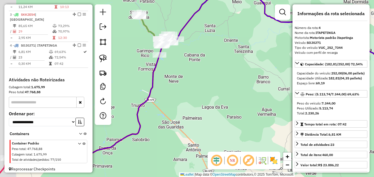
drag, startPoint x: 170, startPoint y: 68, endPoint x: 216, endPoint y: 82, distance: 47.6
click at [216, 82] on div "Janela de atendimento Grade de atendimento Capacidade Transportadoras Veículos …" at bounding box center [187, 88] width 374 height 177
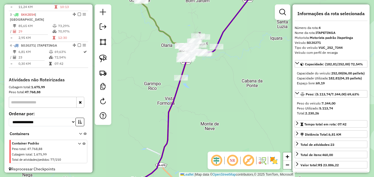
drag, startPoint x: 231, startPoint y: 68, endPoint x: 248, endPoint y: 58, distance: 19.6
click at [250, 61] on div "Janela de atendimento Grade de atendimento Capacidade Transportadoras Veículos …" at bounding box center [187, 88] width 374 height 177
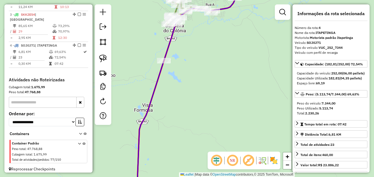
drag, startPoint x: 215, startPoint y: 62, endPoint x: 247, endPoint y: 119, distance: 65.9
click at [247, 119] on div "Janela de atendimento Grade de atendimento Capacidade Transportadoras Veículos …" at bounding box center [187, 88] width 374 height 177
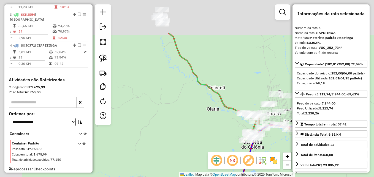
drag, startPoint x: 195, startPoint y: 24, endPoint x: 185, endPoint y: 76, distance: 53.2
click at [225, 77] on div "Janela de atendimento Grade de atendimento Capacidade Transportadoras Veículos …" at bounding box center [187, 88] width 374 height 177
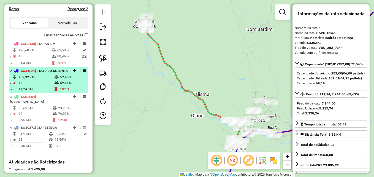
scroll to position [165, 0]
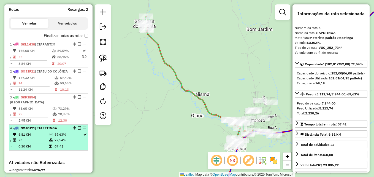
click at [52, 142] on icon at bounding box center [51, 139] width 4 height 3
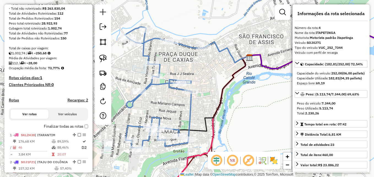
scroll to position [55, 0]
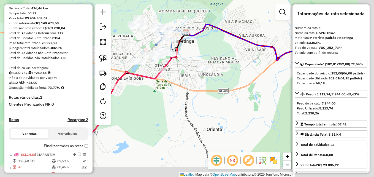
drag, startPoint x: 237, startPoint y: 119, endPoint x: 171, endPoint y: 74, distance: 79.6
click at [171, 74] on div "Janela de atendimento Grade de atendimento Capacidade Transportadoras Veículos …" at bounding box center [187, 88] width 374 height 177
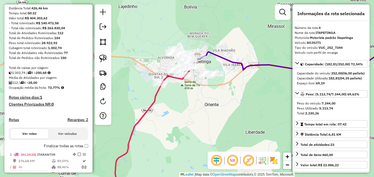
drag, startPoint x: 231, startPoint y: 115, endPoint x: 174, endPoint y: 81, distance: 66.5
click at [175, 82] on div "Janela de atendimento Grade de atendimento Capacidade Transportadoras Veículos …" at bounding box center [187, 88] width 374 height 177
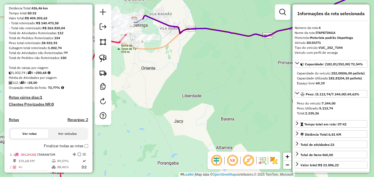
click at [284, 13] on em at bounding box center [282, 12] width 7 height 7
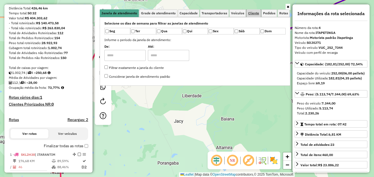
click at [254, 15] on span "Cliente" at bounding box center [253, 13] width 11 height 3
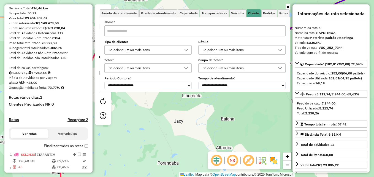
click at [143, 28] on input "text" at bounding box center [194, 30] width 181 height 11
type input "*********"
click at [180, 117] on div "Limpar filtros Janela de atendimento Grade de atendimento Capacidade Transporta…" at bounding box center [187, 88] width 374 height 177
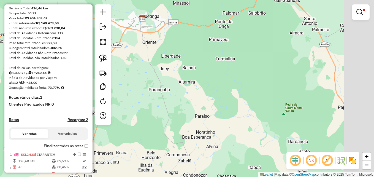
drag, startPoint x: 249, startPoint y: 119, endPoint x: 190, endPoint y: 71, distance: 75.9
click at [190, 71] on div "Limpar filtros Janela de atendimento Grade de atendimento Capacidade Transporta…" at bounding box center [187, 88] width 374 height 177
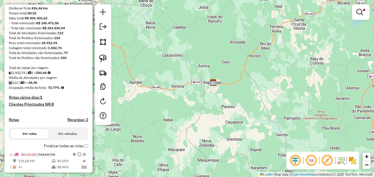
drag, startPoint x: 278, startPoint y: 96, endPoint x: 277, endPoint y: 124, distance: 27.5
click at [277, 124] on div "Limpar filtros Janela de atendimento Grade de atendimento Capacidade Transporta…" at bounding box center [187, 88] width 374 height 177
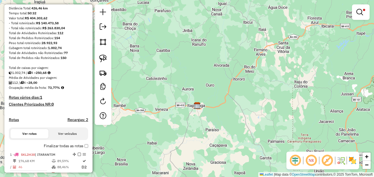
drag, startPoint x: 294, startPoint y: 103, endPoint x: 299, endPoint y: 80, distance: 23.9
click at [299, 80] on div "Limpar filtros Janela de atendimento Grade de atendimento Capacidade Transporta…" at bounding box center [187, 88] width 374 height 177
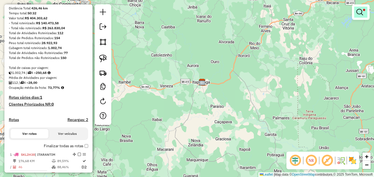
click at [364, 12] on link at bounding box center [360, 12] width 13 height 11
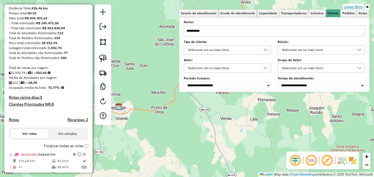
click at [358, 6] on link "Limpar filtros" at bounding box center [353, 7] width 21 height 6
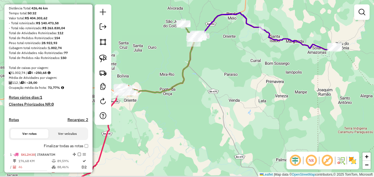
drag, startPoint x: 269, startPoint y: 115, endPoint x: 286, endPoint y: 73, distance: 46.1
click at [285, 77] on div "Janela de atendimento Grade de atendimento Capacidade Transportadoras Veículos …" at bounding box center [187, 88] width 374 height 177
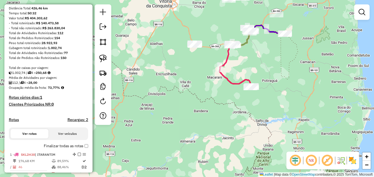
drag, startPoint x: 269, startPoint y: 110, endPoint x: 262, endPoint y: 76, distance: 34.2
click at [252, 71] on div "Janela de atendimento Grade de atendimento Capacidade Transportadoras Veículos …" at bounding box center [187, 88] width 374 height 177
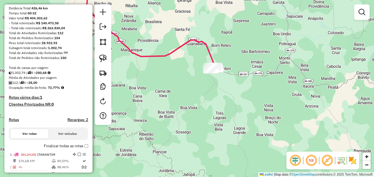
drag, startPoint x: 226, startPoint y: 94, endPoint x: 313, endPoint y: 110, distance: 88.8
click at [313, 110] on div "Janela de atendimento Grade de atendimento Capacidade Transportadoras Veículos …" at bounding box center [187, 88] width 374 height 177
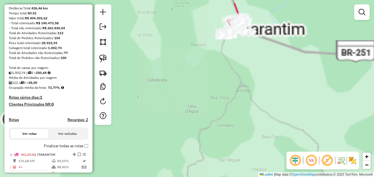
drag, startPoint x: 213, startPoint y: 63, endPoint x: 264, endPoint y: 110, distance: 69.4
click at [260, 107] on div "Janela de atendimento Grade de atendimento Capacidade Transportadoras Veículos …" at bounding box center [187, 88] width 374 height 177
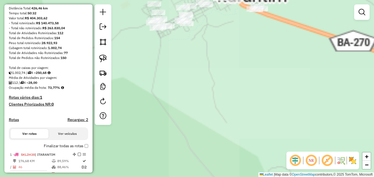
drag, startPoint x: 272, startPoint y: 72, endPoint x: 303, endPoint y: 160, distance: 93.1
click at [304, 160] on hb-router-mapa "Informações da Sessão 990815 - 19/08/2025 Criação: 18/08/2025 16:59 Depósito: G…" at bounding box center [187, 88] width 374 height 177
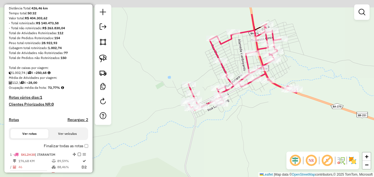
drag, startPoint x: 244, startPoint y: 104, endPoint x: 264, endPoint y: 130, distance: 33.1
click at [264, 133] on div "Janela de atendimento Grade de atendimento Capacidade Transportadoras Veículos …" at bounding box center [187, 88] width 374 height 177
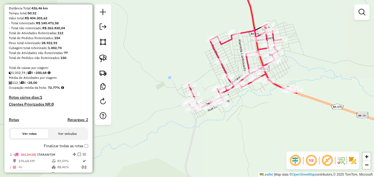
click at [362, 12] on em at bounding box center [362, 12] width 7 height 7
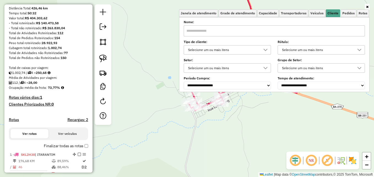
click at [247, 33] on input "text" at bounding box center [274, 30] width 181 height 11
click at [262, 12] on span "Capacidade" at bounding box center [268, 13] width 18 height 3
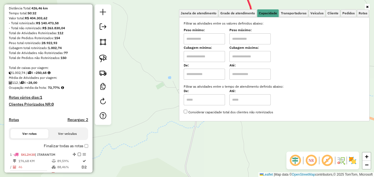
click at [369, 6] on link at bounding box center [367, 7] width 5 height 6
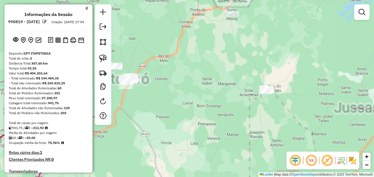
scroll to position [150, 0]
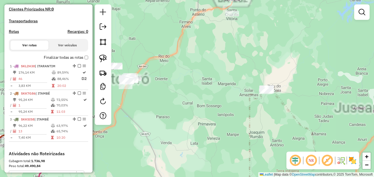
click at [232, 90] on div "Janela de atendimento Grade de atendimento Capacidade Transportadoras Veículos …" at bounding box center [187, 88] width 374 height 177
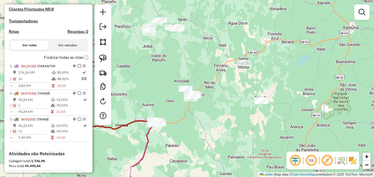
drag, startPoint x: 231, startPoint y: 106, endPoint x: 228, endPoint y: 74, distance: 32.6
click at [227, 74] on div "Janela de atendimento Grade de atendimento Capacidade Transportadoras Veículos …" at bounding box center [187, 88] width 374 height 177
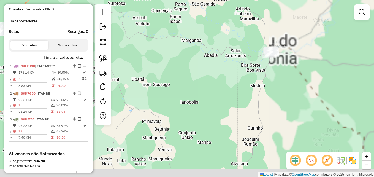
drag, startPoint x: 213, startPoint y: 77, endPoint x: 187, endPoint y: 63, distance: 29.6
click at [187, 63] on div "Janela de atendimento Grade de atendimento Capacidade Transportadoras Veículos …" at bounding box center [187, 88] width 374 height 177
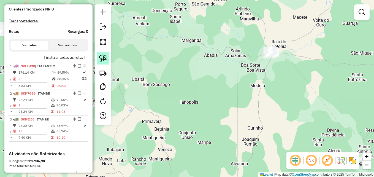
click at [104, 57] on img at bounding box center [103, 59] width 8 height 8
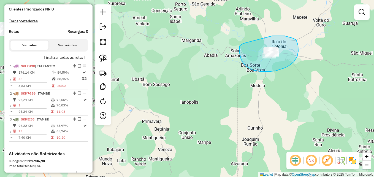
drag, startPoint x: 275, startPoint y: 36, endPoint x: 286, endPoint y: 32, distance: 11.8
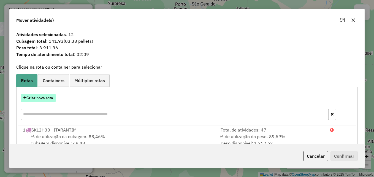
click at [48, 96] on button "Criar nova rota" at bounding box center [38, 98] width 35 height 9
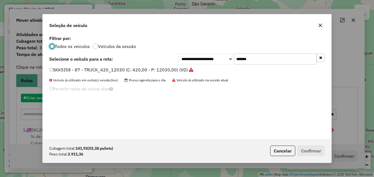
scroll to position [3, 2]
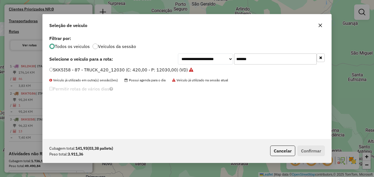
drag, startPoint x: 285, startPoint y: 60, endPoint x: 237, endPoint y: 59, distance: 47.7
click at [237, 59] on input "*******" at bounding box center [275, 58] width 83 height 11
paste input "text"
type input "*******"
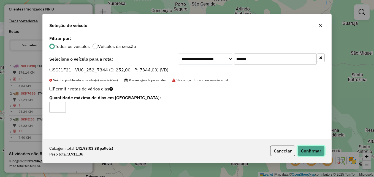
click at [315, 150] on button "Confirmar" at bounding box center [310, 150] width 27 height 10
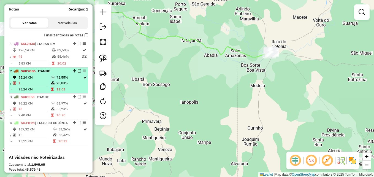
scroll to position [205, 0]
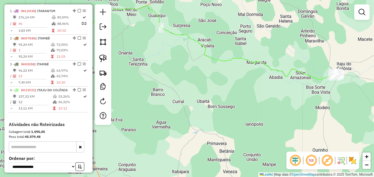
drag, startPoint x: 173, startPoint y: 77, endPoint x: 237, endPoint y: 99, distance: 67.6
click at [238, 99] on div "Janela de atendimento Grade de atendimento Capacidade Transportadoras Veículos …" at bounding box center [187, 88] width 374 height 177
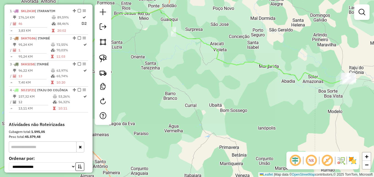
drag, startPoint x: 189, startPoint y: 67, endPoint x: 266, endPoint y: 76, distance: 76.9
click at [286, 85] on div "Janela de atendimento Grade de atendimento Capacidade Transportadoras Veículos …" at bounding box center [187, 88] width 374 height 177
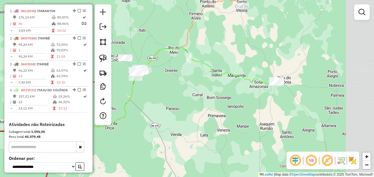
drag, startPoint x: 261, startPoint y: 97, endPoint x: 204, endPoint y: 82, distance: 58.4
click at [205, 83] on div "Janela de atendimento Grade de atendimento Capacidade Transportadoras Veículos …" at bounding box center [187, 88] width 374 height 177
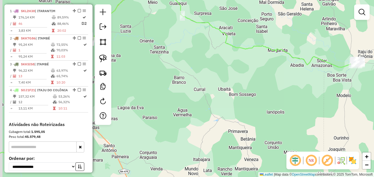
drag, startPoint x: 214, startPoint y: 95, endPoint x: 310, endPoint y: 102, distance: 96.4
click at [320, 102] on div "Janela de atendimento Grade de atendimento Capacidade Transportadoras Veículos …" at bounding box center [187, 88] width 374 height 177
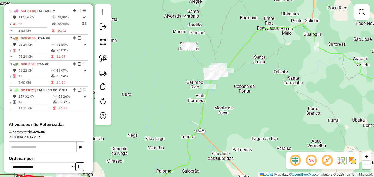
click at [258, 95] on div "Janela de atendimento Grade de atendimento Capacidade Transportadoras Veículos …" at bounding box center [187, 88] width 374 height 177
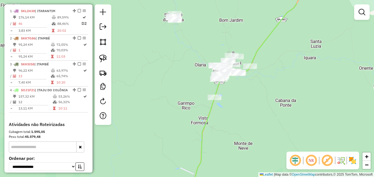
drag, startPoint x: 211, startPoint y: 67, endPoint x: 265, endPoint y: 88, distance: 57.5
click at [265, 88] on div "Janela de atendimento Grade de atendimento Capacidade Transportadoras Veículos …" at bounding box center [187, 88] width 374 height 177
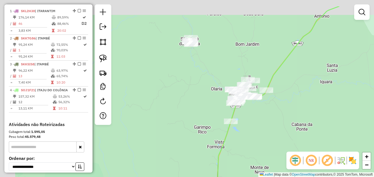
drag, startPoint x: 143, startPoint y: 46, endPoint x: 164, endPoint y: 76, distance: 36.4
click at [164, 76] on div "Janela de atendimento Grade de atendimento Capacidade Transportadoras Veículos …" at bounding box center [187, 88] width 374 height 177
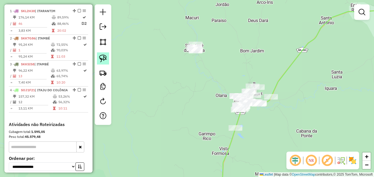
click at [102, 55] on img at bounding box center [103, 59] width 8 height 8
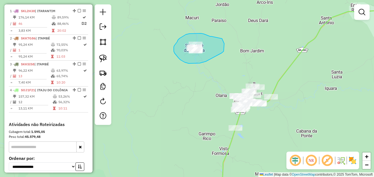
drag, startPoint x: 209, startPoint y: 36, endPoint x: 217, endPoint y: 33, distance: 8.3
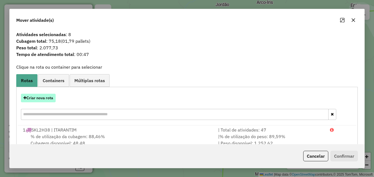
click at [41, 98] on button "Criar nova rota" at bounding box center [38, 98] width 35 height 9
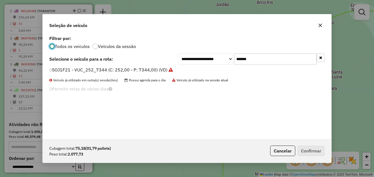
scroll to position [3, 2]
drag, startPoint x: 263, startPoint y: 56, endPoint x: 223, endPoint y: 61, distance: 40.2
click at [223, 61] on div "**********" at bounding box center [251, 58] width 147 height 11
paste input "text"
type input "*******"
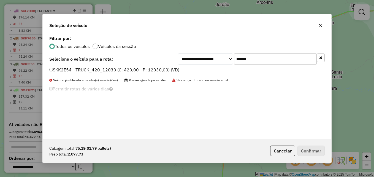
click at [50, 67] on label "SKK2E54 - TRUCK_420_12030 (C: 420,00 - P: 12030,00) (VD)" at bounding box center [114, 69] width 130 height 7
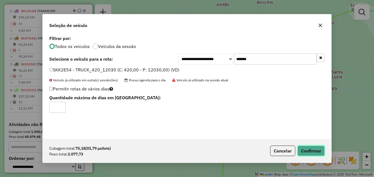
click at [310, 149] on button "Confirmar" at bounding box center [310, 150] width 27 height 10
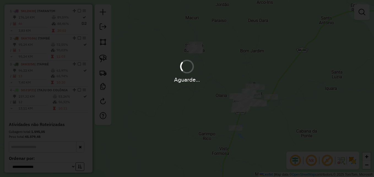
scroll to position [212, 0]
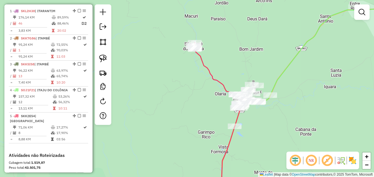
drag, startPoint x: 276, startPoint y: 119, endPoint x: 267, endPoint y: 100, distance: 21.3
click at [265, 102] on div "Janela de atendimento Grade de atendimento Capacidade Transportadoras Veículos …" at bounding box center [187, 88] width 374 height 177
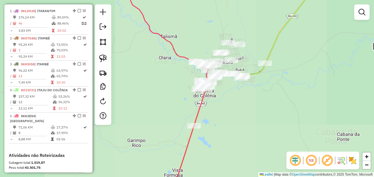
drag, startPoint x: 251, startPoint y: 96, endPoint x: 314, endPoint y: 104, distance: 63.6
click at [314, 104] on div "Janela de atendimento Grade de atendimento Capacidade Transportadoras Veículos …" at bounding box center [187, 88] width 374 height 177
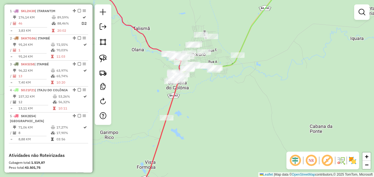
drag, startPoint x: 341, startPoint y: 89, endPoint x: 281, endPoint y: 77, distance: 61.7
click at [281, 78] on div "Janela de atendimento Grade de atendimento Capacidade Transportadoras Veículos …" at bounding box center [187, 88] width 374 height 177
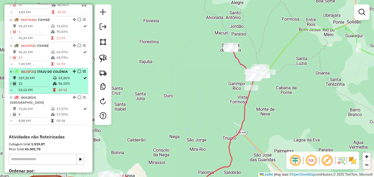
scroll to position [240, 0]
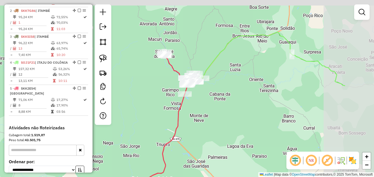
drag, startPoint x: 338, startPoint y: 94, endPoint x: 271, endPoint y: 101, distance: 66.7
click at [271, 101] on div "Janela de atendimento Grade de atendimento Capacidade Transportadoras Veículos …" at bounding box center [187, 88] width 374 height 177
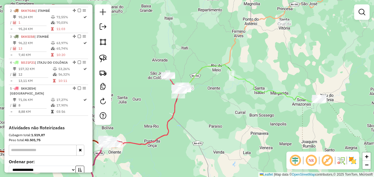
drag, startPoint x: 316, startPoint y: 88, endPoint x: 259, endPoint y: 88, distance: 56.5
click at [259, 88] on icon at bounding box center [216, 104] width 208 height 80
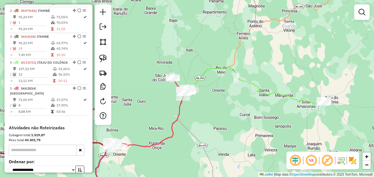
drag, startPoint x: 267, startPoint y: 99, endPoint x: 275, endPoint y: 105, distance: 10.2
click at [275, 105] on div "Janela de atendimento Grade de atendimento Capacidade Transportadoras Veículos …" at bounding box center [187, 88] width 374 height 177
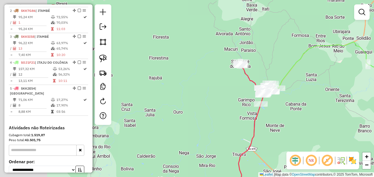
drag, startPoint x: 207, startPoint y: 110, endPoint x: 320, endPoint y: 96, distance: 114.6
click at [322, 97] on div "Janela de atendimento Grade de atendimento Capacidade Transportadoras Veículos …" at bounding box center [187, 88] width 374 height 177
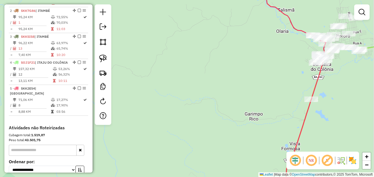
drag, startPoint x: 293, startPoint y: 91, endPoint x: 193, endPoint y: 96, distance: 99.8
click at [194, 95] on div "Janela de atendimento Grade de atendimento Capacidade Transportadoras Veículos …" at bounding box center [187, 88] width 374 height 177
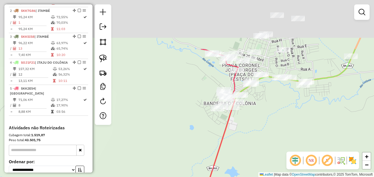
drag, startPoint x: 248, startPoint y: 86, endPoint x: 275, endPoint y: 131, distance: 52.4
click at [276, 132] on div "Janela de atendimento Grade de atendimento Capacidade Transportadoras Veículos …" at bounding box center [187, 88] width 374 height 177
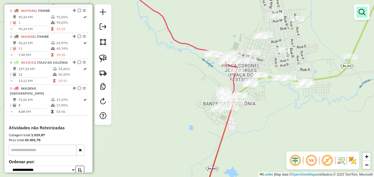
click at [361, 12] on em at bounding box center [362, 12] width 7 height 7
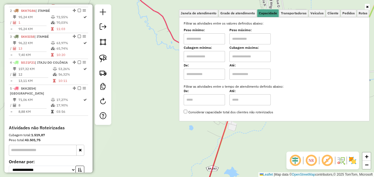
click at [202, 57] on input "text" at bounding box center [204, 56] width 41 height 11
type input "****"
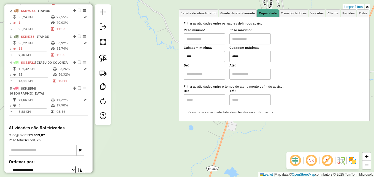
type input "*****"
click at [169, 77] on div "Limpar filtros Janela de atendimento Grade de atendimento Capacidade Transporta…" at bounding box center [187, 88] width 374 height 177
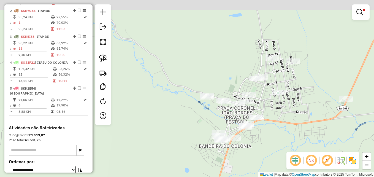
drag, startPoint x: 302, startPoint y: 70, endPoint x: 298, endPoint y: 112, distance: 42.6
click at [298, 112] on div "Limpar filtros Janela de atendimento Grade de atendimento Capacidade Transporta…" at bounding box center [187, 88] width 374 height 177
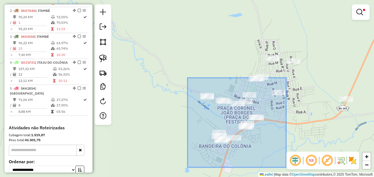
drag, startPoint x: 188, startPoint y: 78, endPoint x: 294, endPoint y: 158, distance: 133.5
click at [294, 158] on hb-router-mapa "Informações da Sessão 990819 - [DATE] Criação: [DATE] 17:04 Depósito: GP7 ITAPE…" at bounding box center [187, 88] width 374 height 177
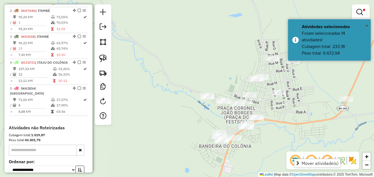
click at [295, 111] on div "Limpar filtros Janela de atendimento Grade de atendimento Capacidade Transporta…" at bounding box center [187, 88] width 374 height 177
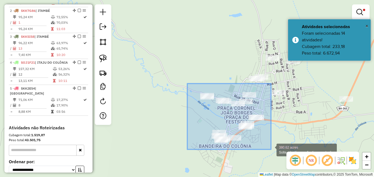
drag, startPoint x: 188, startPoint y: 84, endPoint x: 271, endPoint y: 149, distance: 106.1
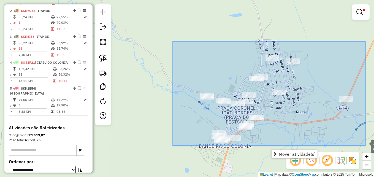
drag, startPoint x: 173, startPoint y: 42, endPoint x: 365, endPoint y: 146, distance: 217.7
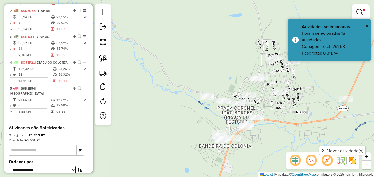
click at [189, 59] on div "Limpar filtros Janela de atendimento Grade de atendimento Capacidade Transporta…" at bounding box center [187, 88] width 374 height 177
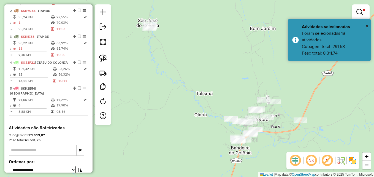
drag, startPoint x: 217, startPoint y: 39, endPoint x: 226, endPoint y: 84, distance: 45.4
click at [226, 84] on div "Limpar filtros Janela de atendimento Grade de atendimento Capacidade Transporta…" at bounding box center [187, 88] width 374 height 177
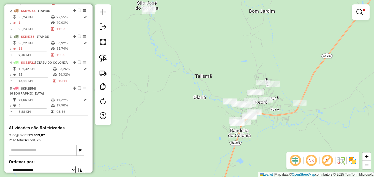
drag, startPoint x: 227, startPoint y: 80, endPoint x: 226, endPoint y: 59, distance: 20.9
click at [226, 59] on div "Limpar filtros Janela de atendimento Grade de atendimento Capacidade Transporta…" at bounding box center [187, 88] width 374 height 177
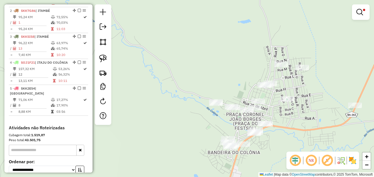
drag, startPoint x: 221, startPoint y: 87, endPoint x: 197, endPoint y: 53, distance: 41.7
click at [198, 53] on div "Limpar filtros Janela de atendimento Grade de atendimento Capacidade Transporta…" at bounding box center [187, 88] width 374 height 177
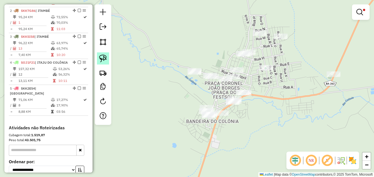
click at [102, 55] on img at bounding box center [103, 59] width 8 height 8
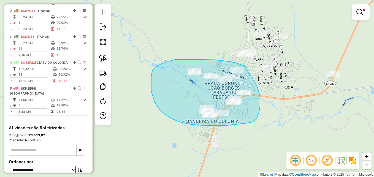
drag, startPoint x: 245, startPoint y: 65, endPoint x: 257, endPoint y: 85, distance: 23.4
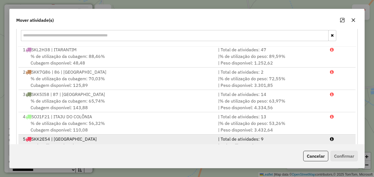
scroll to position [101, 0]
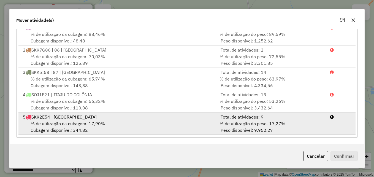
click at [114, 123] on div "% de utilização da cubagem: 17,90% Cubagem disponível: 344,82" at bounding box center [117, 126] width 195 height 13
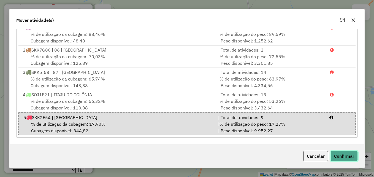
click at [346, 156] on button "Confirmar" at bounding box center [343, 156] width 27 height 10
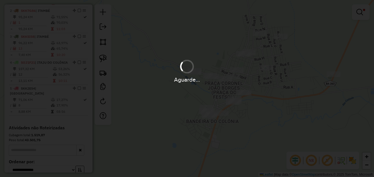
scroll to position [233, 0]
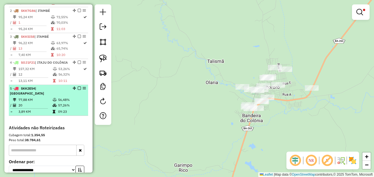
select select "**********"
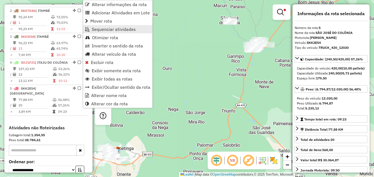
click at [113, 29] on span "Sequenciar atividades" at bounding box center [114, 29] width 44 height 4
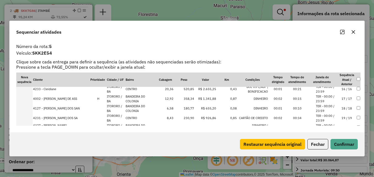
scroll to position [159, 0]
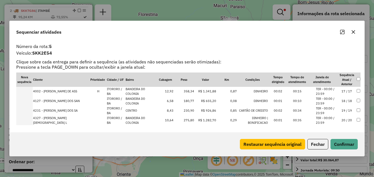
click at [354, 29] on button "button" at bounding box center [353, 32] width 9 height 9
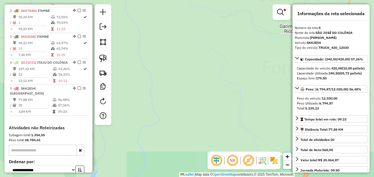
drag, startPoint x: 213, startPoint y: 63, endPoint x: 159, endPoint y: 124, distance: 80.6
click at [159, 125] on div "Limpar filtros Janela de atendimento Grade de atendimento Capacidade Transporta…" at bounding box center [187, 88] width 374 height 177
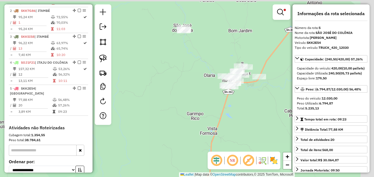
drag, startPoint x: 201, startPoint y: 78, endPoint x: 193, endPoint y: 98, distance: 22.0
click at [128, 110] on div "Limpar filtros Janela de atendimento Grade de atendimento Capacidade Transporta…" at bounding box center [187, 88] width 374 height 177
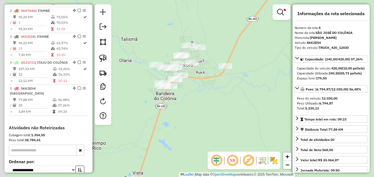
drag, startPoint x: 207, startPoint y: 112, endPoint x: 262, endPoint y: 98, distance: 57.2
click at [262, 98] on div "Limpar filtros Janela de atendimento Grade de atendimento Capacidade Transporta…" at bounding box center [187, 88] width 374 height 177
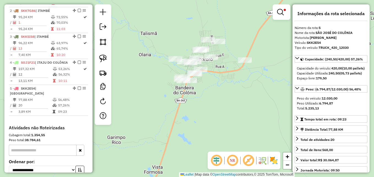
drag, startPoint x: 242, startPoint y: 88, endPoint x: 245, endPoint y: 93, distance: 5.8
click at [245, 93] on div "Limpar filtros Janela de atendimento Grade de atendimento Capacidade Transporta…" at bounding box center [187, 88] width 374 height 177
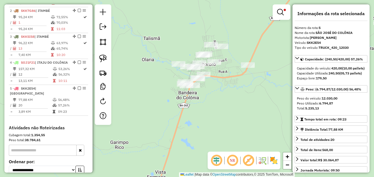
click at [281, 12] on em at bounding box center [280, 12] width 7 height 7
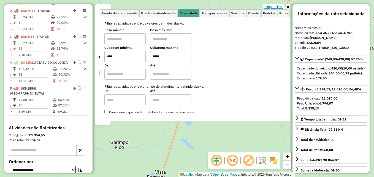
click at [275, 7] on link "Limpar filtros" at bounding box center [273, 7] width 21 height 6
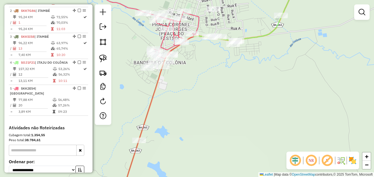
drag, startPoint x: 219, startPoint y: 107, endPoint x: 259, endPoint y: 107, distance: 40.2
click at [259, 109] on div "Janela de atendimento Grade de atendimento Capacidade Transportadoras Veículos …" at bounding box center [187, 88] width 374 height 177
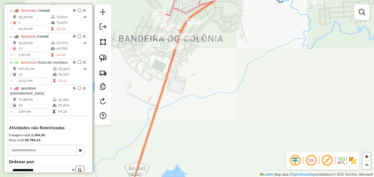
drag, startPoint x: 267, startPoint y: 88, endPoint x: 298, endPoint y: 102, distance: 33.5
click at [298, 102] on div "Janela de atendimento Grade de atendimento Capacidade Transportadoras Veículos …" at bounding box center [187, 88] width 374 height 177
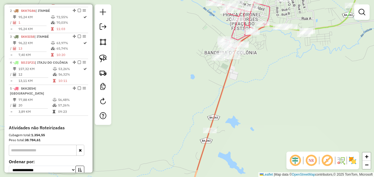
drag, startPoint x: 281, startPoint y: 115, endPoint x: 267, endPoint y: 87, distance: 31.8
click at [267, 88] on div "Janela de atendimento Grade de atendimento Capacidade Transportadoras Veículos …" at bounding box center [187, 88] width 374 height 177
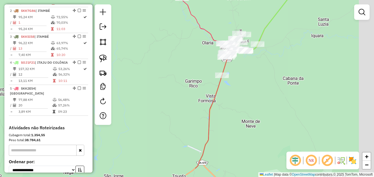
drag, startPoint x: 201, startPoint y: 140, endPoint x: 166, endPoint y: 112, distance: 44.7
click at [166, 112] on div "Janela de atendimento Grade de atendimento Capacidade Transportadoras Veículos …" at bounding box center [187, 88] width 374 height 177
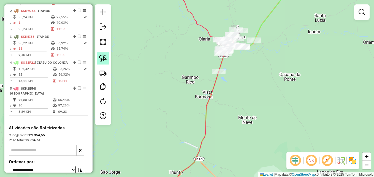
click at [103, 58] on img at bounding box center [103, 59] width 8 height 8
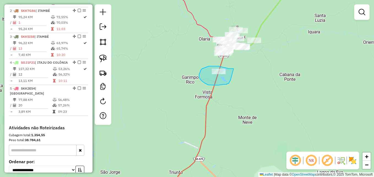
drag, startPoint x: 234, startPoint y: 69, endPoint x: 231, endPoint y: 75, distance: 6.9
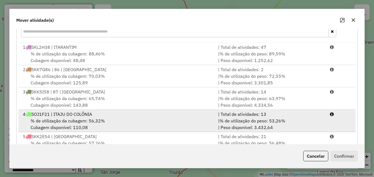
scroll to position [101, 0]
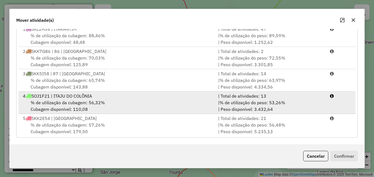
click at [177, 103] on div "% de utilização da cubagem: 56,32% Cubagem disponível: 110,08" at bounding box center [117, 105] width 195 height 13
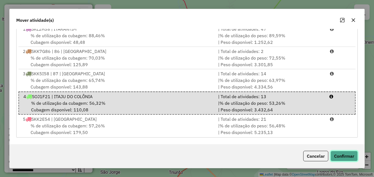
click at [344, 158] on button "Confirmar" at bounding box center [343, 156] width 27 height 10
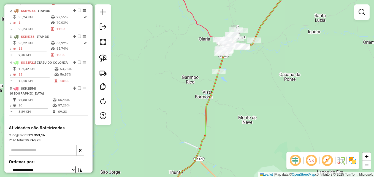
scroll to position [0, 0]
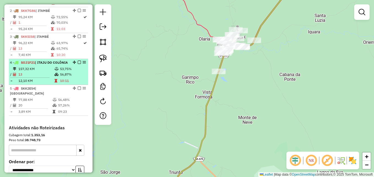
select select "**********"
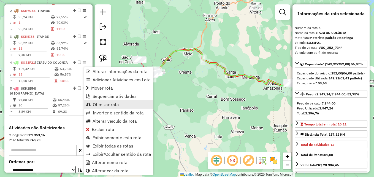
click at [107, 106] on span "Otimizar rota" at bounding box center [106, 104] width 26 height 4
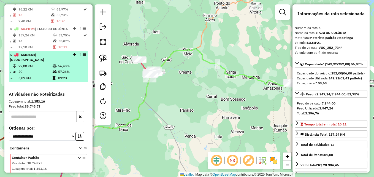
scroll to position [210, 0]
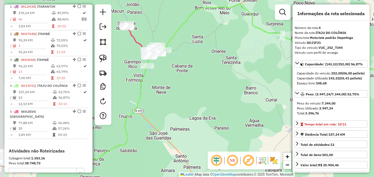
drag, startPoint x: 190, startPoint y: 90, endPoint x: 210, endPoint y: 98, distance: 22.0
click at [210, 98] on div "Janela de atendimento Grade de atendimento Capacidade Transportadoras Veículos …" at bounding box center [187, 88] width 374 height 177
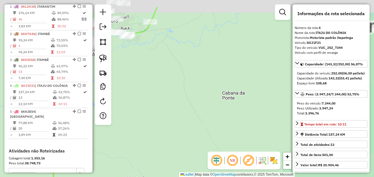
drag, startPoint x: 219, startPoint y: 80, endPoint x: 251, endPoint y: 94, distance: 34.3
click at [251, 94] on div "Janela de atendimento Grade de atendimento Capacidade Transportadoras Veículos …" at bounding box center [187, 88] width 374 height 177
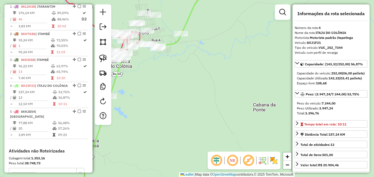
drag, startPoint x: 161, startPoint y: 57, endPoint x: 226, endPoint y: 74, distance: 67.7
click at [226, 74] on div "Janela de atendimento Grade de atendimento Capacidade Transportadoras Veículos …" at bounding box center [187, 88] width 374 height 177
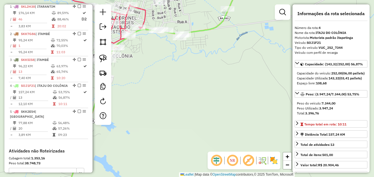
drag, startPoint x: 225, startPoint y: 65, endPoint x: 229, endPoint y: 75, distance: 10.1
click at [229, 75] on div "Janela de atendimento Grade de atendimento Capacidade Transportadoras Veículos …" at bounding box center [187, 88] width 374 height 177
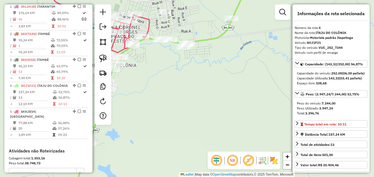
drag, startPoint x: 102, startPoint y: 56, endPoint x: 113, endPoint y: 52, distance: 11.7
click at [102, 56] on img at bounding box center [103, 59] width 8 height 8
drag, startPoint x: 240, startPoint y: 9, endPoint x: 245, endPoint y: 16, distance: 8.0
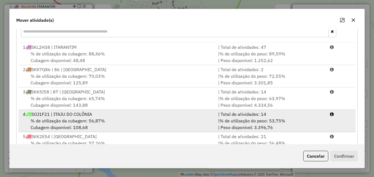
scroll to position [1, 0]
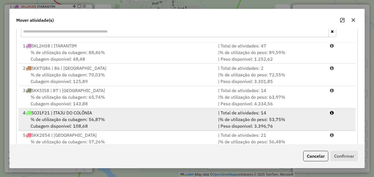
click at [143, 113] on div "4 SOJ1F21 | ITAJU DO COLÔNIA" at bounding box center [117, 112] width 195 height 7
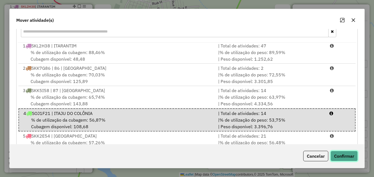
click at [343, 155] on button "Confirmar" at bounding box center [343, 156] width 27 height 10
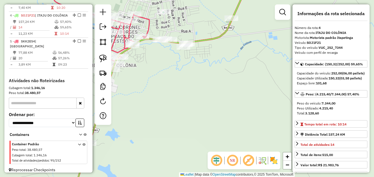
scroll to position [292, 0]
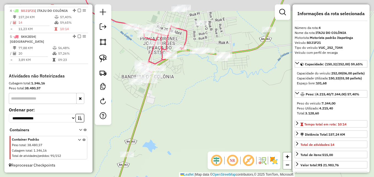
drag, startPoint x: 205, startPoint y: 72, endPoint x: 242, endPoint y: 83, distance: 39.1
click at [242, 83] on div "Janela de atendimento Grade de atendimento Capacidade Transportadoras Veículos …" at bounding box center [187, 88] width 374 height 177
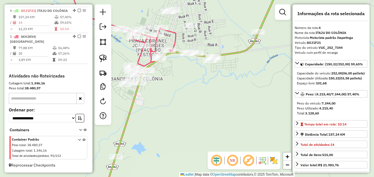
click at [178, 96] on div "Janela de atendimento Grade de atendimento Capacidade Transportadoras Veículos …" at bounding box center [187, 88] width 374 height 177
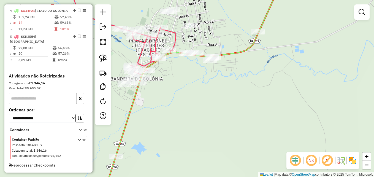
click at [158, 104] on div "Janela de atendimento Grade de atendimento Capacidade Transportadoras Veículos …" at bounding box center [187, 88] width 374 height 177
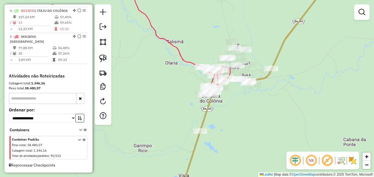
drag, startPoint x: 251, startPoint y: 99, endPoint x: 257, endPoint y: 104, distance: 7.5
click at [257, 104] on div "Janela de atendimento Grade de atendimento Capacidade Transportadoras Veículos …" at bounding box center [187, 88] width 374 height 177
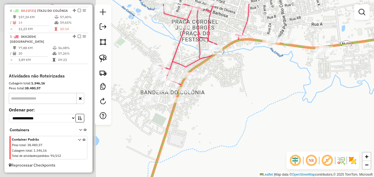
drag, startPoint x: 214, startPoint y: 94, endPoint x: 321, endPoint y: 116, distance: 108.7
click at [321, 116] on div "Janela de atendimento Grade de atendimento Capacidade Transportadoras Veículos …" at bounding box center [187, 88] width 374 height 177
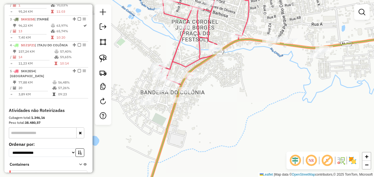
scroll to position [237, 0]
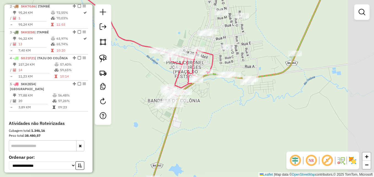
drag, startPoint x: 304, startPoint y: 94, endPoint x: 259, endPoint y: 103, distance: 45.9
click at [259, 103] on div "Janela de atendimento Grade de atendimento Capacidade Transportadoras Veículos …" at bounding box center [187, 88] width 374 height 177
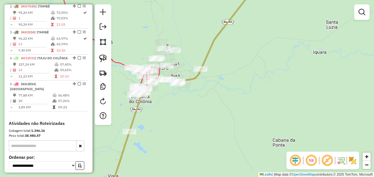
drag, startPoint x: 346, startPoint y: 113, endPoint x: 238, endPoint y: 104, distance: 107.8
click at [238, 104] on div "Janela de atendimento Grade de atendimento Capacidade Transportadoras Veículos …" at bounding box center [187, 88] width 374 height 177
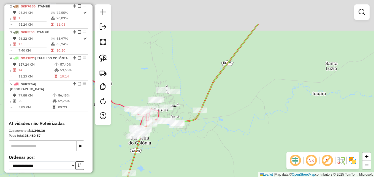
drag, startPoint x: 261, startPoint y: 63, endPoint x: 261, endPoint y: 105, distance: 41.3
click at [261, 105] on div "Janela de atendimento Grade de atendimento Capacidade Transportadoras Veículos …" at bounding box center [187, 88] width 374 height 177
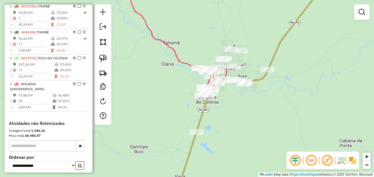
drag, startPoint x: 219, startPoint y: 107, endPoint x: 260, endPoint y: 112, distance: 41.6
click at [260, 112] on div "Janela de atendimento Grade de atendimento Capacidade Transportadoras Veículos …" at bounding box center [187, 88] width 374 height 177
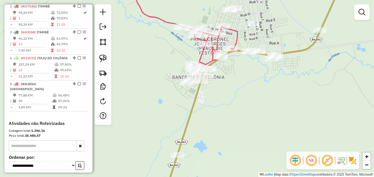
drag, startPoint x: 254, startPoint y: 97, endPoint x: 264, endPoint y: 114, distance: 19.3
click at [263, 114] on div "Janela de atendimento Grade de atendimento Capacidade Transportadoras Veículos …" at bounding box center [187, 88] width 374 height 177
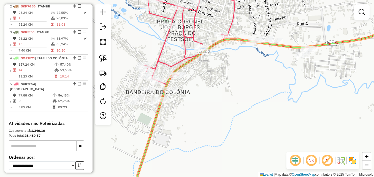
drag, startPoint x: 251, startPoint y: 92, endPoint x: 296, endPoint y: 115, distance: 50.5
click at [296, 115] on div "Janela de atendimento Grade de atendimento Capacidade Transportadoras Veículos …" at bounding box center [187, 88] width 374 height 177
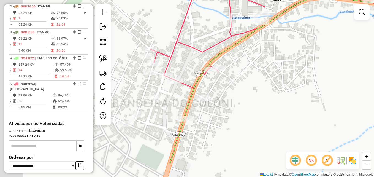
drag, startPoint x: 261, startPoint y: 110, endPoint x: 313, endPoint y: 79, distance: 60.2
click at [313, 79] on div "Janela de atendimento Grade de atendimento Capacidade Transportadoras Veículos …" at bounding box center [187, 88] width 374 height 177
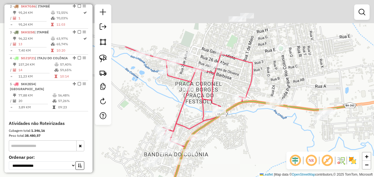
drag, startPoint x: 350, startPoint y: 72, endPoint x: 283, endPoint y: 137, distance: 92.5
click at [283, 137] on div "Janela de atendimento Grade de atendimento Capacidade Transportadoras Veículos …" at bounding box center [187, 88] width 374 height 177
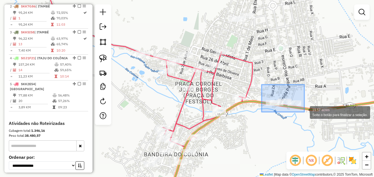
drag, startPoint x: 262, startPoint y: 85, endPoint x: 304, endPoint y: 112, distance: 50.7
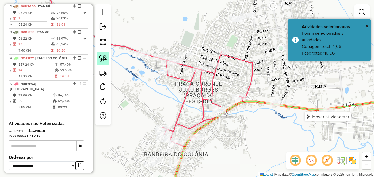
click at [104, 58] on img at bounding box center [103, 59] width 8 height 8
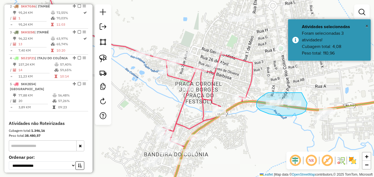
drag, startPoint x: 302, startPoint y: 93, endPoint x: 307, endPoint y: 103, distance: 11.8
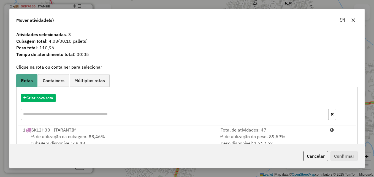
click at [355, 20] on icon "button" at bounding box center [353, 20] width 4 height 4
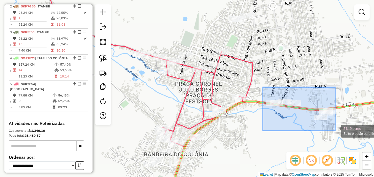
drag, startPoint x: 267, startPoint y: 110, endPoint x: 336, endPoint y: 130, distance: 72.1
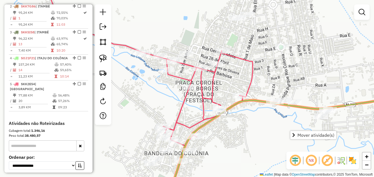
drag, startPoint x: 272, startPoint y: 135, endPoint x: 276, endPoint y: 108, distance: 27.0
click at [275, 110] on div "Janela de atendimento Grade de atendimento Capacidade Transportadoras Veículos …" at bounding box center [187, 88] width 374 height 177
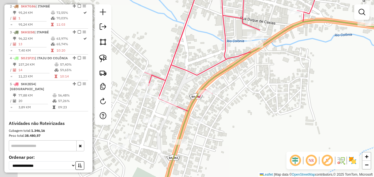
drag, startPoint x: 271, startPoint y: 107, endPoint x: 318, endPoint y: 105, distance: 46.9
click at [318, 105] on div "Janela de atendimento Grade de atendimento Capacidade Transportadoras Veículos …" at bounding box center [187, 88] width 374 height 177
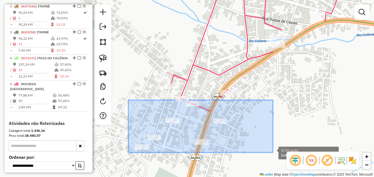
drag, startPoint x: 128, startPoint y: 100, endPoint x: 273, endPoint y: 152, distance: 153.8
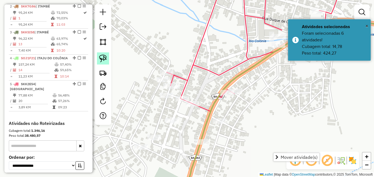
click at [104, 56] on img at bounding box center [103, 59] width 8 height 8
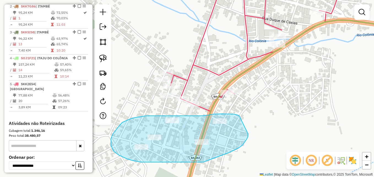
drag, startPoint x: 239, startPoint y: 115, endPoint x: 246, endPoint y: 124, distance: 11.2
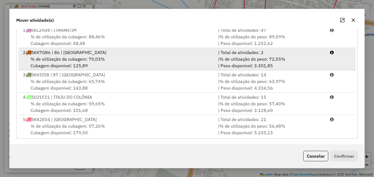
scroll to position [101, 0]
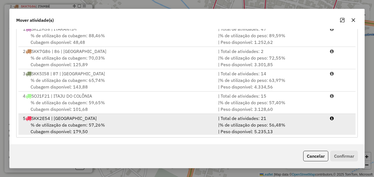
click at [186, 121] on div "5 SKK2E54 | SÃO JOSÉ DO COLÔNIA" at bounding box center [117, 118] width 195 height 7
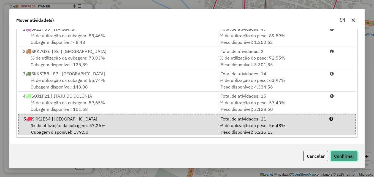
click at [345, 153] on button "Confirmar" at bounding box center [343, 156] width 27 height 10
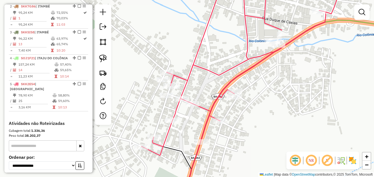
scroll to position [0, 0]
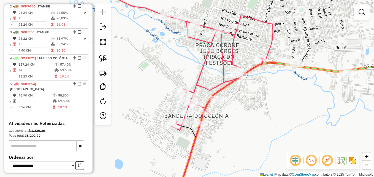
drag, startPoint x: 281, startPoint y: 116, endPoint x: 253, endPoint y: 118, distance: 28.5
click at [252, 118] on div "Janela de atendimento Grade de atendimento Capacidade Transportadoras Veículos …" at bounding box center [187, 88] width 374 height 177
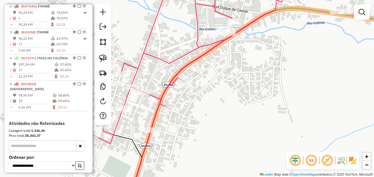
drag, startPoint x: 213, startPoint y: 99, endPoint x: 244, endPoint y: 97, distance: 30.9
click at [244, 97] on div "Janela de atendimento Grade de atendimento Capacidade Transportadoras Veículos …" at bounding box center [187, 88] width 374 height 177
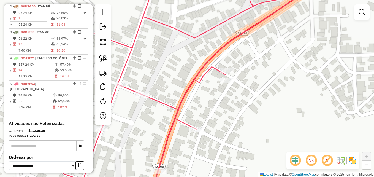
drag, startPoint x: 199, startPoint y: 86, endPoint x: 248, endPoint y: 97, distance: 49.3
click at [248, 97] on div "Janela de atendimento Grade de atendimento Capacidade Transportadoras Veículos …" at bounding box center [187, 88] width 374 height 177
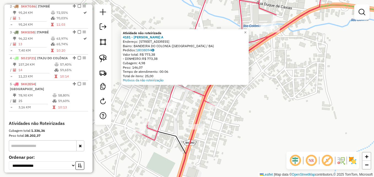
click at [183, 111] on div "Atividade não roteirizada 4181 - GERALDO DE MARGELA A Endereço: R RUA DUQUE DE …" at bounding box center [187, 88] width 374 height 177
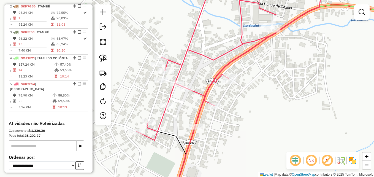
click at [157, 83] on div at bounding box center [161, 80] width 14 height 6
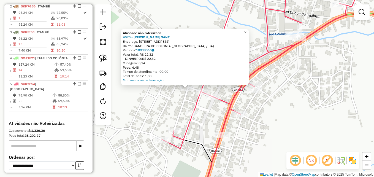
click at [156, 98] on div "Atividade não roteirizada 4070 - CLEUCIO MOREIRA SANT Endereço: R R EMORGES DE …" at bounding box center [187, 88] width 374 height 177
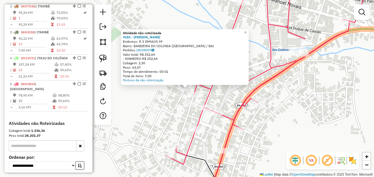
click at [150, 96] on div "Atividade não roteirizada 4183 - ANTONIO SOUZA BARRET Endereço: R 3 IRMAOS 99 B…" at bounding box center [187, 88] width 374 height 177
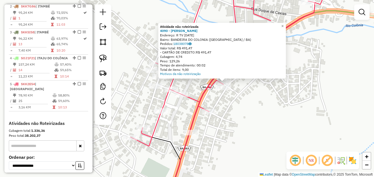
drag, startPoint x: 209, startPoint y: 120, endPoint x: 250, endPoint y: 113, distance: 41.9
click at [250, 113] on div "Atividade não roteirizada 4090 - DAMIAO DE ANDRADE Endereço: R TV 2 DE JULHO 36…" at bounding box center [187, 88] width 374 height 177
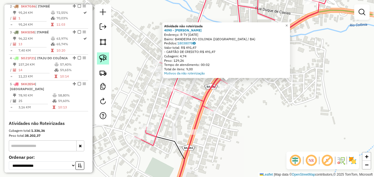
click at [102, 56] on img at bounding box center [103, 59] width 8 height 8
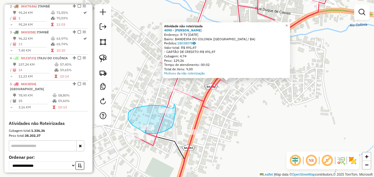
drag, startPoint x: 174, startPoint y: 108, endPoint x: 172, endPoint y: 102, distance: 6.3
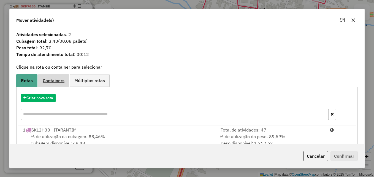
click at [58, 79] on span "Containers" at bounding box center [54, 80] width 22 height 4
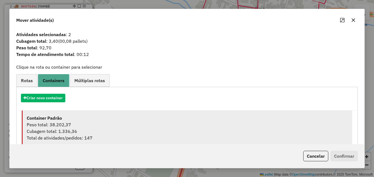
click at [86, 132] on div "Cubagem total: 1.336,36" at bounding box center [187, 131] width 321 height 7
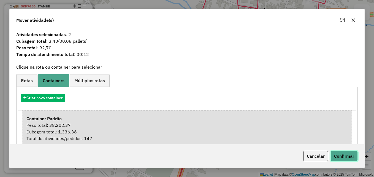
click at [348, 157] on button "Confirmar" at bounding box center [343, 156] width 27 height 10
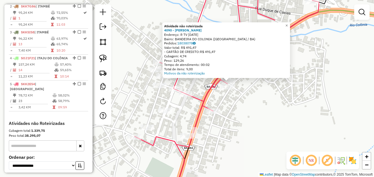
click at [252, 121] on div "Atividade não roteirizada 4090 - DAMIAO DE ANDRADE Endereço: R TV 2 DE JULHO 36…" at bounding box center [187, 88] width 374 height 177
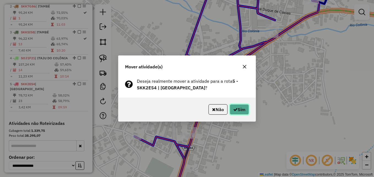
click at [240, 106] on button "Sim" at bounding box center [239, 109] width 19 height 10
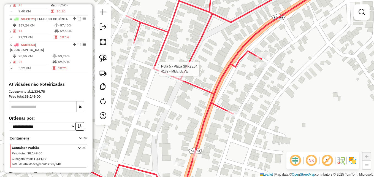
select select "**********"
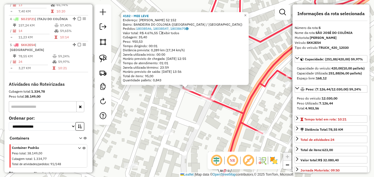
scroll to position [294, 0]
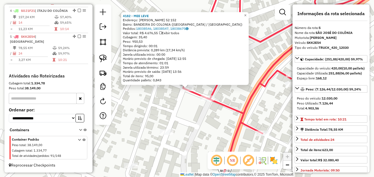
click at [166, 102] on div "4182 - MEE LEVE Endereço: PUQUERIO DE OLIVEIRA 52 152 Bairro: BANDEIRA DO COLON…" at bounding box center [187, 88] width 374 height 177
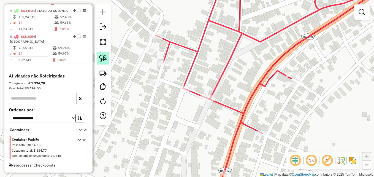
click at [104, 58] on img at bounding box center [103, 59] width 8 height 8
drag, startPoint x: 192, startPoint y: 81, endPoint x: 196, endPoint y: 79, distance: 4.7
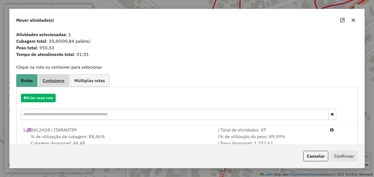
click at [56, 77] on link "Containers" at bounding box center [53, 80] width 31 height 12
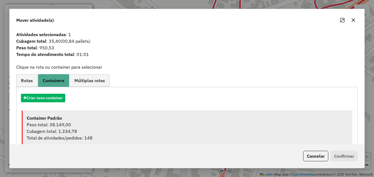
click at [86, 126] on div "Peso total: 38.149,00" at bounding box center [187, 124] width 321 height 7
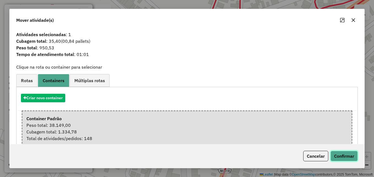
click at [340, 153] on button "Confirmar" at bounding box center [343, 156] width 27 height 10
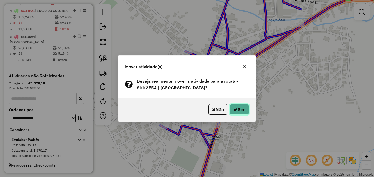
click at [240, 106] on button "Sim" at bounding box center [239, 109] width 19 height 10
click at [243, 108] on button "Sim" at bounding box center [239, 109] width 19 height 10
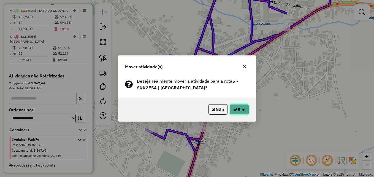
click at [239, 112] on button "Sim" at bounding box center [239, 109] width 19 height 10
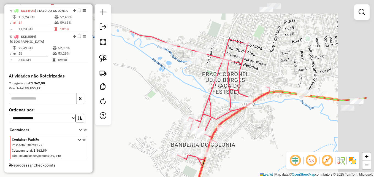
drag, startPoint x: 312, startPoint y: 82, endPoint x: 265, endPoint y: 139, distance: 73.0
click at [265, 139] on div "Janela de atendimento Grade de atendimento Capacidade Transportadoras Veículos …" at bounding box center [187, 88] width 374 height 177
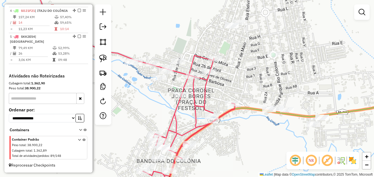
drag, startPoint x: 294, startPoint y: 132, endPoint x: 259, endPoint y: 141, distance: 36.3
click at [259, 141] on div "Janela de atendimento Grade de atendimento Capacidade Transportadoras Veículos …" at bounding box center [187, 88] width 374 height 177
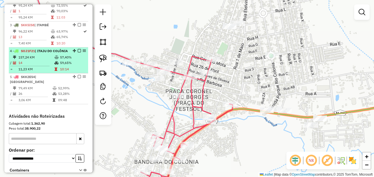
scroll to position [239, 0]
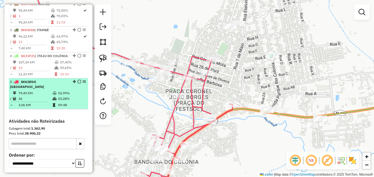
select select "**********"
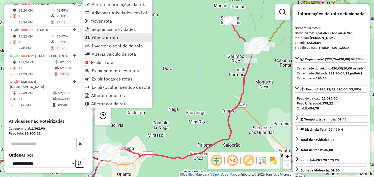
click at [105, 36] on span "Otimizar rota" at bounding box center [105, 37] width 26 height 4
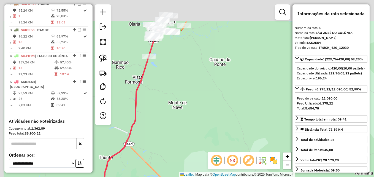
drag, startPoint x: 228, startPoint y: 96, endPoint x: 244, endPoint y: 121, distance: 29.8
click at [244, 121] on div "Janela de atendimento Grade de atendimento Capacidade Transportadoras Veículos …" at bounding box center [187, 88] width 374 height 177
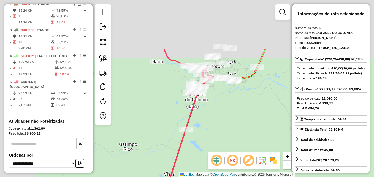
drag, startPoint x: 173, startPoint y: 55, endPoint x: 274, endPoint y: 108, distance: 113.8
click at [279, 124] on div "Janela de atendimento Grade de atendimento Capacidade Transportadoras Veículos …" at bounding box center [187, 88] width 374 height 177
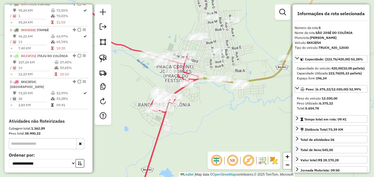
drag, startPoint x: 181, startPoint y: 89, endPoint x: 211, endPoint y: 110, distance: 35.8
click at [211, 110] on div "Janela de atendimento Grade de atendimento Capacidade Transportadoras Veículos …" at bounding box center [187, 88] width 374 height 177
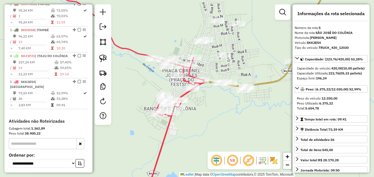
drag, startPoint x: 232, startPoint y: 111, endPoint x: 211, endPoint y: 108, distance: 20.6
click at [211, 108] on div "Janela de atendimento Grade de atendimento Capacidade Transportadoras Veículos …" at bounding box center [187, 88] width 374 height 177
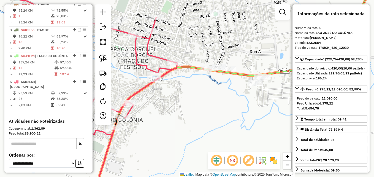
drag, startPoint x: 202, startPoint y: 88, endPoint x: 235, endPoint y: 104, distance: 37.0
click at [235, 104] on div "Janela de atendimento Grade de atendimento Capacidade Transportadoras Veículos …" at bounding box center [187, 88] width 374 height 177
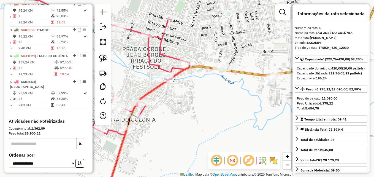
click at [224, 93] on div "Janela de atendimento Grade de atendimento Capacidade Transportadoras Veículos …" at bounding box center [187, 88] width 374 height 177
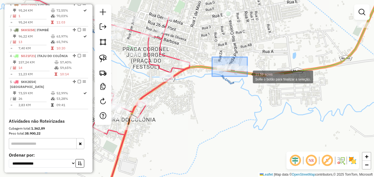
drag, startPoint x: 212, startPoint y: 57, endPoint x: 247, endPoint y: 76, distance: 40.2
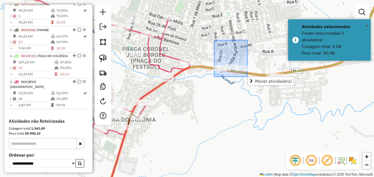
drag, startPoint x: 214, startPoint y: 40, endPoint x: 248, endPoint y: 77, distance: 49.5
click at [248, 77] on hb-router-mapa "Mover atividade(s) Informações da Sessão 990819 - 19/08/2025 Criação: 18/08/202…" at bounding box center [187, 88] width 374 height 177
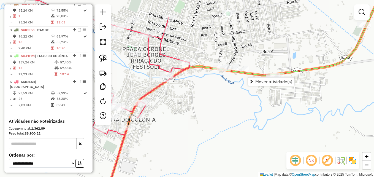
drag, startPoint x: 215, startPoint y: 99, endPoint x: 226, endPoint y: 112, distance: 17.2
click at [226, 112] on div "Janela de atendimento Grade de atendimento Capacidade Transportadoras Veículos …" at bounding box center [187, 88] width 374 height 177
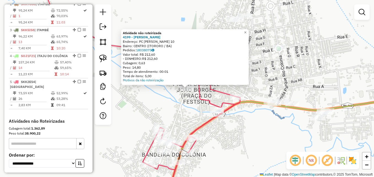
click at [159, 93] on div "Atividade não roteirizada 4199 - MARIA APERECIDA LIMA Endereço: PC PRACA CASTRO…" at bounding box center [187, 88] width 374 height 177
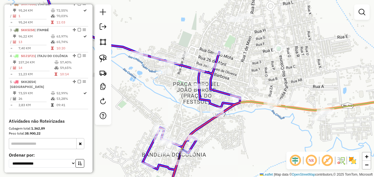
click at [198, 89] on div at bounding box center [199, 86] width 14 height 6
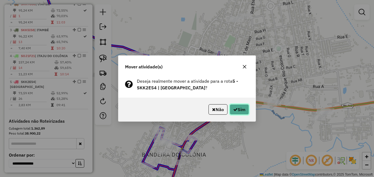
click at [243, 110] on button "Sim" at bounding box center [239, 109] width 19 height 10
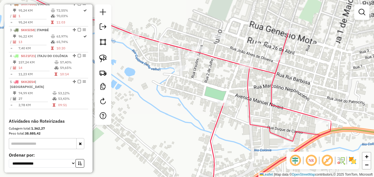
drag, startPoint x: 159, startPoint y: 76, endPoint x: 182, endPoint y: 78, distance: 23.2
click at [180, 82] on div "Janela de atendimento Grade de atendimento Capacidade Transportadoras Veículos …" at bounding box center [187, 88] width 374 height 177
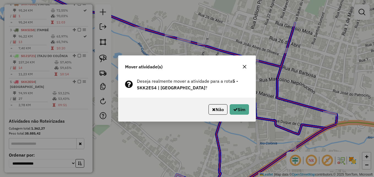
click at [245, 66] on icon "button" at bounding box center [245, 67] width 4 height 4
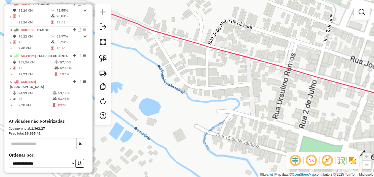
drag, startPoint x: 154, startPoint y: 42, endPoint x: 191, endPoint y: 76, distance: 50.9
click at [191, 76] on div "Janela de atendimento Grade de atendimento Capacidade Transportadoras Veículos …" at bounding box center [187, 88] width 374 height 177
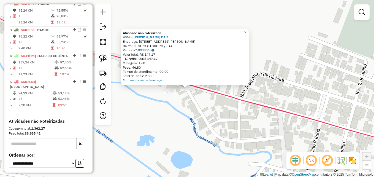
click at [188, 115] on div "Atividade não roteirizada 4063 - IRACILDA ARAUJO DA S Endereço: RUA R RUI BARBO…" at bounding box center [187, 88] width 374 height 177
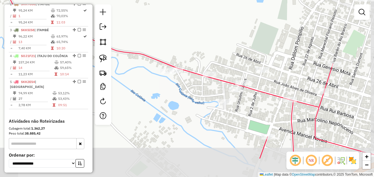
drag, startPoint x: 218, startPoint y: 128, endPoint x: 193, endPoint y: 91, distance: 44.4
click at [193, 91] on div "Janela de atendimento Grade de atendimento Capacidade Transportadoras Veículos …" at bounding box center [187, 88] width 374 height 177
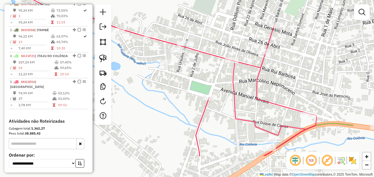
drag, startPoint x: 246, startPoint y: 125, endPoint x: 186, endPoint y: 84, distance: 72.3
click at [187, 86] on div "Janela de atendimento Grade de atendimento Capacidade Transportadoras Veículos …" at bounding box center [187, 88] width 374 height 177
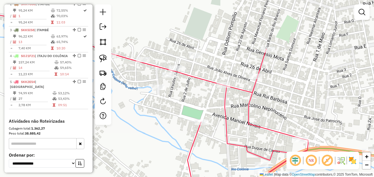
drag, startPoint x: 311, startPoint y: 69, endPoint x: 289, endPoint y: 74, distance: 22.9
click at [306, 81] on div "Janela de atendimento Grade de atendimento Capacidade Transportadoras Veículos …" at bounding box center [187, 88] width 374 height 177
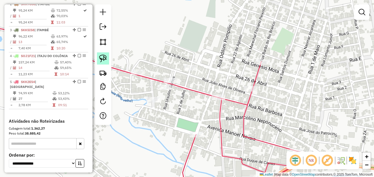
click at [103, 59] on img at bounding box center [103, 59] width 8 height 8
select select "**********"
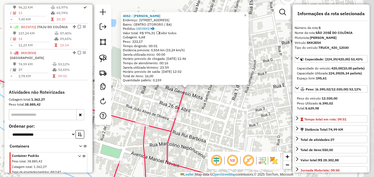
scroll to position [294, 0]
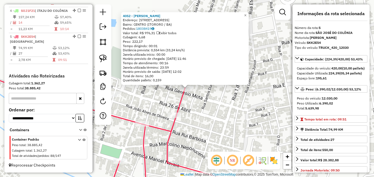
click at [228, 106] on div "4052 - ARLINDO SOARES SILVA Endereço: R R BARAO DO RIO BRANCO 425 Bairro: CENTR…" at bounding box center [187, 88] width 374 height 177
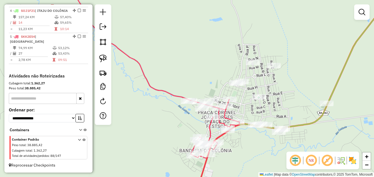
drag, startPoint x: 280, startPoint y: 94, endPoint x: 291, endPoint y: 71, distance: 26.0
click at [291, 72] on div "Janela de atendimento Grade de atendimento Capacidade Transportadoras Veículos …" at bounding box center [187, 88] width 374 height 177
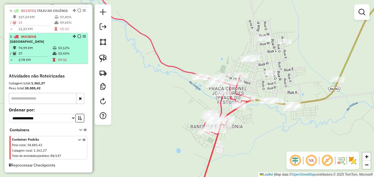
select select "**********"
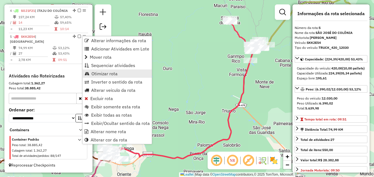
click at [108, 72] on span "Otimizar rota" at bounding box center [104, 73] width 26 height 4
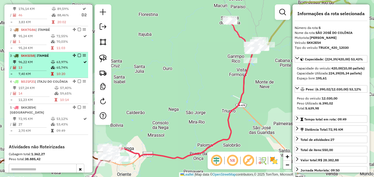
scroll to position [212, 0]
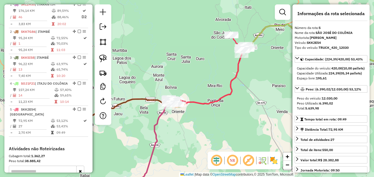
drag, startPoint x: 194, startPoint y: 78, endPoint x: 264, endPoint y: 64, distance: 70.8
click at [264, 64] on div "Janela de atendimento Grade de atendimento Capacidade Transportadoras Veículos …" at bounding box center [187, 88] width 374 height 177
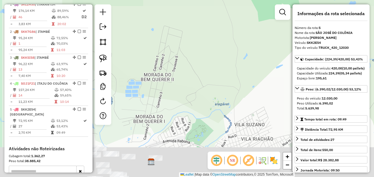
drag, startPoint x: 208, startPoint y: 96, endPoint x: 238, endPoint y: 6, distance: 95.7
click at [238, 3] on div "Janela de atendimento Grade de atendimento Capacidade Transportadoras Veículos …" at bounding box center [187, 88] width 374 height 177
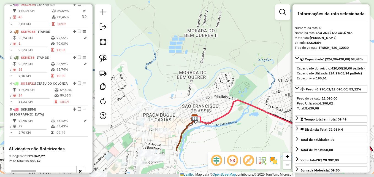
drag, startPoint x: 182, startPoint y: 100, endPoint x: 246, endPoint y: 14, distance: 107.7
click at [246, 14] on div "Janela de atendimento Grade de atendimento Capacidade Transportadoras Veículos …" at bounding box center [187, 88] width 374 height 177
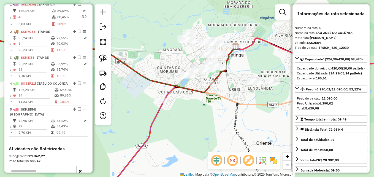
drag, startPoint x: 247, startPoint y: 110, endPoint x: 221, endPoint y: 119, distance: 26.8
click at [222, 119] on div "Janela de atendimento Grade de atendimento Capacidade Transportadoras Veículos …" at bounding box center [187, 88] width 374 height 177
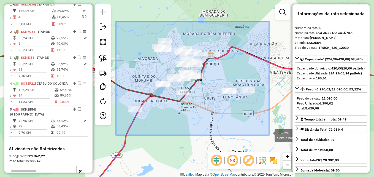
drag, startPoint x: 116, startPoint y: 21, endPoint x: 269, endPoint y: 135, distance: 190.7
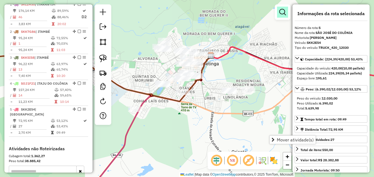
click at [284, 14] on em at bounding box center [282, 12] width 7 height 7
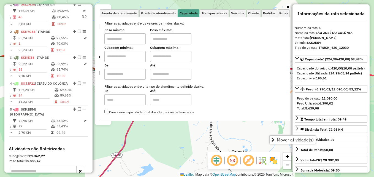
click at [118, 61] on input "text" at bounding box center [124, 56] width 41 height 11
type input "****"
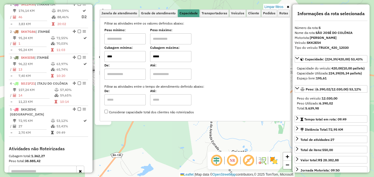
type input "*****"
click at [159, 139] on div "Limpar filtros Janela de atendimento Grade de atendimento Capacidade Transporta…" at bounding box center [187, 88] width 374 height 177
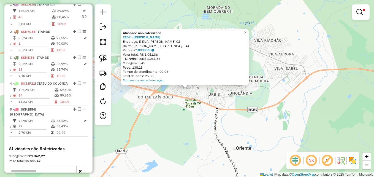
click at [176, 144] on div "Atividade não roteirizada 2257 - BRUNO SANTOS PEREIRA Endereço: R RUA JOS PHITO…" at bounding box center [187, 88] width 374 height 177
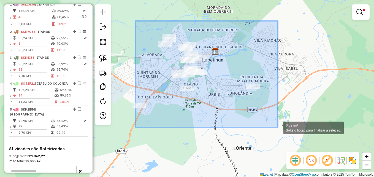
drag, startPoint x: 135, startPoint y: 21, endPoint x: 278, endPoint y: 127, distance: 177.7
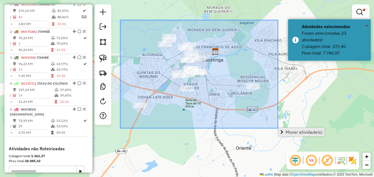
drag, startPoint x: 121, startPoint y: 30, endPoint x: 288, endPoint y: 128, distance: 193.8
click at [288, 128] on hb-router-mapa "Mover atividade(s) Informações da Sessão 990819 - 19/08/2025 Criação: 18/08/202…" at bounding box center [187, 88] width 374 height 177
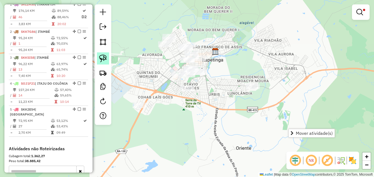
click at [103, 56] on img at bounding box center [103, 59] width 8 height 8
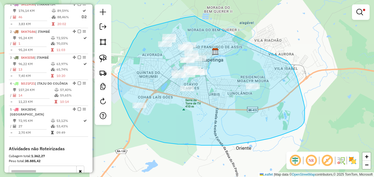
drag, startPoint x: 198, startPoint y: 18, endPoint x: 253, endPoint y: 39, distance: 59.1
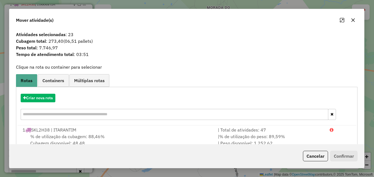
click at [357, 18] on div at bounding box center [348, 20] width 20 height 9
click at [355, 21] on icon "button" at bounding box center [353, 20] width 4 height 4
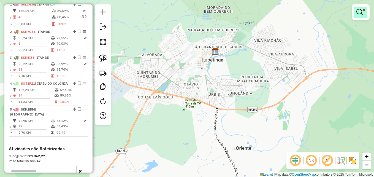
click at [360, 11] on em at bounding box center [359, 12] width 7 height 7
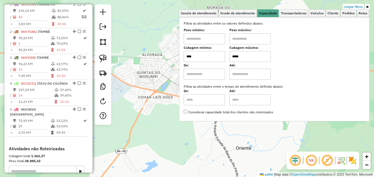
click at [205, 59] on input "****" at bounding box center [204, 56] width 41 height 11
click at [163, 107] on div "Limpar filtros Janela de atendimento Grade de atendimento Capacidade Transporta…" at bounding box center [187, 88] width 374 height 177
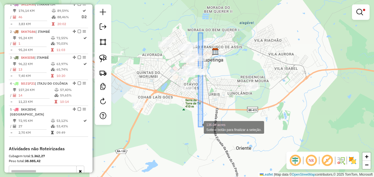
drag, startPoint x: 203, startPoint y: 33, endPoint x: 198, endPoint y: 127, distance: 94.0
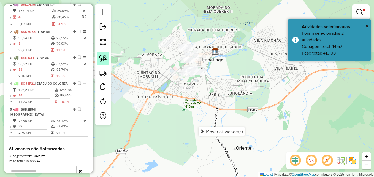
click at [102, 60] on img at bounding box center [103, 59] width 8 height 8
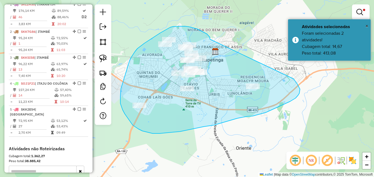
drag, startPoint x: 210, startPoint y: 39, endPoint x: 253, endPoint y: 56, distance: 46.3
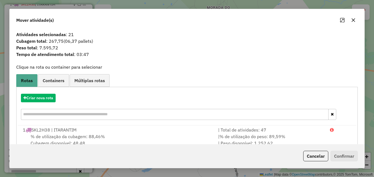
click at [354, 20] on icon "button" at bounding box center [354, 20] width 4 height 4
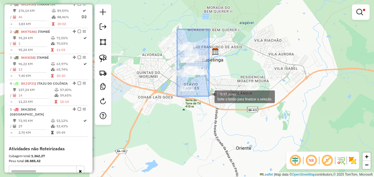
drag, startPoint x: 177, startPoint y: 29, endPoint x: 208, endPoint y: 92, distance: 70.1
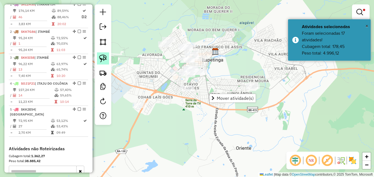
click at [101, 59] on img at bounding box center [103, 59] width 8 height 8
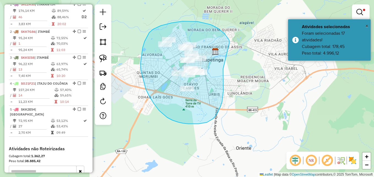
drag, startPoint x: 229, startPoint y: 43, endPoint x: 223, endPoint y: 61, distance: 19.9
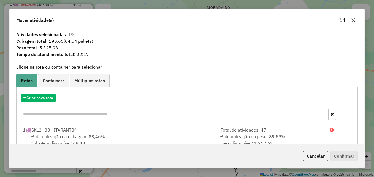
click at [353, 20] on icon "button" at bounding box center [353, 20] width 4 height 4
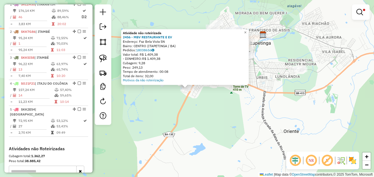
click at [249, 94] on div "Atividade não roteirizada 2456 - MBV RESTAURANTE E EV Endereço: Faz Bela Vista …" at bounding box center [187, 88] width 374 height 177
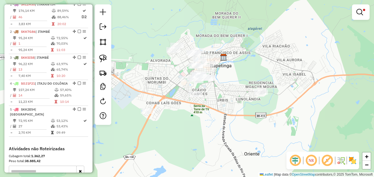
drag, startPoint x: 261, startPoint y: 90, endPoint x: 220, endPoint y: 115, distance: 47.6
click at [216, 117] on div "Limpar filtros Janela de atendimento Grade de atendimento Capacidade Transporta…" at bounding box center [187, 88] width 374 height 177
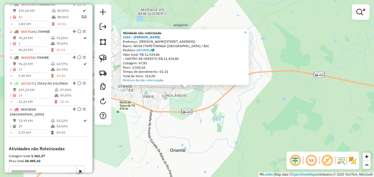
click at [175, 131] on div "Atividade não roteirizada 2165 - PATRICIA SANTOS RIBE Endereço: R GERSON DE OLI…" at bounding box center [187, 88] width 374 height 177
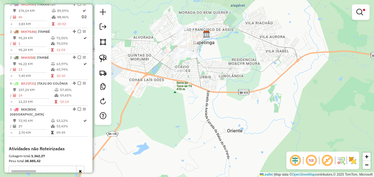
drag, startPoint x: 174, startPoint y: 94, endPoint x: 233, endPoint y: 73, distance: 62.5
click at [233, 73] on div "Limpar filtros Janela de atendimento Grade de atendimento Capacidade Transporta…" at bounding box center [187, 88] width 374 height 177
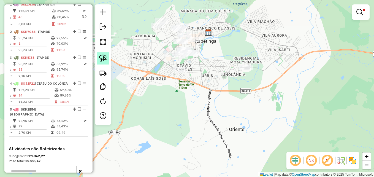
click at [102, 58] on img at bounding box center [103, 59] width 8 height 8
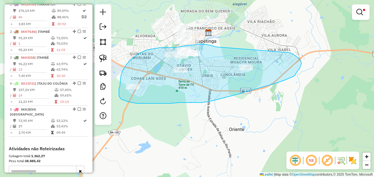
drag, startPoint x: 216, startPoint y: 47, endPoint x: 290, endPoint y: 53, distance: 74.0
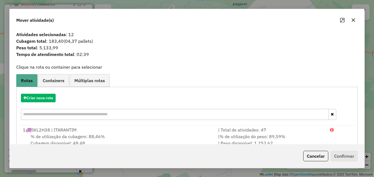
click at [353, 20] on icon "button" at bounding box center [353, 20] width 4 height 4
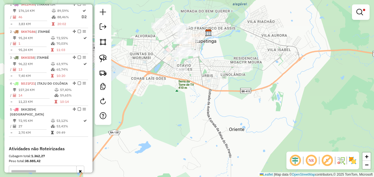
click at [196, 90] on div "Limpar filtros Janela de atendimento Grade de atendimento Capacidade Transporta…" at bounding box center [187, 88] width 374 height 177
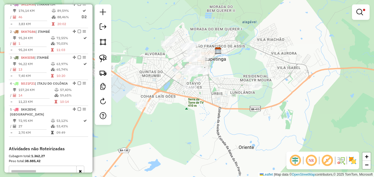
drag, startPoint x: 217, startPoint y: 66, endPoint x: 230, endPoint y: 83, distance: 21.8
click at [228, 84] on div "Limpar filtros Janela de atendimento Grade de atendimento Capacidade Transporta…" at bounding box center [187, 88] width 374 height 177
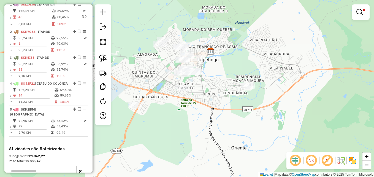
drag, startPoint x: 191, startPoint y: 31, endPoint x: 228, endPoint y: 31, distance: 36.9
click at [186, 31] on div "Limpar filtros Janela de atendimento Grade de atendimento Capacidade Transporta…" at bounding box center [187, 88] width 374 height 177
click at [103, 59] on img at bounding box center [103, 59] width 8 height 8
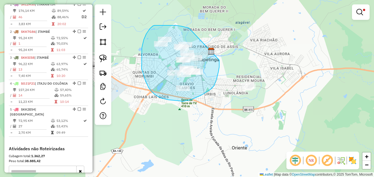
drag, startPoint x: 190, startPoint y: 29, endPoint x: 216, endPoint y: 48, distance: 31.9
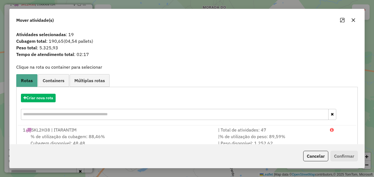
drag, startPoint x: 354, startPoint y: 20, endPoint x: 350, endPoint y: 21, distance: 4.4
click at [354, 20] on icon "button" at bounding box center [353, 20] width 4 height 4
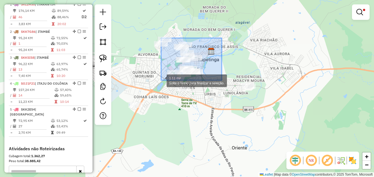
drag, startPoint x: 222, startPoint y: 38, endPoint x: 161, endPoint y: 80, distance: 73.8
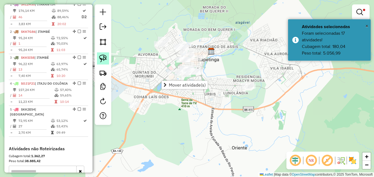
click at [102, 57] on img at bounding box center [103, 59] width 8 height 8
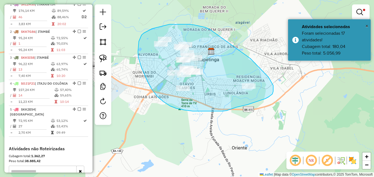
drag, startPoint x: 210, startPoint y: 30, endPoint x: 248, endPoint y: 56, distance: 45.8
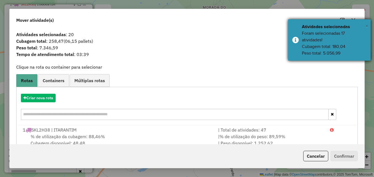
drag, startPoint x: 366, startPoint y: 25, endPoint x: 357, endPoint y: 25, distance: 8.8
click at [366, 25] on span "×" at bounding box center [366, 26] width 3 height 6
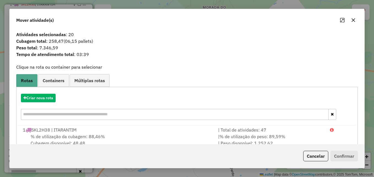
click at [353, 20] on icon "button" at bounding box center [353, 20] width 4 height 4
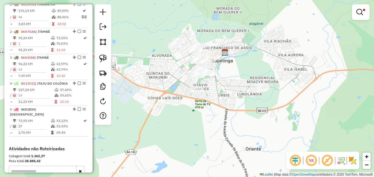
drag, startPoint x: 219, startPoint y: 92, endPoint x: 238, endPoint y: 94, distance: 19.1
click at [238, 94] on div "Limpar filtros Janela de atendimento Grade de atendimento Capacidade Transporta…" at bounding box center [187, 88] width 374 height 177
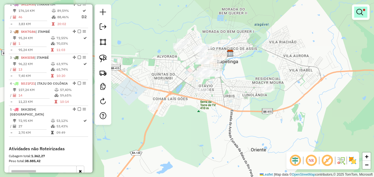
click at [360, 14] on em at bounding box center [359, 12] width 7 height 7
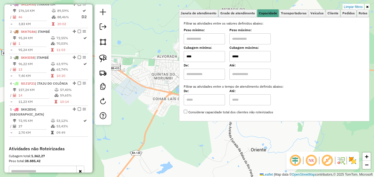
click at [212, 58] on input "****" at bounding box center [204, 56] width 41 height 11
type input "****"
click at [155, 82] on div "Limpar filtros Janela de atendimento Grade de atendimento Capacidade Transporta…" at bounding box center [187, 88] width 374 height 177
click at [232, 133] on div "Limpar filtros Janela de atendimento Grade de atendimento Capacidade Transporta…" at bounding box center [187, 88] width 374 height 177
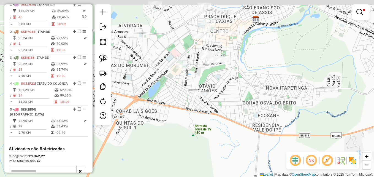
drag, startPoint x: 226, startPoint y: 86, endPoint x: 264, endPoint y: 111, distance: 45.4
click at [264, 111] on div "Limpar filtros Janela de atendimento Grade de atendimento Capacidade Transporta…" at bounding box center [187, 88] width 374 height 177
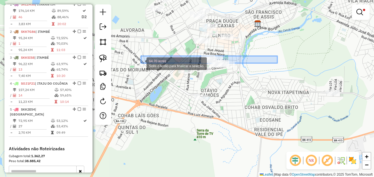
drag, startPoint x: 277, startPoint y: 56, endPoint x: 141, endPoint y: 63, distance: 136.8
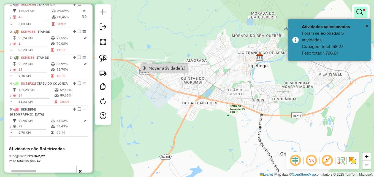
click at [359, 10] on em at bounding box center [359, 12] width 7 height 7
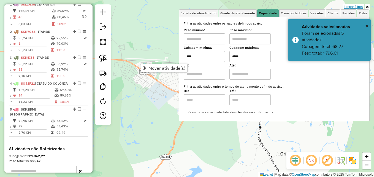
click at [353, 4] on link "Limpar filtros" at bounding box center [353, 7] width 21 height 6
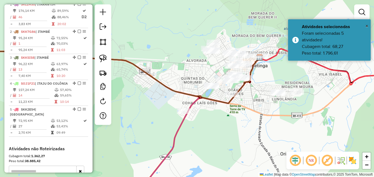
drag, startPoint x: 237, startPoint y: 125, endPoint x: 221, endPoint y: 123, distance: 16.7
click at [221, 123] on div "Janela de atendimento Grade de atendimento Capacidade Transportadoras Veículos …" at bounding box center [187, 88] width 374 height 177
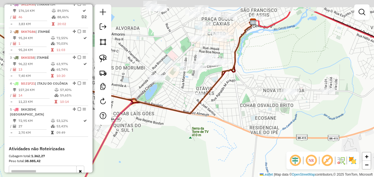
drag, startPoint x: 232, startPoint y: 104, endPoint x: 236, endPoint y: 135, distance: 31.4
click at [236, 139] on div "Janela de atendimento Grade de atendimento Capacidade Transportadoras Veículos …" at bounding box center [187, 88] width 374 height 177
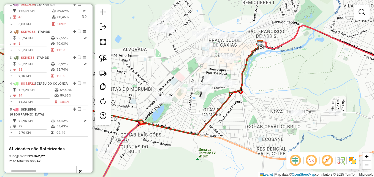
drag, startPoint x: 251, startPoint y: 90, endPoint x: 282, endPoint y: 91, distance: 31.4
click at [282, 91] on div "Janela de atendimento Grade de atendimento Capacidade Transportadoras Veículos …" at bounding box center [187, 88] width 374 height 177
drag, startPoint x: 102, startPoint y: 59, endPoint x: 108, endPoint y: 56, distance: 6.9
click at [101, 59] on img at bounding box center [103, 59] width 8 height 8
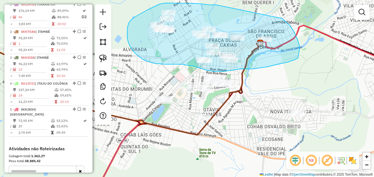
drag, startPoint x: 215, startPoint y: 5, endPoint x: 282, endPoint y: 18, distance: 68.3
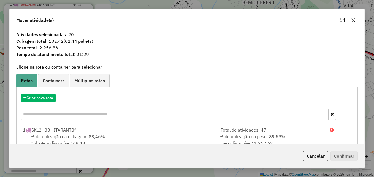
click at [352, 22] on button "button" at bounding box center [353, 20] width 9 height 9
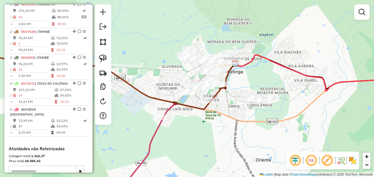
drag, startPoint x: 265, startPoint y: 121, endPoint x: 236, endPoint y: 124, distance: 28.8
click at [236, 124] on div "Janela de atendimento Grade de atendimento Capacidade Transportadoras Veículos …" at bounding box center [187, 88] width 374 height 177
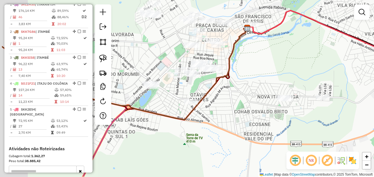
drag, startPoint x: 225, startPoint y: 90, endPoint x: 267, endPoint y: 64, distance: 49.5
click at [267, 65] on div "Janela de atendimento Grade de atendimento Capacidade Transportadoras Veículos …" at bounding box center [187, 88] width 374 height 177
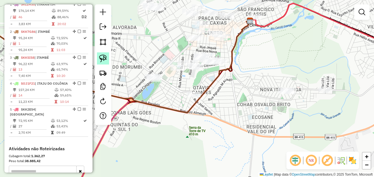
click at [102, 57] on img at bounding box center [103, 59] width 8 height 8
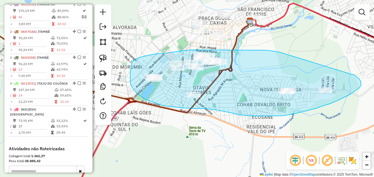
drag, startPoint x: 269, startPoint y: 50, endPoint x: 307, endPoint y: 67, distance: 42.3
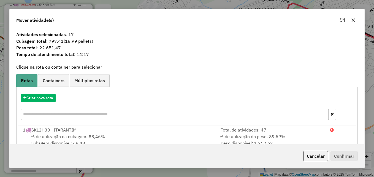
click at [354, 18] on icon "button" at bounding box center [353, 20] width 4 height 4
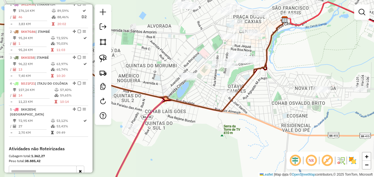
drag, startPoint x: 195, startPoint y: 80, endPoint x: 257, endPoint y: 71, distance: 62.8
click at [280, 72] on div "Janela de atendimento Grade de atendimento Capacidade Transportadoras Veículos …" at bounding box center [187, 88] width 374 height 177
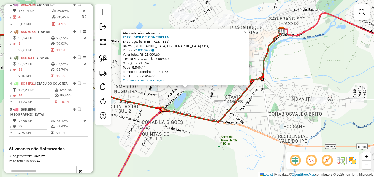
click at [265, 108] on div "Atividade não roteirizada 2122 - DISK GELOSA EIRELI M Endereço: AV CINQUETENARI…" at bounding box center [187, 88] width 374 height 177
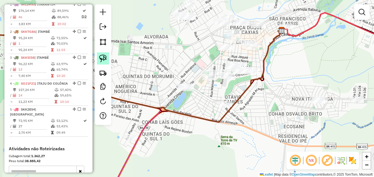
click at [103, 57] on img at bounding box center [103, 59] width 8 height 8
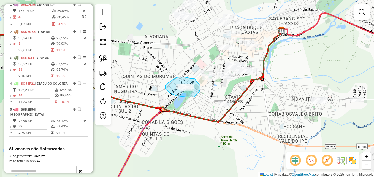
drag, startPoint x: 194, startPoint y: 78, endPoint x: 197, endPoint y: 76, distance: 3.1
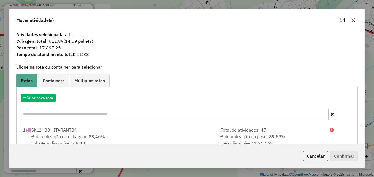
click at [353, 18] on button "button" at bounding box center [353, 20] width 9 height 9
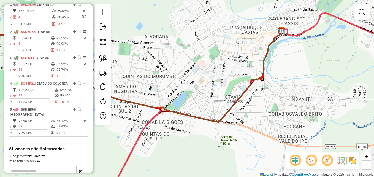
drag, startPoint x: 284, startPoint y: 83, endPoint x: 263, endPoint y: 85, distance: 21.3
click at [263, 85] on div "Janela de atendimento Grade de atendimento Capacidade Transportadoras Veículos …" at bounding box center [187, 88] width 374 height 177
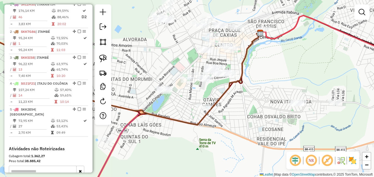
drag, startPoint x: 171, startPoint y: 48, endPoint x: 171, endPoint y: 55, distance: 7.4
click at [171, 55] on div "Janela de atendimento Grade de atendimento Capacidade Transportadoras Veículos …" at bounding box center [187, 88] width 374 height 177
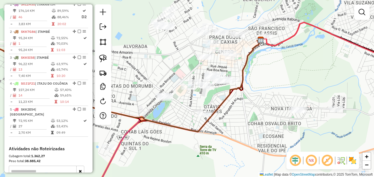
drag, startPoint x: 102, startPoint y: 55, endPoint x: 127, endPoint y: 48, distance: 25.9
click at [102, 55] on img at bounding box center [103, 59] width 8 height 8
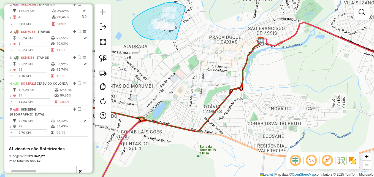
drag, startPoint x: 186, startPoint y: 7, endPoint x: 180, endPoint y: 18, distance: 13.1
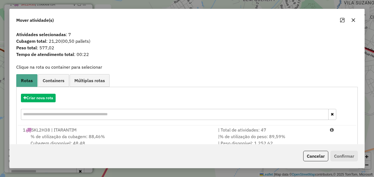
click at [356, 20] on button "button" at bounding box center [353, 20] width 9 height 9
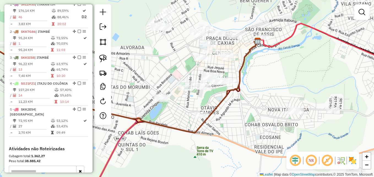
drag, startPoint x: 315, startPoint y: 57, endPoint x: 300, endPoint y: 58, distance: 14.4
click at [307, 58] on div "Janela de atendimento Grade de atendimento Capacidade Transportadoras Veículos …" at bounding box center [187, 88] width 374 height 177
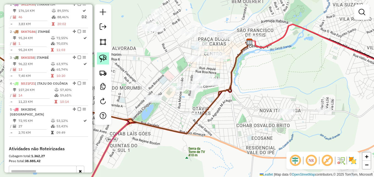
click at [104, 59] on img at bounding box center [103, 59] width 8 height 8
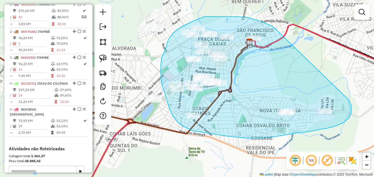
drag, startPoint x: 274, startPoint y: 28, endPoint x: 334, endPoint y: 79, distance: 79.3
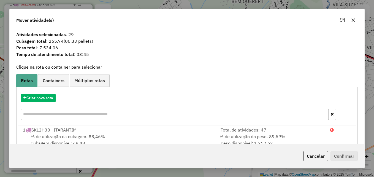
click at [353, 18] on icon "button" at bounding box center [353, 20] width 4 height 4
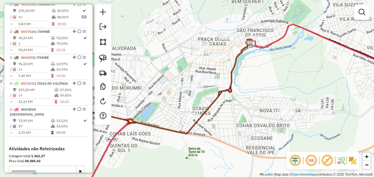
click at [297, 80] on div "Janela de atendimento Grade de atendimento Capacidade Transportadoras Veículos …" at bounding box center [187, 88] width 374 height 177
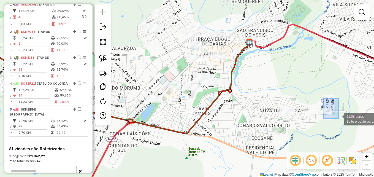
drag, startPoint x: 323, startPoint y: 98, endPoint x: 324, endPoint y: 117, distance: 19.0
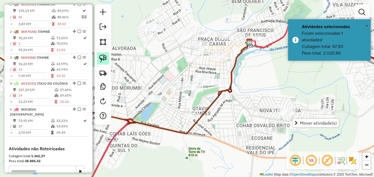
click at [105, 58] on img at bounding box center [103, 59] width 8 height 8
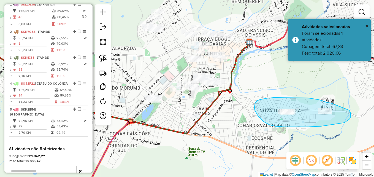
drag, startPoint x: 330, startPoint y: 103, endPoint x: 349, endPoint y: 110, distance: 20.1
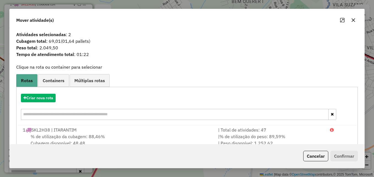
click at [354, 20] on icon "button" at bounding box center [353, 20] width 4 height 4
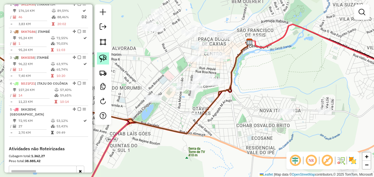
click at [102, 58] on img at bounding box center [103, 59] width 8 height 8
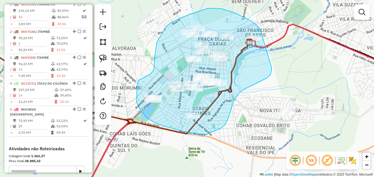
drag, startPoint x: 261, startPoint y: 31, endPoint x: 271, endPoint y: 67, distance: 37.2
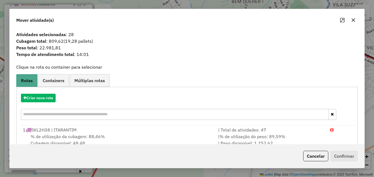
click at [355, 21] on icon "button" at bounding box center [353, 20] width 4 height 4
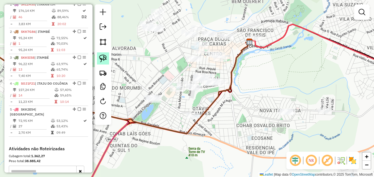
click at [100, 61] on img at bounding box center [103, 59] width 8 height 8
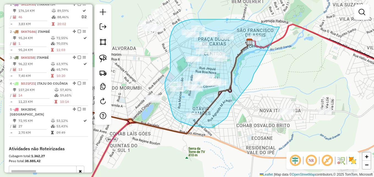
drag, startPoint x: 271, startPoint y: 26, endPoint x: 258, endPoint y: 68, distance: 44.1
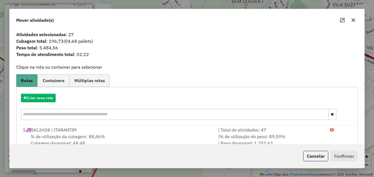
click at [353, 21] on icon "button" at bounding box center [353, 20] width 4 height 4
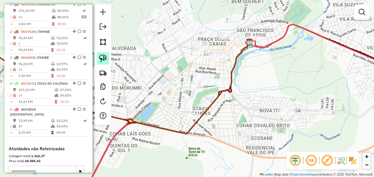
click at [104, 60] on img at bounding box center [103, 59] width 8 height 8
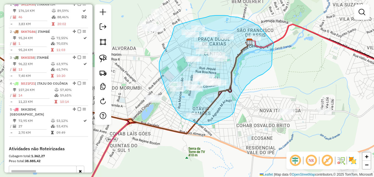
drag, startPoint x: 258, startPoint y: 25, endPoint x: 274, endPoint y: 43, distance: 23.8
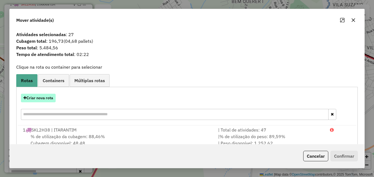
click at [37, 98] on button "Criar nova rota" at bounding box center [38, 98] width 35 height 9
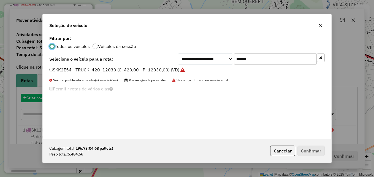
scroll to position [3, 2]
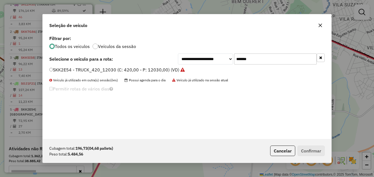
drag, startPoint x: 260, startPoint y: 58, endPoint x: 233, endPoint y: 56, distance: 27.1
click at [233, 56] on div "**********" at bounding box center [251, 58] width 147 height 11
paste input "text"
type input "*******"
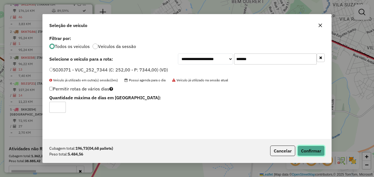
click at [307, 151] on button "Confirmar" at bounding box center [310, 150] width 27 height 10
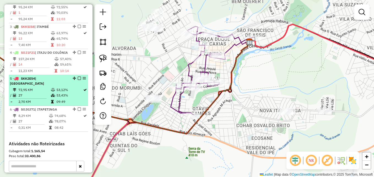
scroll to position [267, 0]
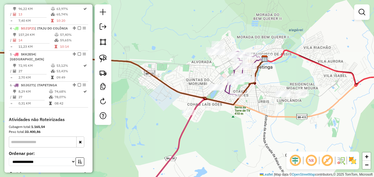
click at [264, 111] on div "Janela de atendimento Grade de atendimento Capacidade Transportadoras Veículos …" at bounding box center [187, 88] width 374 height 177
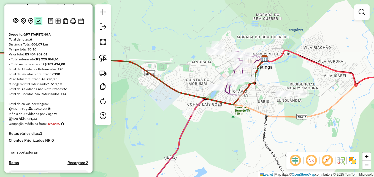
scroll to position [0, 0]
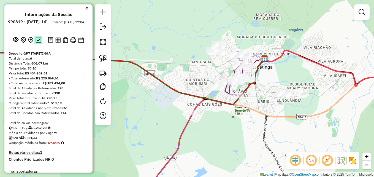
click at [37, 43] on img at bounding box center [39, 39] width 6 height 5
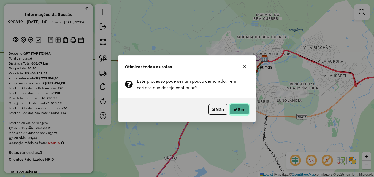
click at [243, 110] on button "Sim" at bounding box center [239, 109] width 19 height 10
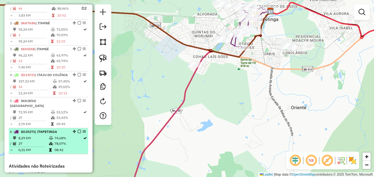
scroll to position [193, 0]
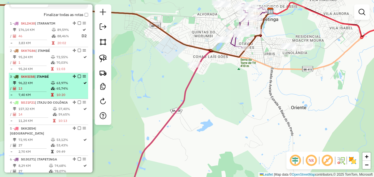
click at [45, 86] on td "96,22 KM" at bounding box center [34, 83] width 32 height 6
select select "**********"
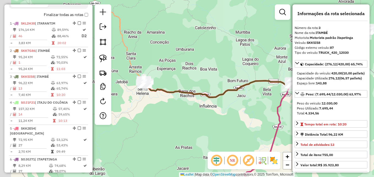
drag, startPoint x: 172, startPoint y: 62, endPoint x: 214, endPoint y: 76, distance: 44.7
click at [214, 76] on div "Janela de atendimento Grade de atendimento Capacidade Transportadoras Veículos …" at bounding box center [187, 88] width 374 height 177
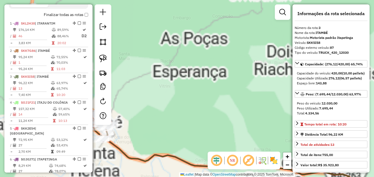
drag, startPoint x: 236, startPoint y: 73, endPoint x: 253, endPoint y: 69, distance: 17.2
click at [253, 69] on div "Janela de atendimento Grade de atendimento Capacidade Transportadoras Veículos …" at bounding box center [187, 88] width 374 height 177
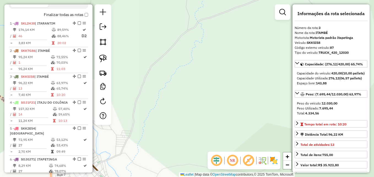
drag, startPoint x: 211, startPoint y: 85, endPoint x: 251, endPoint y: 44, distance: 57.4
click at [251, 45] on div "Janela de atendimento Grade de atendimento Capacidade Transportadoras Veículos …" at bounding box center [187, 88] width 374 height 177
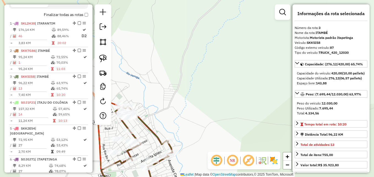
drag, startPoint x: 174, startPoint y: 111, endPoint x: 230, endPoint y: 53, distance: 80.8
click at [230, 53] on div "Janela de atendimento Grade de atendimento Capacidade Transportadoras Veículos …" at bounding box center [187, 88] width 374 height 177
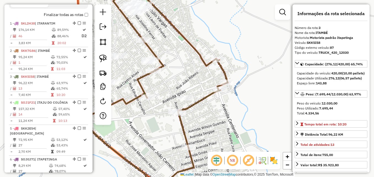
drag, startPoint x: 231, startPoint y: 110, endPoint x: 234, endPoint y: 103, distance: 7.1
click at [234, 105] on div "Janela de atendimento Grade de atendimento Capacidade Transportadoras Veículos …" at bounding box center [187, 88] width 374 height 177
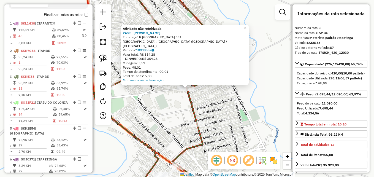
drag, startPoint x: 212, startPoint y: 101, endPoint x: 219, endPoint y: 102, distance: 7.8
click at [219, 102] on div "Atividade não roteirizada 2489 - ALZIRO XAVIER DE CAS Endereço: R SAO SALVADOR …" at bounding box center [187, 88] width 374 height 177
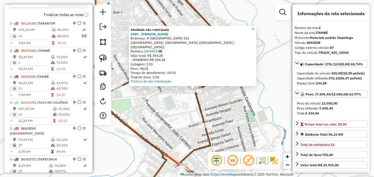
click at [171, 104] on div "Atividade não roteirizada 2489 - ALZIRO XAVIER DE CAS Endereço: R SAO SALVADOR …" at bounding box center [187, 88] width 374 height 177
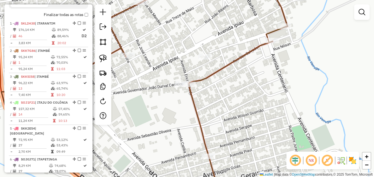
drag, startPoint x: 233, startPoint y: 96, endPoint x: 248, endPoint y: 94, distance: 15.2
click at [248, 94] on div "Janela de atendimento Grade de atendimento Capacidade Transportadoras Veículos …" at bounding box center [187, 88] width 374 height 177
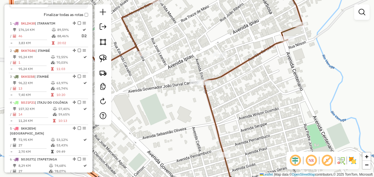
click at [255, 92] on div "Janela de atendimento Grade de atendimento Capacidade Transportadoras Veículos …" at bounding box center [187, 88] width 374 height 177
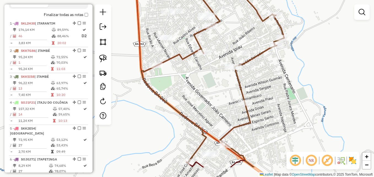
drag, startPoint x: 263, startPoint y: 93, endPoint x: 271, endPoint y: 78, distance: 17.1
click at [270, 78] on div "Janela de atendimento Grade de atendimento Capacidade Transportadoras Veículos …" at bounding box center [187, 88] width 374 height 177
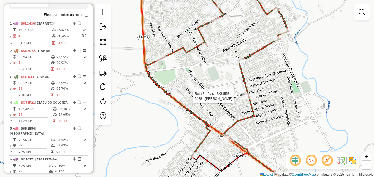
select select "**********"
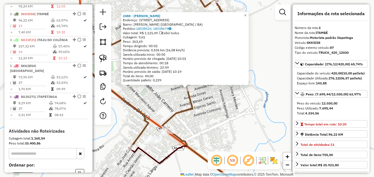
scroll to position [266, 0]
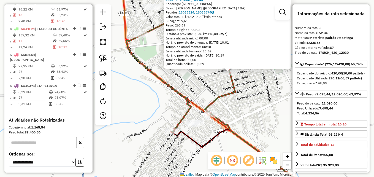
drag, startPoint x: 213, startPoint y: 105, endPoint x: 256, endPoint y: 89, distance: 45.4
click at [256, 89] on div "2488 - ARIOMAR SANTANA DIAS Endereço: AV PERNAMBUCO 78 Bairro: SIDNEY ALMEIDA (…" at bounding box center [187, 88] width 374 height 177
drag, startPoint x: 239, startPoint y: 96, endPoint x: 254, endPoint y: 93, distance: 15.2
click at [254, 93] on div "2488 - ARIOMAR SANTANA DIAS Endereço: AV PERNAMBUCO 78 Bairro: SIDNEY ALMEIDA (…" at bounding box center [187, 88] width 374 height 177
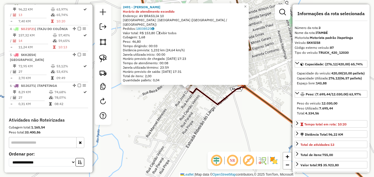
click at [164, 117] on div "2491 - VALDEMAR FERREIRA PO Horário de atendimento excedido Endereço: AV BRASIL…" at bounding box center [187, 88] width 374 height 177
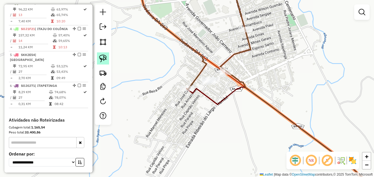
click at [103, 56] on img at bounding box center [103, 59] width 8 height 8
drag, startPoint x: 185, startPoint y: 81, endPoint x: 196, endPoint y: 93, distance: 16.2
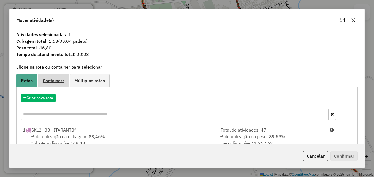
click at [58, 79] on span "Containers" at bounding box center [54, 80] width 22 height 4
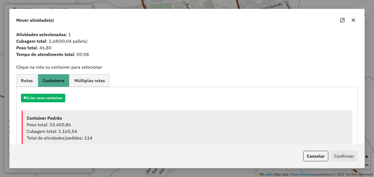
click at [113, 119] on div "Container Padrão" at bounding box center [187, 118] width 321 height 7
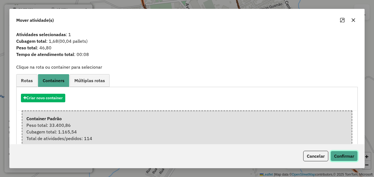
click at [345, 159] on button "Confirmar" at bounding box center [343, 156] width 27 height 10
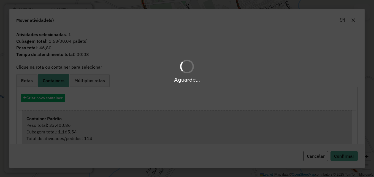
scroll to position [240, 0]
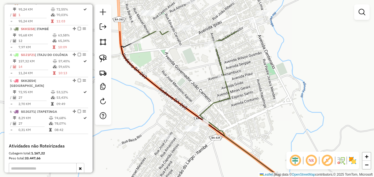
drag, startPoint x: 300, startPoint y: 69, endPoint x: 263, endPoint y: 125, distance: 66.8
click at [263, 125] on div "Janela de atendimento Grade de atendimento Capacidade Transportadoras Veículos …" at bounding box center [187, 88] width 374 height 177
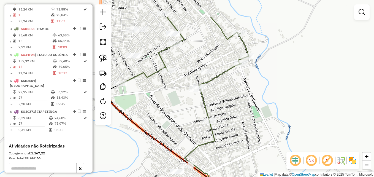
drag, startPoint x: 273, startPoint y: 98, endPoint x: 272, endPoint y: 124, distance: 26.2
click at [272, 124] on div "Janela de atendimento Grade de atendimento Capacidade Transportadoras Veículos …" at bounding box center [187, 88] width 374 height 177
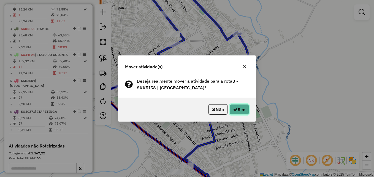
click at [236, 106] on button "Sim" at bounding box center [239, 109] width 19 height 10
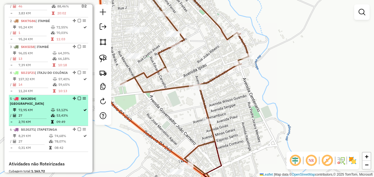
scroll to position [213, 0]
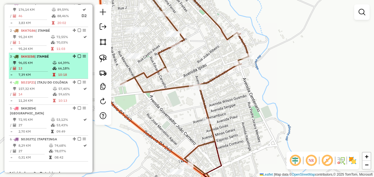
select select "**********"
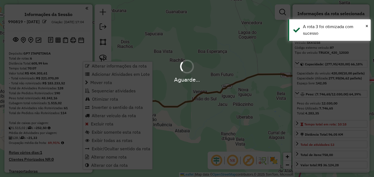
select select "**********"
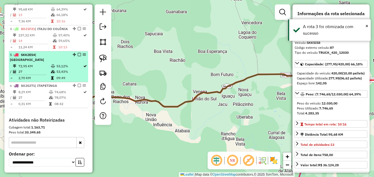
scroll to position [239, 0]
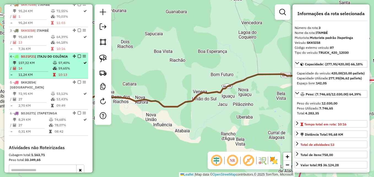
click at [56, 66] on td at bounding box center [56, 63] width 6 height 6
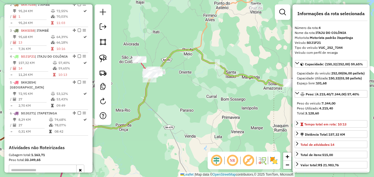
drag, startPoint x: 243, startPoint y: 101, endPoint x: 178, endPoint y: 106, distance: 66.0
click at [178, 106] on div "Janela de atendimento Grade de atendimento Capacidade Transportadoras Veículos …" at bounding box center [187, 88] width 374 height 177
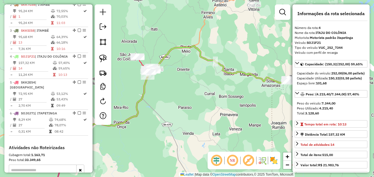
drag, startPoint x: 212, startPoint y: 104, endPoint x: 291, endPoint y: 93, distance: 79.8
click at [291, 93] on div "Janela de atendimento Grade de atendimento Capacidade Transportadoras Veículos …" at bounding box center [187, 88] width 374 height 177
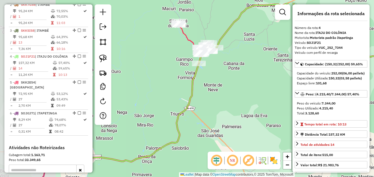
drag, startPoint x: 192, startPoint y: 83, endPoint x: 271, endPoint y: 103, distance: 81.0
click at [271, 103] on div "Janela de atendimento Grade de atendimento Capacidade Transportadoras Veículos …" at bounding box center [187, 88] width 374 height 177
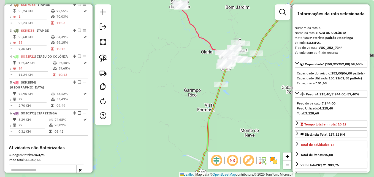
drag, startPoint x: 224, startPoint y: 68, endPoint x: 262, endPoint y: 99, distance: 48.9
click at [262, 99] on div "Janela de atendimento Grade de atendimento Capacidade Transportadoras Veículos …" at bounding box center [187, 88] width 374 height 177
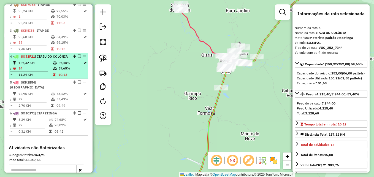
click at [55, 64] on icon at bounding box center [55, 62] width 4 height 3
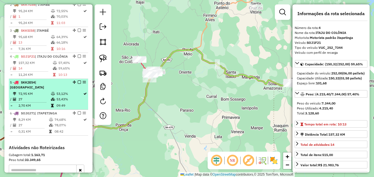
click at [54, 90] on div "5 - SKK2E54 | [GEOGRAPHIC_DATA]" at bounding box center [39, 85] width 58 height 10
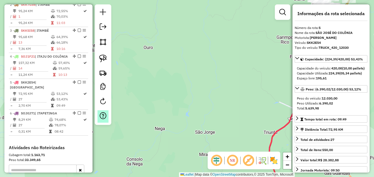
drag, startPoint x: 213, startPoint y: 64, endPoint x: 100, endPoint y: 115, distance: 123.8
click at [113, 111] on div "Janela de atendimento Grade de atendimento Capacidade Transportadoras Veículos …" at bounding box center [187, 88] width 374 height 177
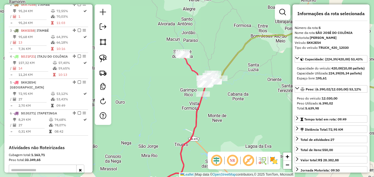
drag, startPoint x: 158, startPoint y: 45, endPoint x: 195, endPoint y: 46, distance: 37.7
click at [195, 46] on div "Janela de atendimento Grade de atendimento Capacidade Transportadoras Veículos …" at bounding box center [187, 88] width 374 height 177
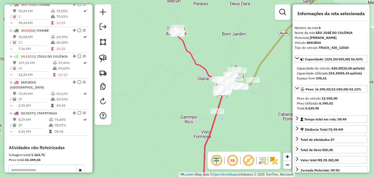
drag, startPoint x: 186, startPoint y: 64, endPoint x: 169, endPoint y: 61, distance: 17.6
click at [169, 61] on div "Janela de atendimento Grade de atendimento Capacidade Transportadoras Veículos …" at bounding box center [187, 88] width 374 height 177
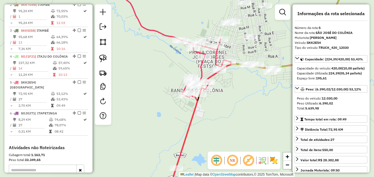
drag, startPoint x: 229, startPoint y: 98, endPoint x: 237, endPoint y: 105, distance: 11.0
click at [237, 105] on div "Janela de atendimento Grade de atendimento Capacidade Transportadoras Veículos …" at bounding box center [187, 88] width 374 height 177
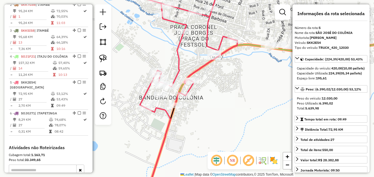
drag, startPoint x: 234, startPoint y: 96, endPoint x: 238, endPoint y: 104, distance: 10.1
click at [238, 104] on div "Janela de atendimento Grade de atendimento Capacidade Transportadoras Veículos …" at bounding box center [187, 88] width 374 height 177
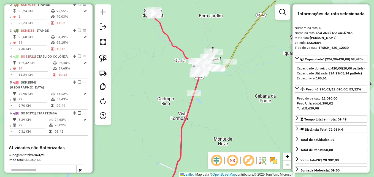
drag, startPoint x: 153, startPoint y: 104, endPoint x: 186, endPoint y: 78, distance: 41.2
click at [186, 78] on div "Janela de atendimento Grade de atendimento Capacidade Transportadoras Veículos …" at bounding box center [187, 88] width 374 height 177
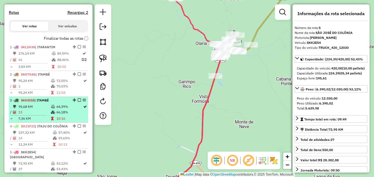
scroll to position [156, 0]
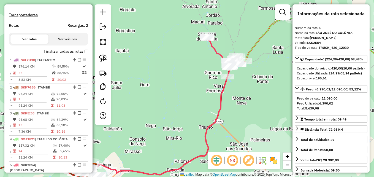
drag, startPoint x: 242, startPoint y: 109, endPoint x: 261, endPoint y: 66, distance: 47.2
click at [261, 67] on div "Janela de atendimento Grade de atendimento Capacidade Transportadoras Veículos …" at bounding box center [187, 88] width 374 height 177
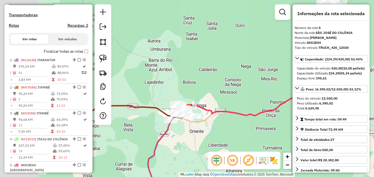
drag, startPoint x: 167, startPoint y: 86, endPoint x: 240, endPoint y: 69, distance: 75.2
click at [240, 69] on div "Janela de atendimento Grade de atendimento Capacidade Transportadoras Veículos …" at bounding box center [187, 88] width 374 height 177
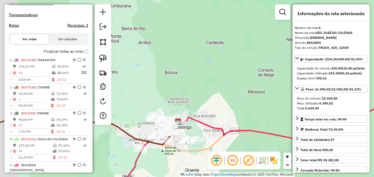
drag, startPoint x: 201, startPoint y: 78, endPoint x: 226, endPoint y: 62, distance: 29.4
click at [226, 62] on div "Janela de atendimento Grade de atendimento Capacidade Transportadoras Veículos …" at bounding box center [187, 88] width 374 height 177
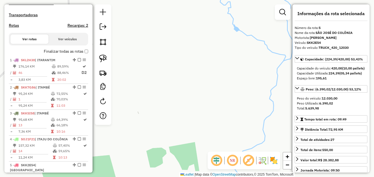
click at [196, 74] on div "Janela de atendimento Grade de atendimento Capacidade Transportadoras Veículos …" at bounding box center [187, 88] width 374 height 177
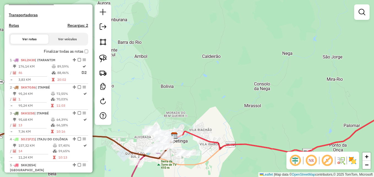
drag, startPoint x: 198, startPoint y: 110, endPoint x: 271, endPoint y: 64, distance: 85.8
click at [271, 64] on div "Janela de atendimento Grade de atendimento Capacidade Transportadoras Veículos …" at bounding box center [187, 88] width 374 height 177
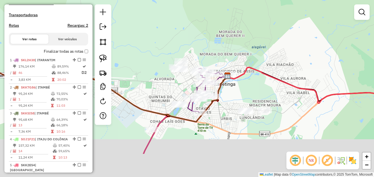
drag, startPoint x: 229, startPoint y: 49, endPoint x: 232, endPoint y: 27, distance: 22.5
click at [232, 27] on div "Janela de atendimento Grade de atendimento Capacidade Transportadoras Veículos …" at bounding box center [187, 88] width 374 height 177
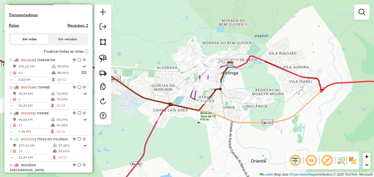
drag, startPoint x: 254, startPoint y: 42, endPoint x: 284, endPoint y: 34, distance: 31.8
click at [284, 34] on div "Janela de atendimento Grade de atendimento Capacidade Transportadoras Veículos …" at bounding box center [187, 88] width 374 height 177
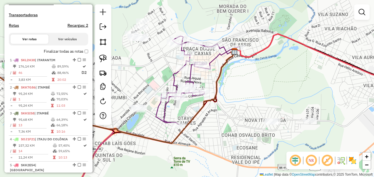
drag, startPoint x: 280, startPoint y: 100, endPoint x: 330, endPoint y: 62, distance: 62.8
click at [335, 64] on div "Janela de atendimento Grade de atendimento Capacidade Transportadoras Veículos …" at bounding box center [187, 88] width 374 height 177
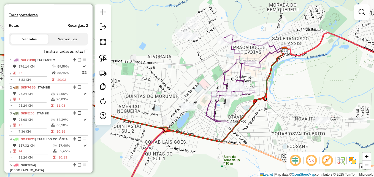
drag, startPoint x: 201, startPoint y: 34, endPoint x: 185, endPoint y: 42, distance: 18.5
click at [196, 69] on div "Janela de atendimento Grade de atendimento Capacidade Transportadoras Veículos …" at bounding box center [187, 88] width 374 height 177
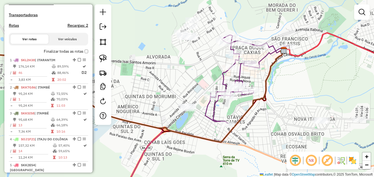
drag, startPoint x: 331, startPoint y: 75, endPoint x: 295, endPoint y: 75, distance: 35.8
click at [295, 75] on div "Janela de atendimento Grade de atendimento Capacidade Transportadoras Veículos …" at bounding box center [187, 88] width 374 height 177
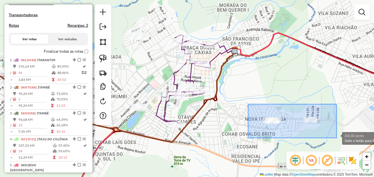
drag, startPoint x: 248, startPoint y: 104, endPoint x: 337, endPoint y: 138, distance: 94.6
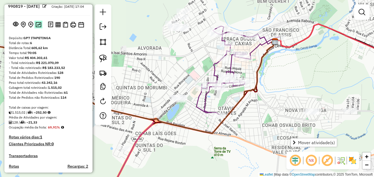
scroll to position [0, 0]
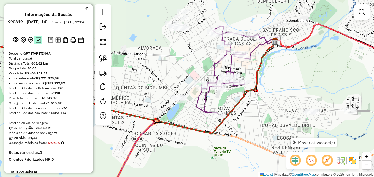
click at [38, 43] on img at bounding box center [39, 39] width 6 height 5
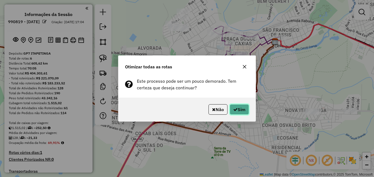
click at [235, 111] on icon "button" at bounding box center [235, 109] width 4 height 4
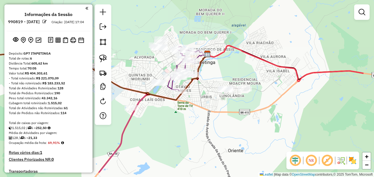
drag, startPoint x: 321, startPoint y: 101, endPoint x: 275, endPoint y: 78, distance: 51.1
click at [272, 78] on div "Janela de atendimento Grade de atendimento Capacidade Transportadoras Veículos …" at bounding box center [187, 88] width 374 height 177
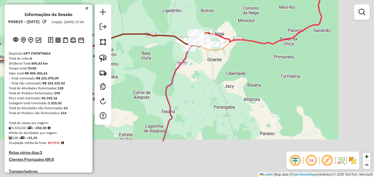
drag, startPoint x: 298, startPoint y: 123, endPoint x: 221, endPoint y: 66, distance: 94.7
click at [221, 66] on div "Janela de atendimento Grade de atendimento Capacidade Transportadoras Veículos …" at bounding box center [187, 88] width 374 height 177
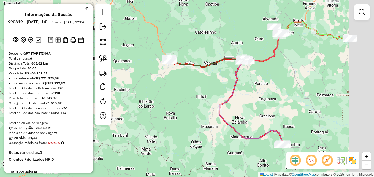
drag, startPoint x: 340, startPoint y: 78, endPoint x: 249, endPoint y: 55, distance: 93.5
click at [249, 55] on div "Janela de atendimento Grade de atendimento Capacidade Transportadoras Veículos …" at bounding box center [187, 88] width 374 height 177
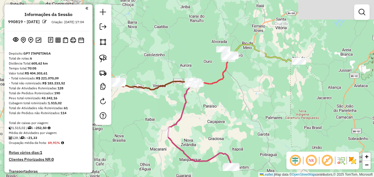
drag, startPoint x: 244, startPoint y: 68, endPoint x: 261, endPoint y: 110, distance: 45.9
click at [261, 111] on div "Janela de atendimento Grade de atendimento Capacidade Transportadoras Veículos …" at bounding box center [187, 88] width 374 height 177
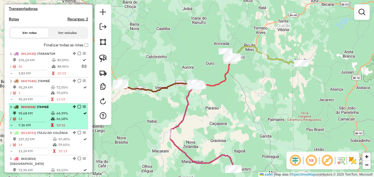
scroll to position [220, 0]
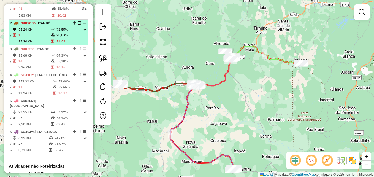
click at [48, 39] on td at bounding box center [30, 38] width 41 height 1
select select "**********"
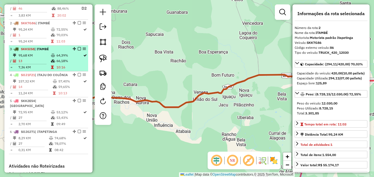
click at [62, 58] on td "64,39%" at bounding box center [69, 56] width 27 height 6
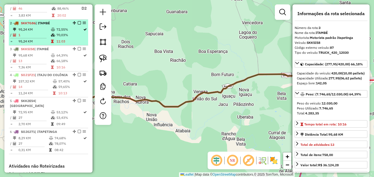
click at [61, 38] on td "70,03%" at bounding box center [69, 35] width 27 height 6
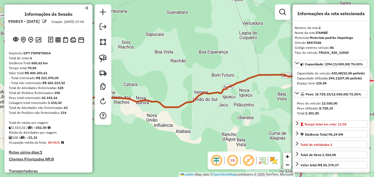
scroll to position [0, 0]
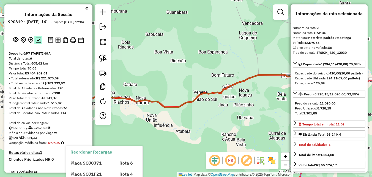
click at [39, 43] on img at bounding box center [39, 39] width 6 height 5
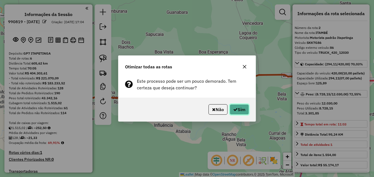
click at [240, 109] on button "Sim" at bounding box center [239, 109] width 19 height 10
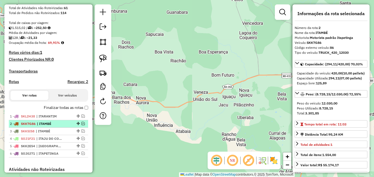
scroll to position [130, 0]
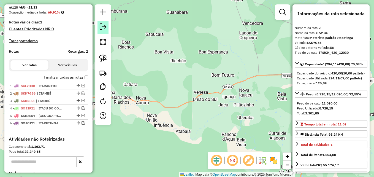
click at [103, 29] on em at bounding box center [103, 26] width 7 height 7
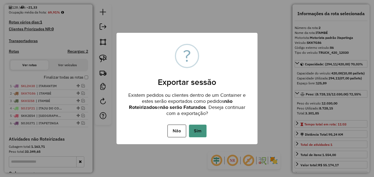
click at [200, 128] on button "Sim" at bounding box center [198, 130] width 18 height 13
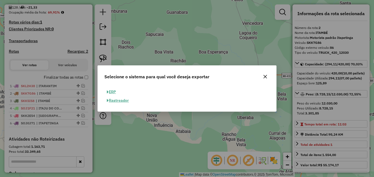
click at [114, 91] on button "ERP" at bounding box center [111, 92] width 14 height 9
select select "**"
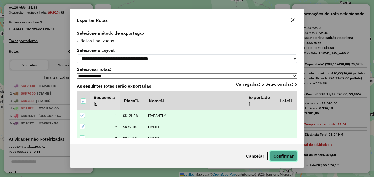
click at [281, 156] on button "Confirmar" at bounding box center [283, 156] width 27 height 10
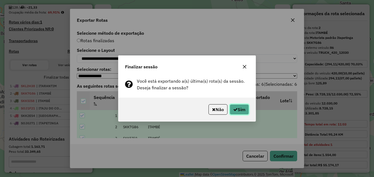
click at [240, 111] on button "Sim" at bounding box center [239, 109] width 19 height 10
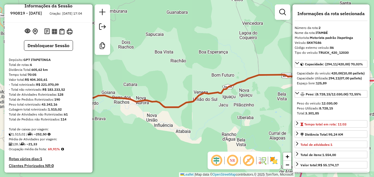
scroll to position [0, 0]
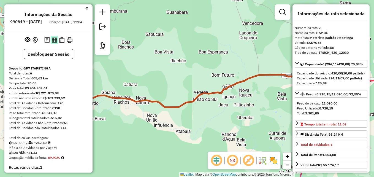
click at [52, 43] on img at bounding box center [54, 39] width 5 height 5
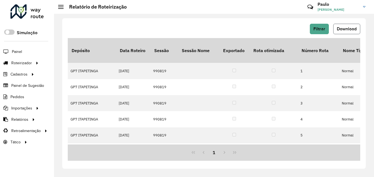
click at [344, 29] on span "Download" at bounding box center [347, 28] width 20 height 5
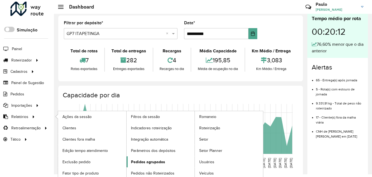
scroll to position [5, 0]
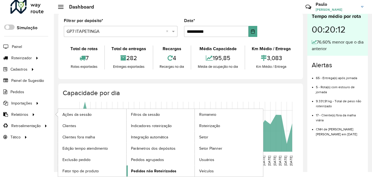
click at [150, 170] on span "Pedidos não Roteirizados" at bounding box center [153, 171] width 45 height 6
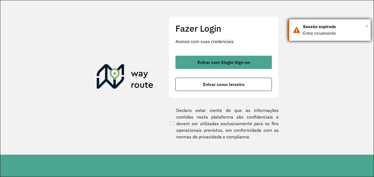
drag, startPoint x: 367, startPoint y: 22, endPoint x: 365, endPoint y: 25, distance: 3.3
click at [366, 23] on span "×" at bounding box center [366, 26] width 3 height 8
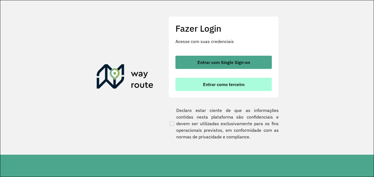
click at [206, 84] on span "Entrar como terceiro" at bounding box center [224, 84] width 42 height 4
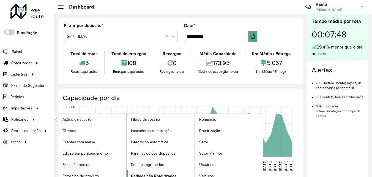
click at [148, 175] on span "Pedidos não Roteirizados" at bounding box center [153, 176] width 45 height 6
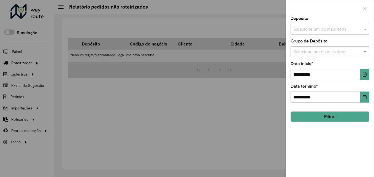
click at [315, 28] on input "text" at bounding box center [327, 29] width 71 height 7
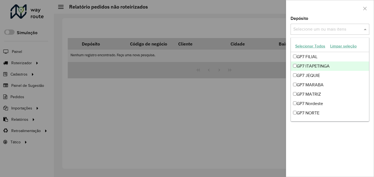
click at [312, 66] on div "GP7 ITAPETINGA" at bounding box center [330, 65] width 78 height 9
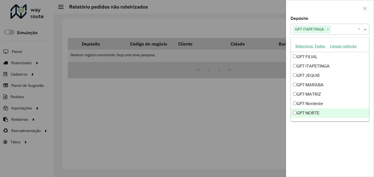
drag, startPoint x: 323, startPoint y: 139, endPoint x: 311, endPoint y: 98, distance: 42.3
click at [323, 139] on div "**********" at bounding box center [330, 97] width 88 height 160
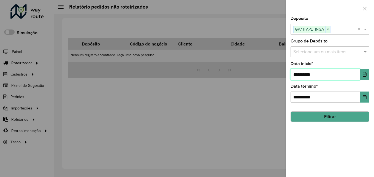
click at [298, 73] on input "**********" at bounding box center [326, 74] width 70 height 11
type input "**********"
click at [325, 115] on button "Filtrar" at bounding box center [330, 116] width 79 height 10
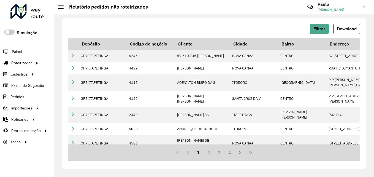
click at [351, 28] on span "Download" at bounding box center [347, 28] width 20 height 5
click at [198, 15] on div "Filtrar Download Depósito Código de negócio Cliente [GEOGRAPHIC_DATA] Endereço …" at bounding box center [214, 95] width 320 height 163
